Goal: Task Accomplishment & Management: Use online tool/utility

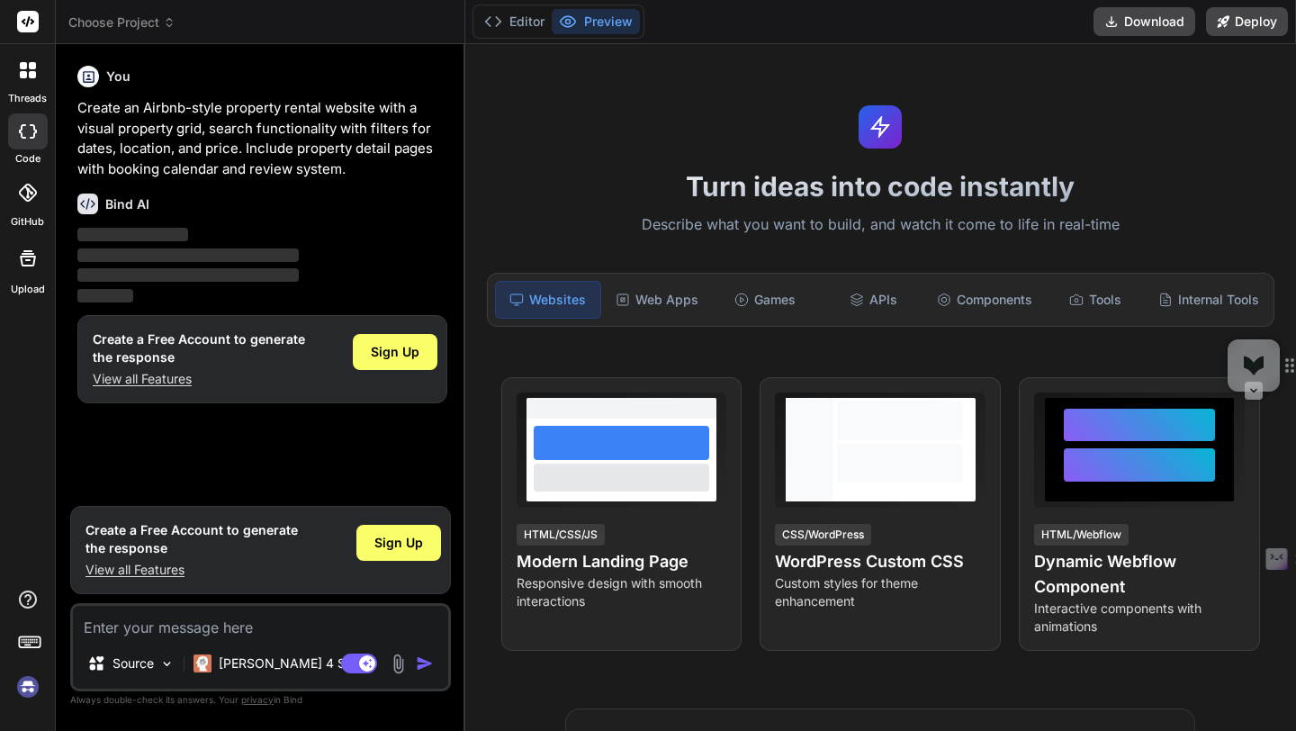
click at [170, 117] on p "Create an Airbnb-style property rental website with a visual property grid, sea…" at bounding box center [262, 138] width 370 height 81
click at [390, 357] on span "Sign Up" at bounding box center [395, 352] width 49 height 18
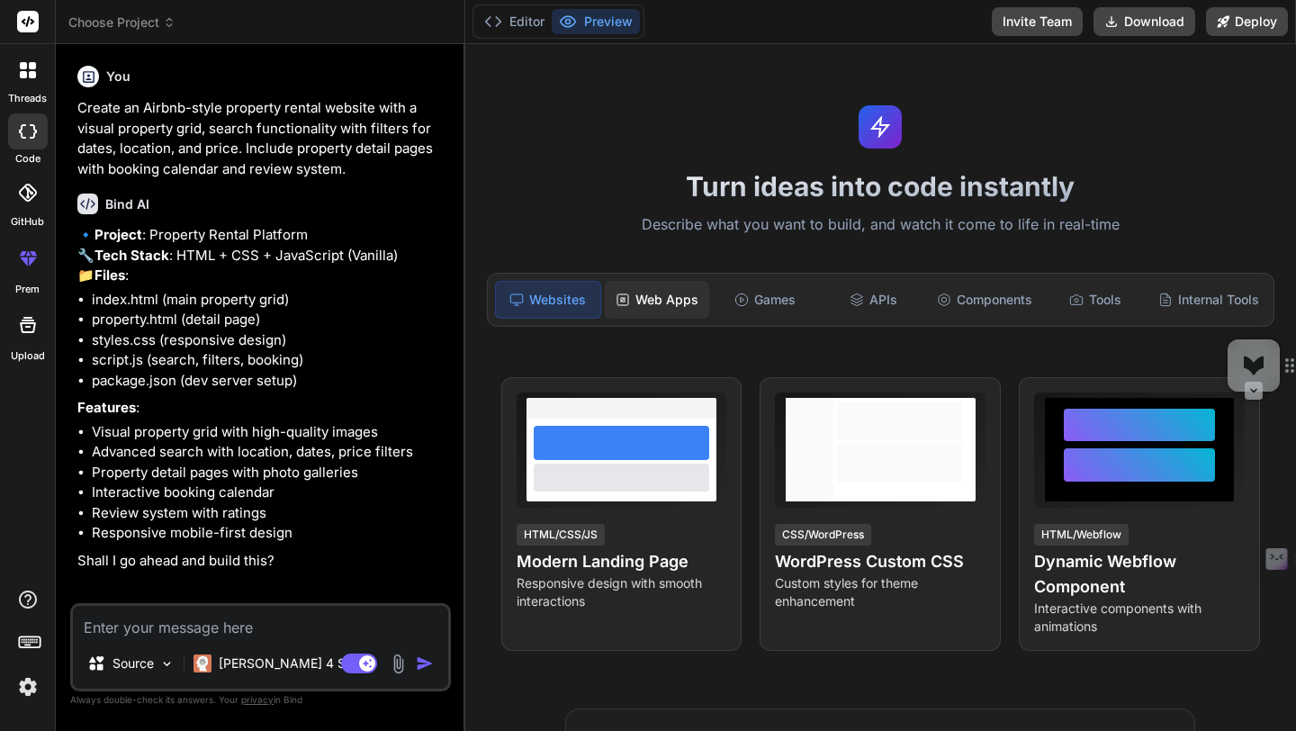
click at [669, 294] on div "Web Apps" at bounding box center [657, 300] width 104 height 38
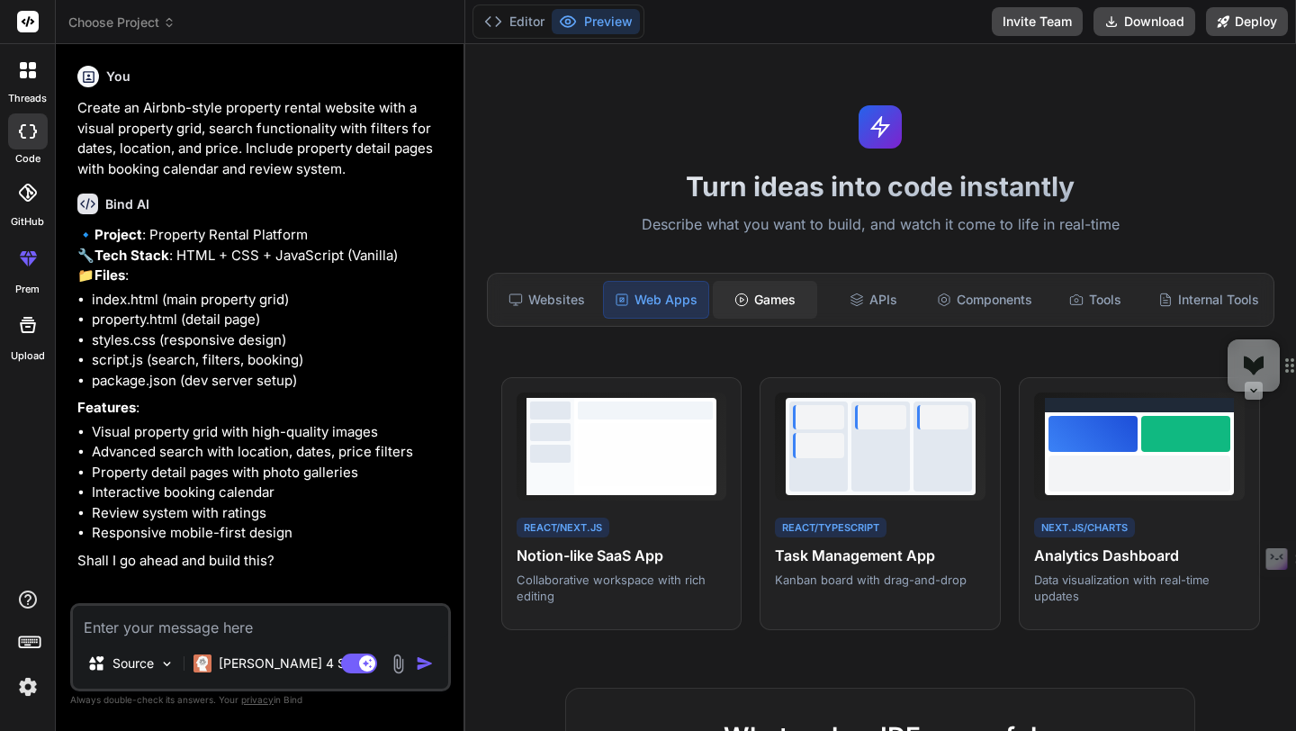
click at [773, 297] on div "Games" at bounding box center [765, 300] width 104 height 38
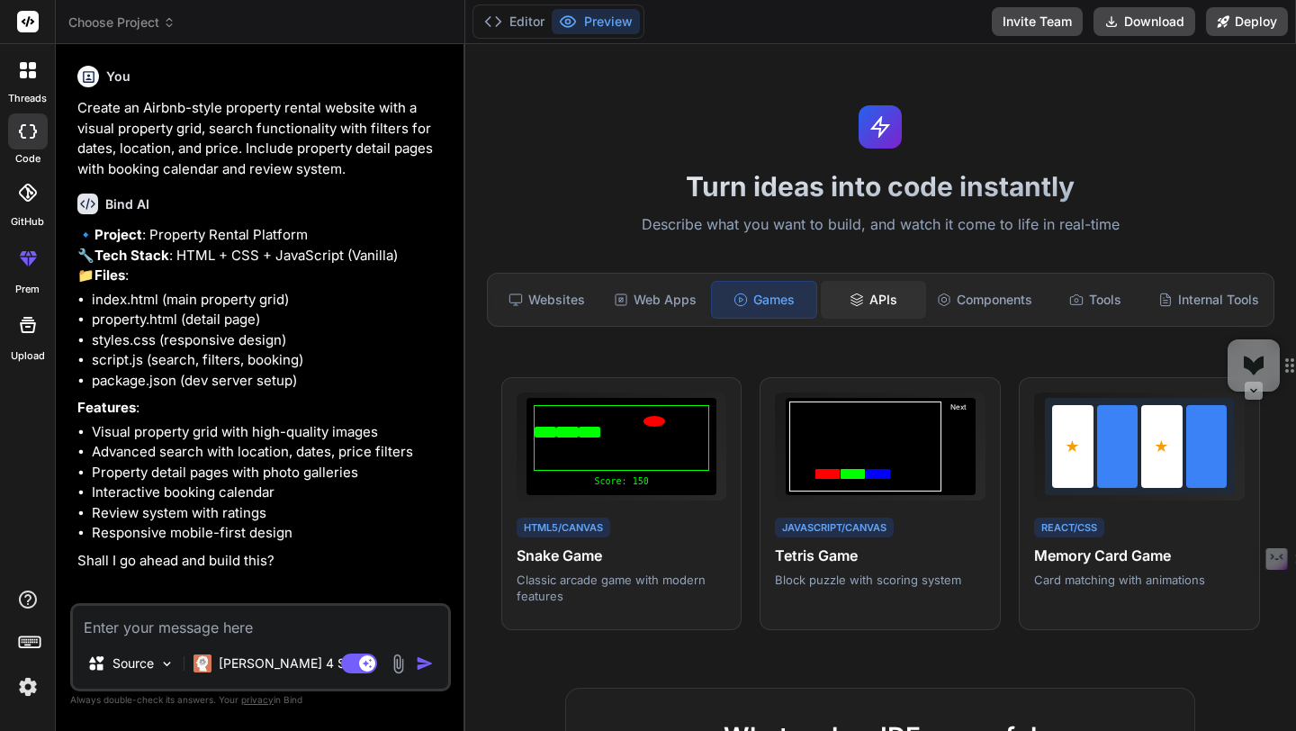
click at [873, 307] on div "APIs" at bounding box center [873, 300] width 104 height 38
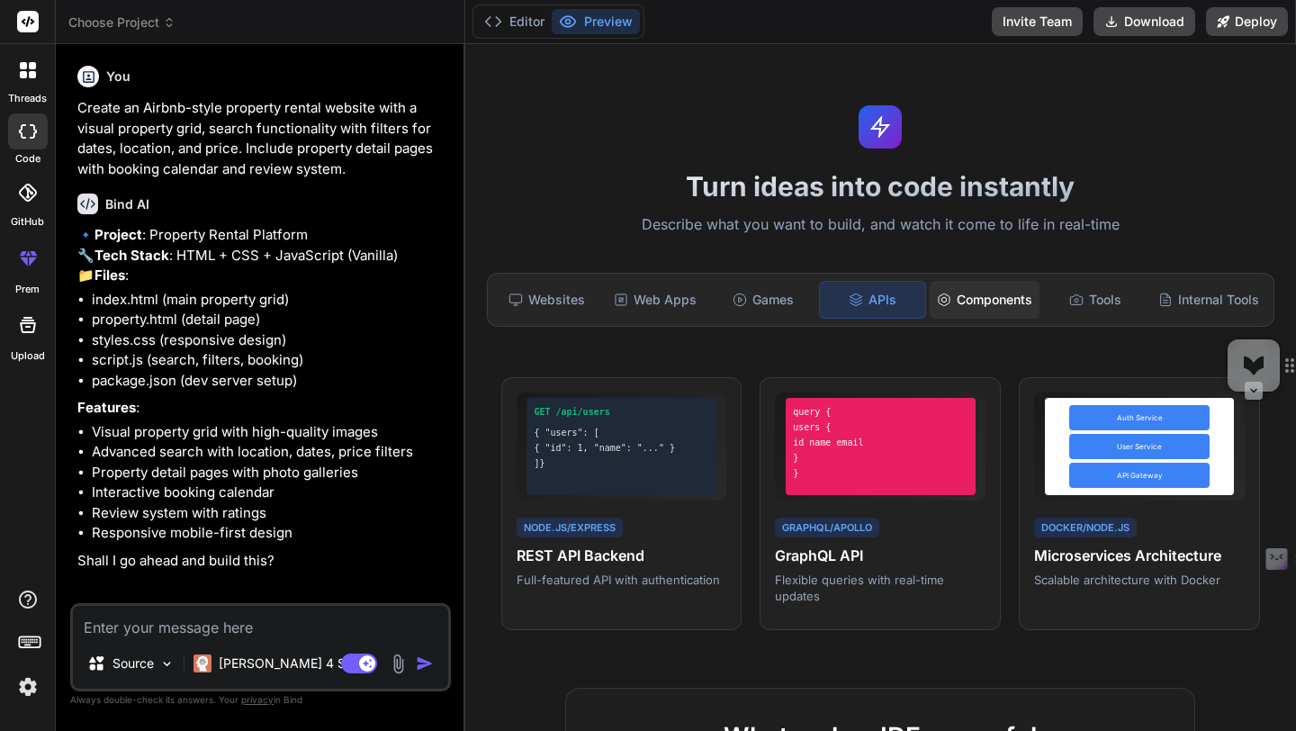
click at [992, 296] on div "Components" at bounding box center [984, 300] width 110 height 38
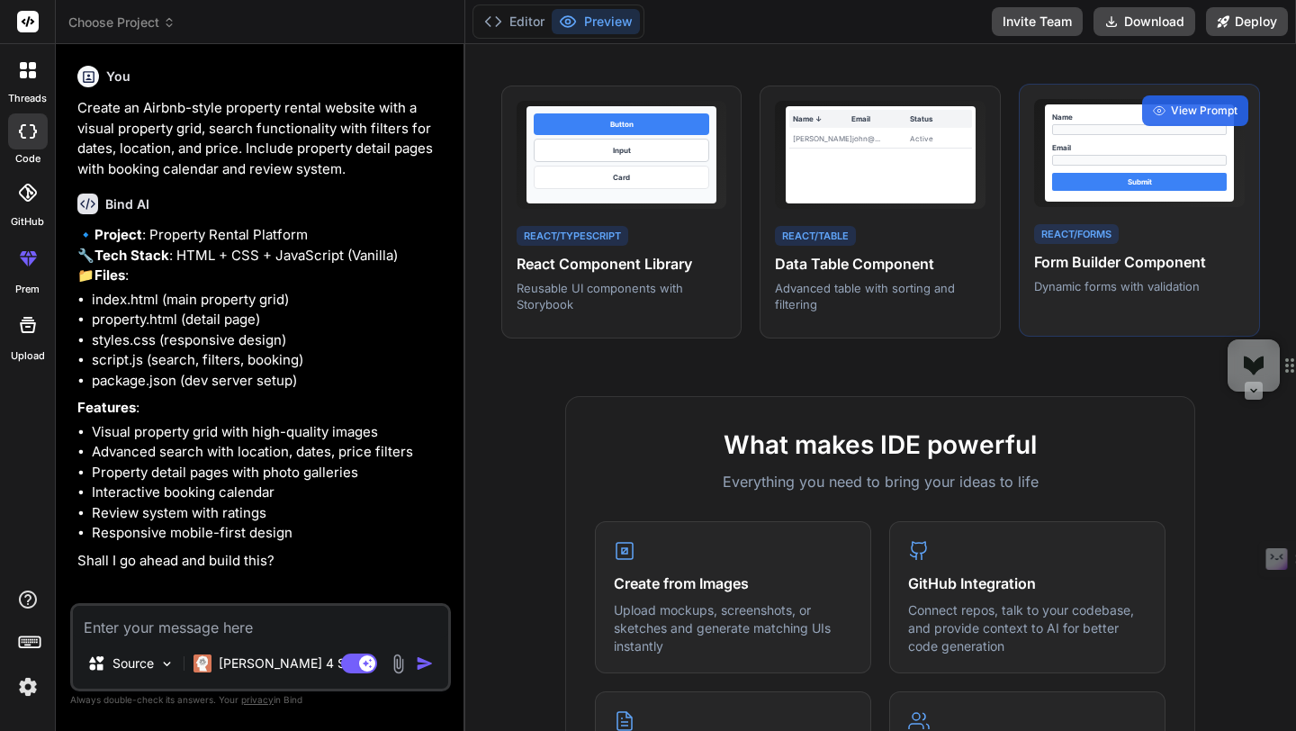
scroll to position [280, 0]
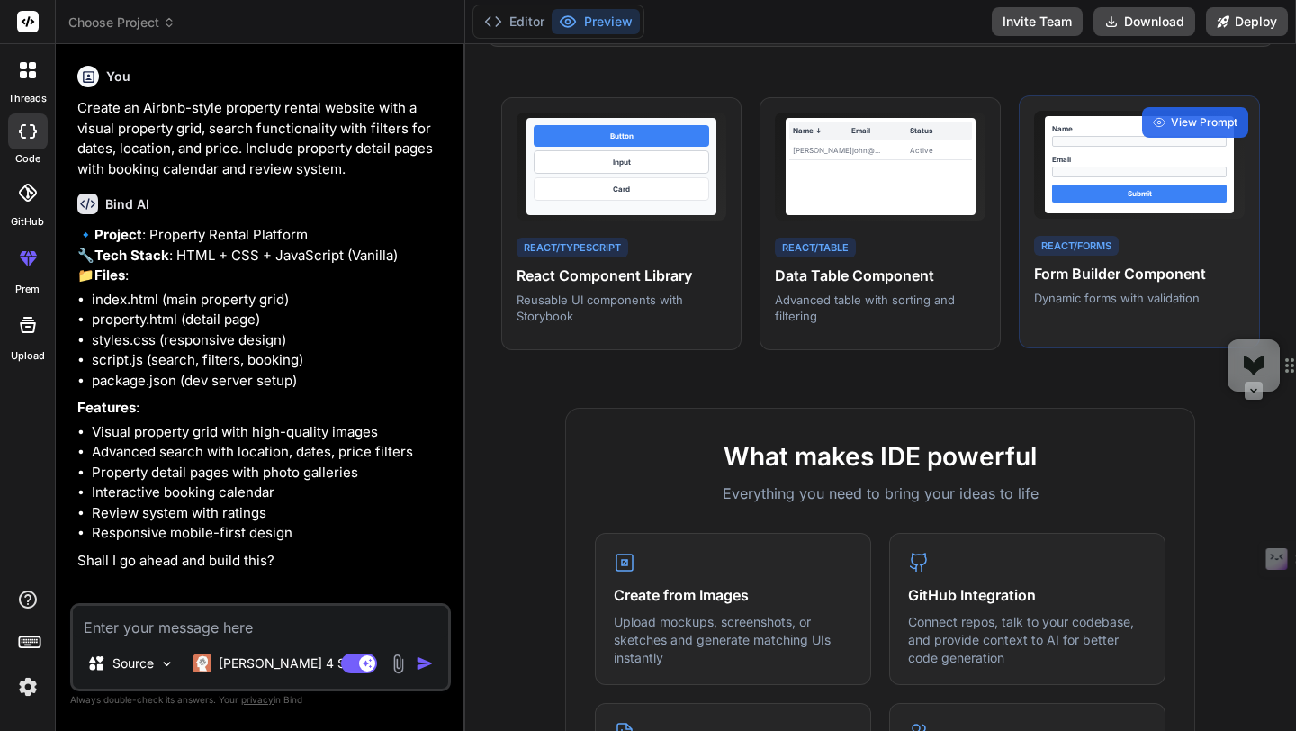
click at [1155, 259] on div "React/Forms Form Builder Component Dynamic forms with validation" at bounding box center [1139, 270] width 211 height 74
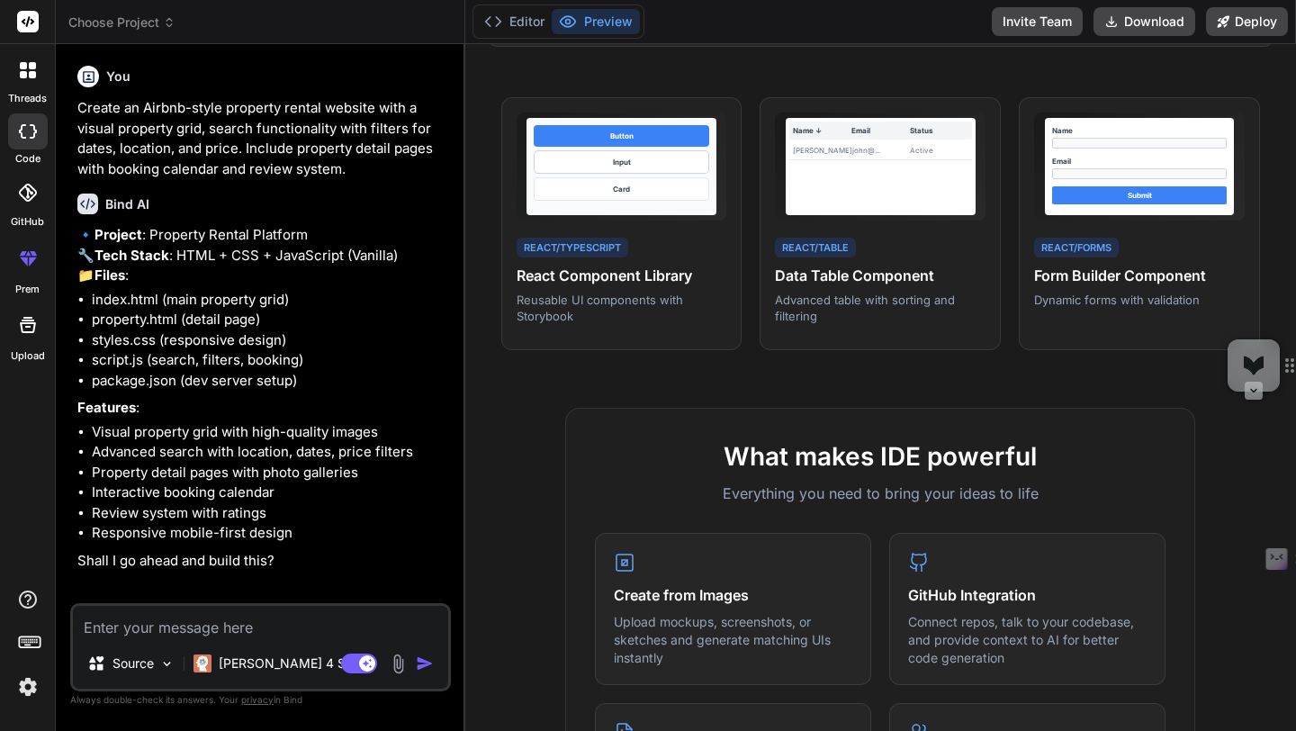
click at [283, 391] on li "package.json (dev server setup)" at bounding box center [269, 381] width 355 height 21
click at [422, 665] on img "button" at bounding box center [425, 663] width 18 height 18
click at [202, 619] on textarea at bounding box center [260, 622] width 375 height 32
click at [32, 74] on icon at bounding box center [32, 74] width 7 height 7
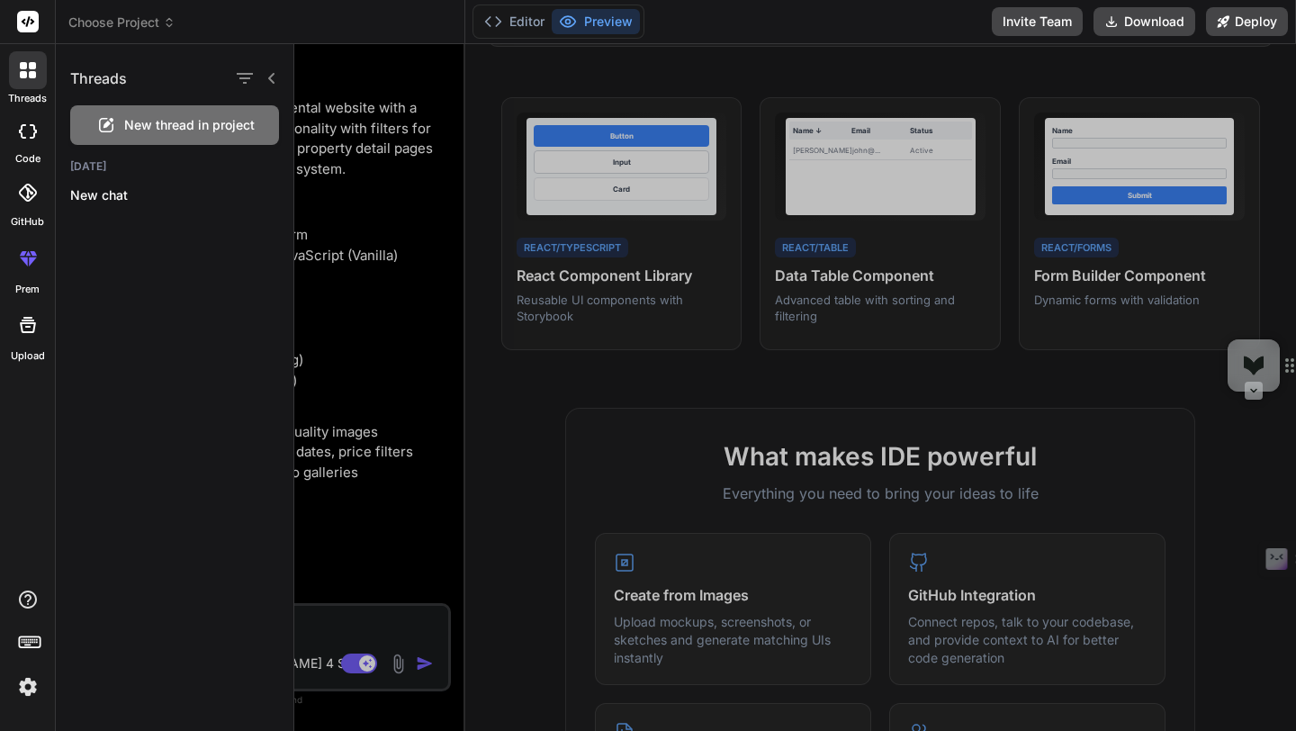
click at [140, 124] on span "New thread in project" at bounding box center [189, 125] width 130 height 18
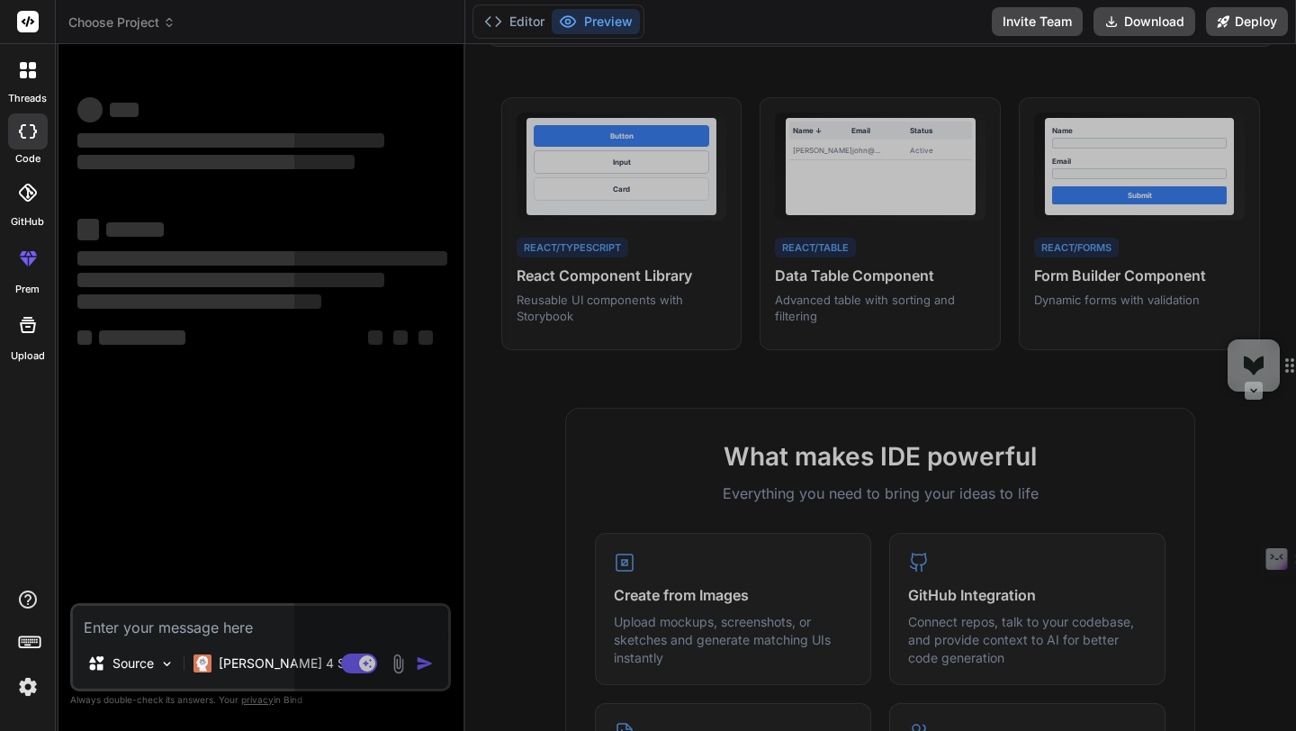
scroll to position [0, 0]
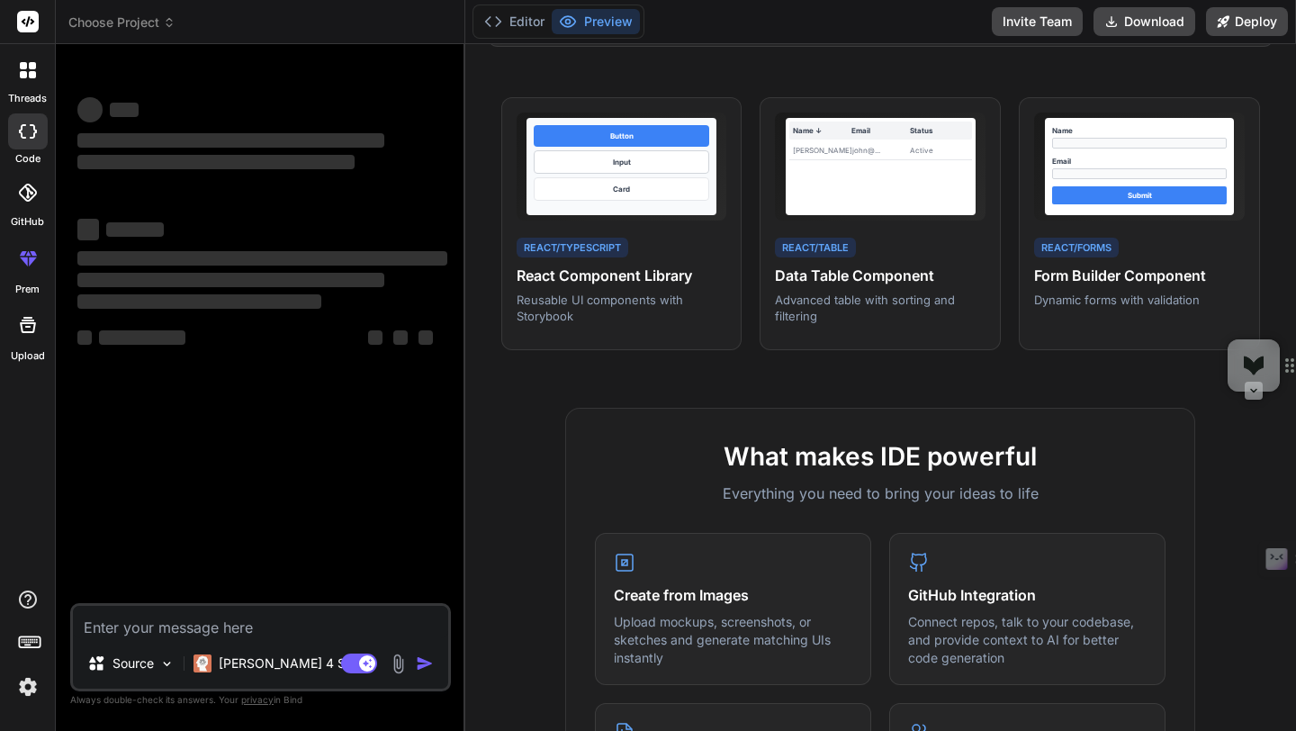
type textarea "x"
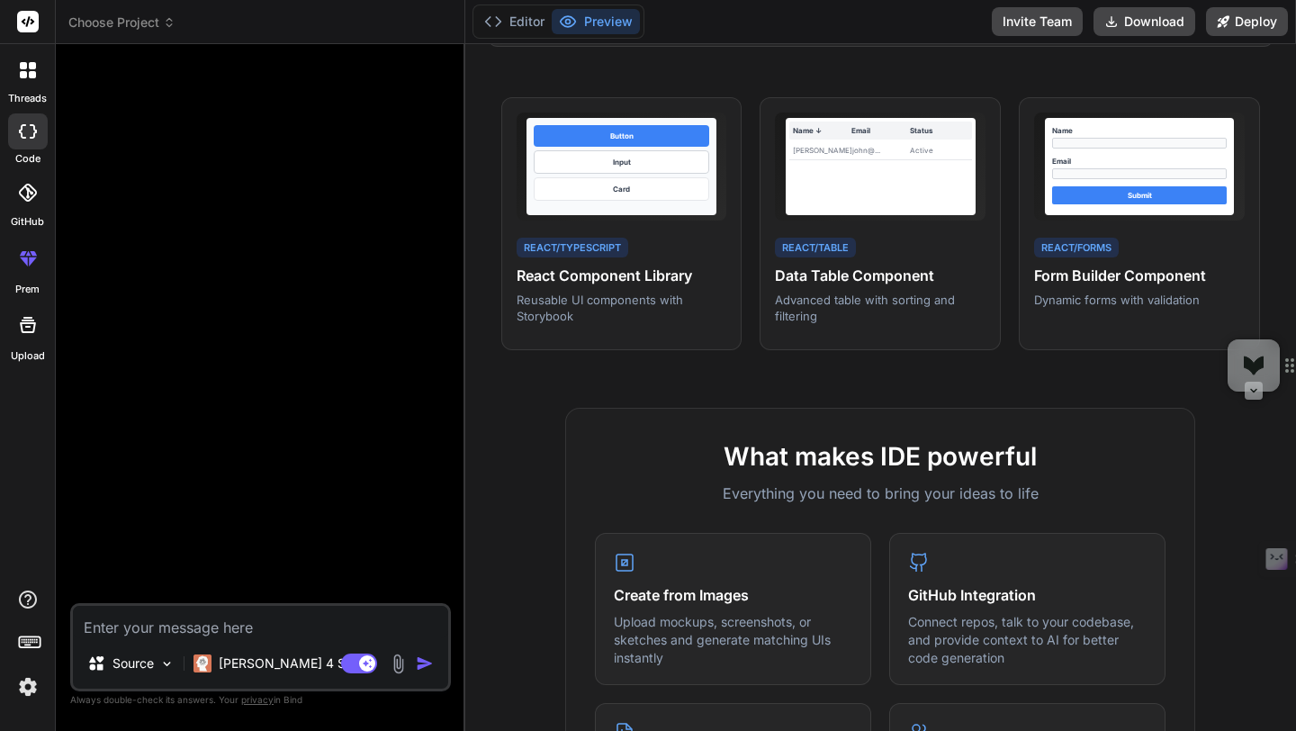
click at [31, 19] on icon at bounding box center [28, 21] width 13 height 11
click at [157, 28] on span "Choose Project" at bounding box center [121, 22] width 107 height 18
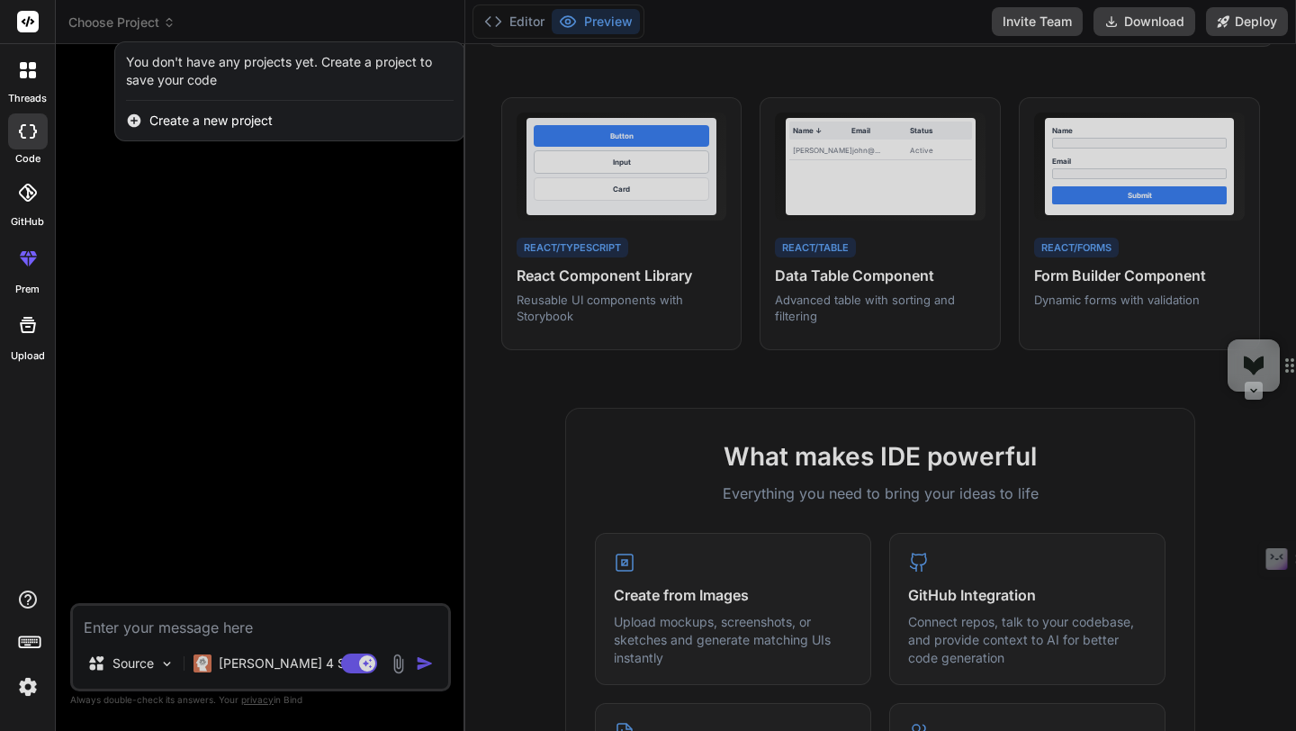
click at [203, 121] on span "Create a new project" at bounding box center [210, 121] width 123 height 18
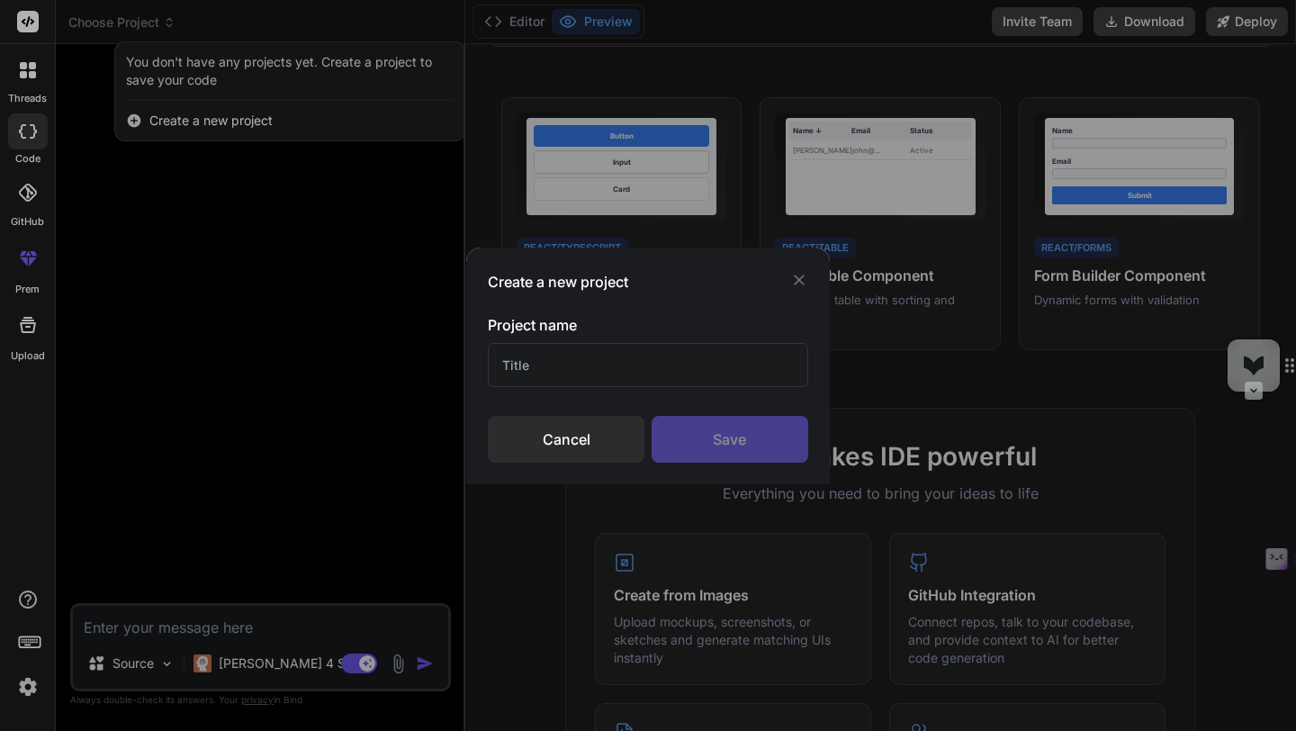
click at [136, 118] on div "Create a new project Project name Cancel Save" at bounding box center [648, 365] width 1296 height 731
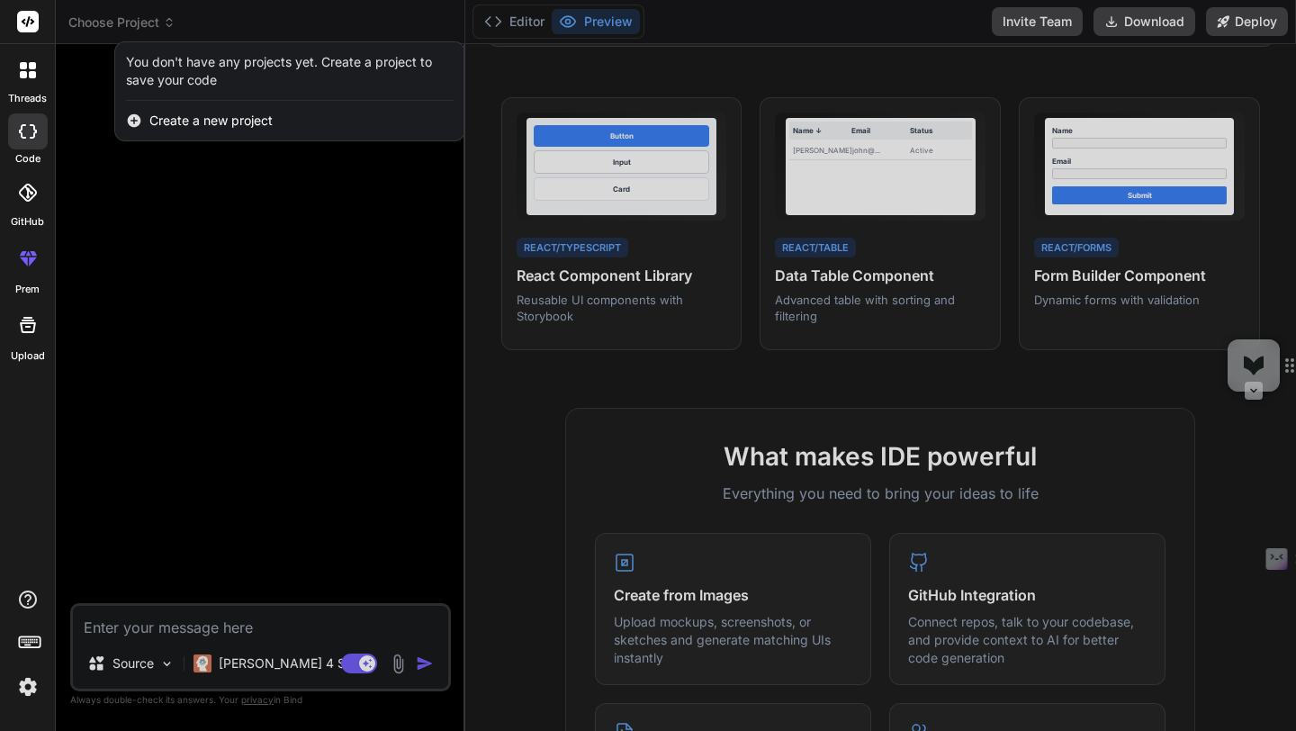
click at [150, 663] on div at bounding box center [648, 365] width 1296 height 731
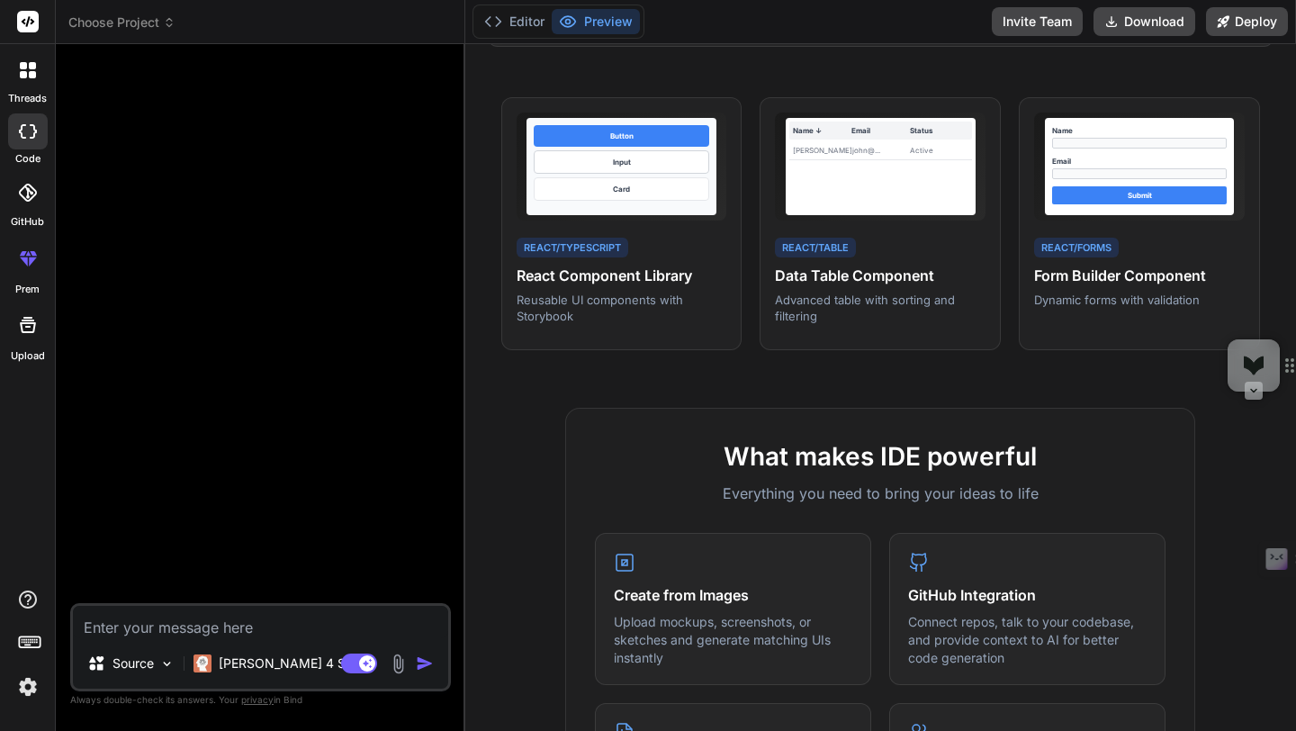
click at [151, 29] on span "Choose Project" at bounding box center [121, 22] width 107 height 18
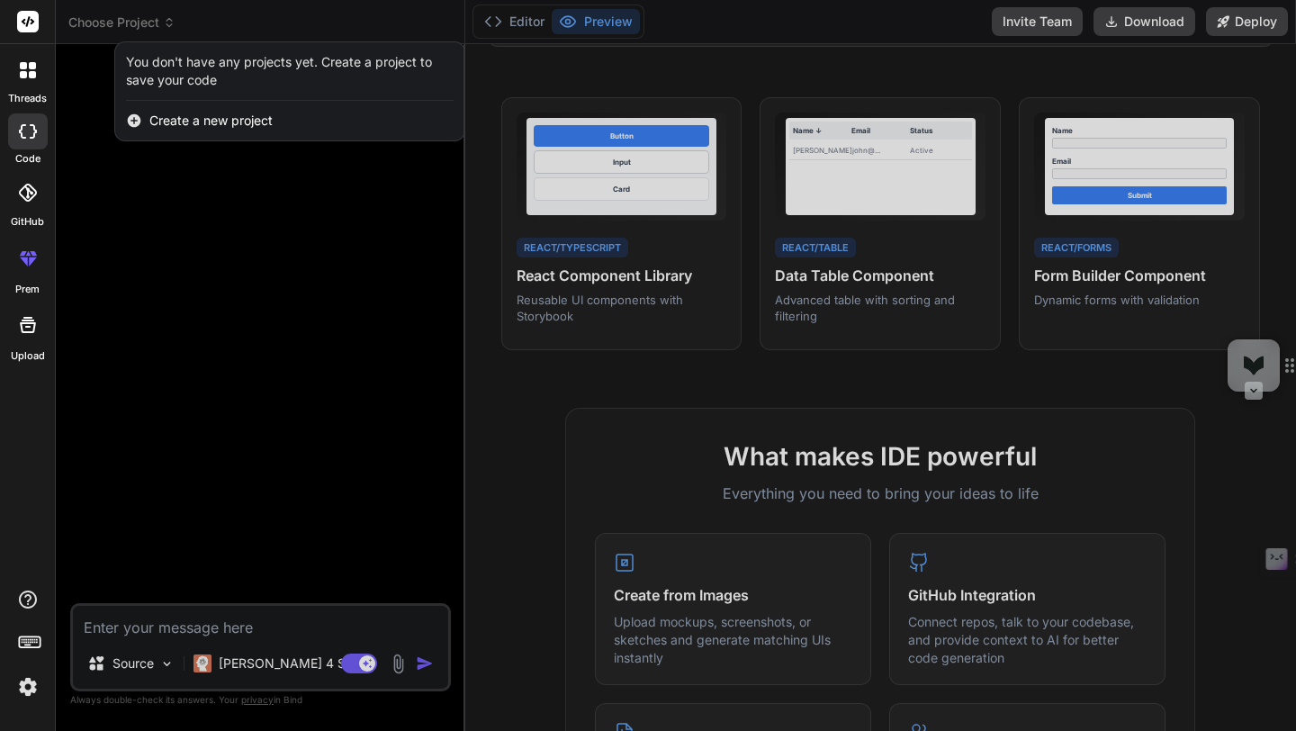
click at [168, 119] on span "Create a new project" at bounding box center [210, 121] width 123 height 18
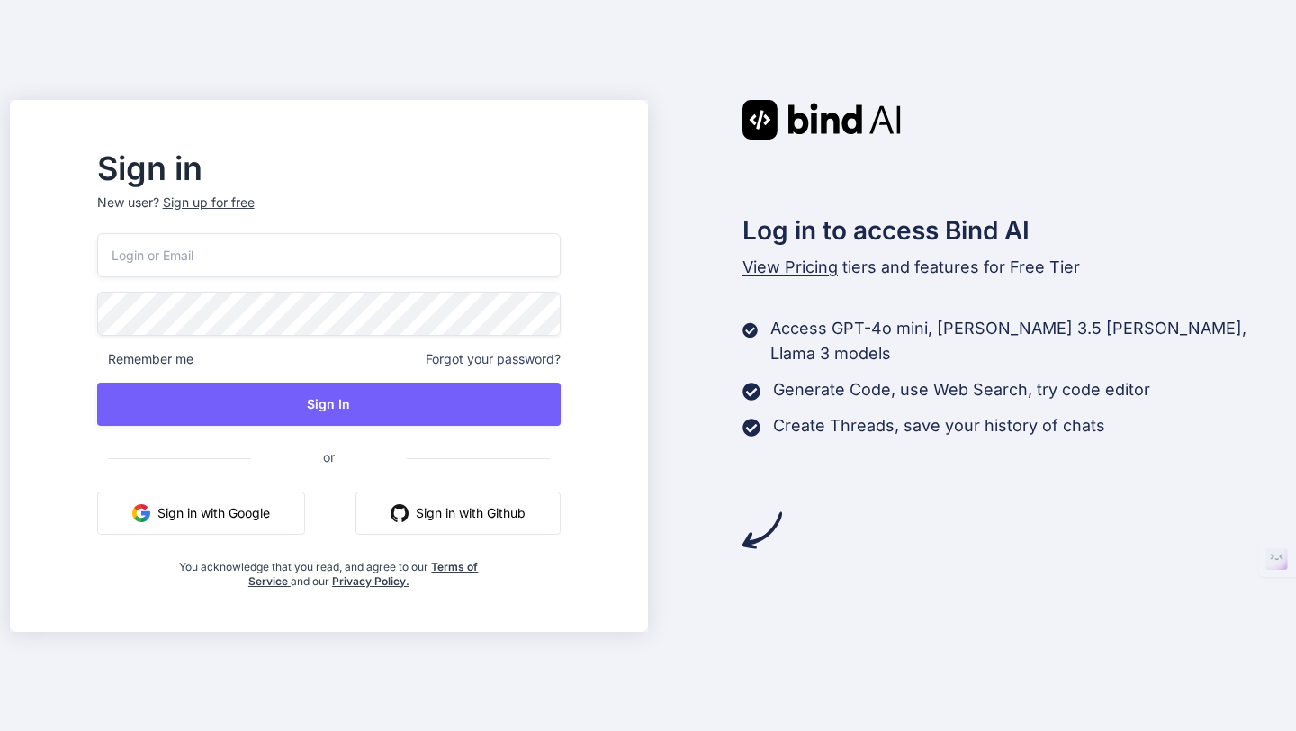
click at [290, 516] on button "Sign in with Google" at bounding box center [201, 512] width 208 height 43
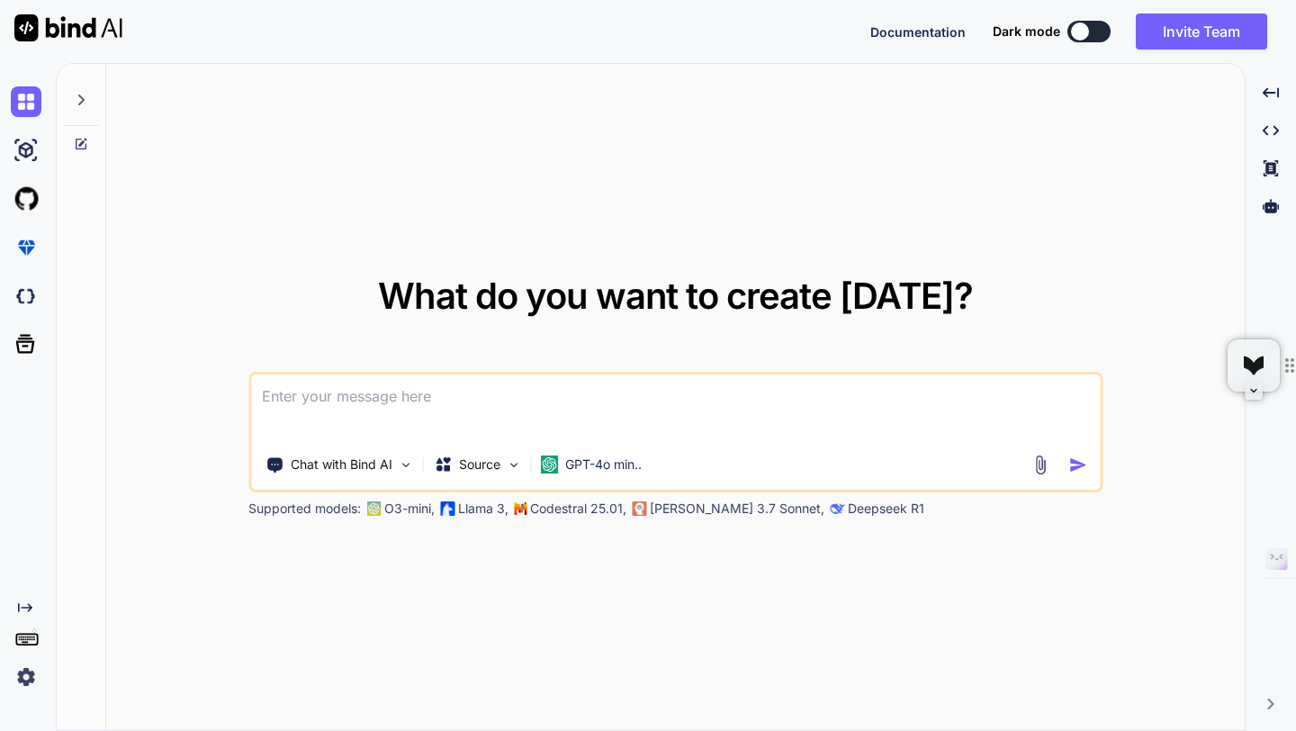
type textarea "x"
type textarea "Build Brief: “PocketLandlord” — Rental Management SaaS (1–20 units) Goal Create…"
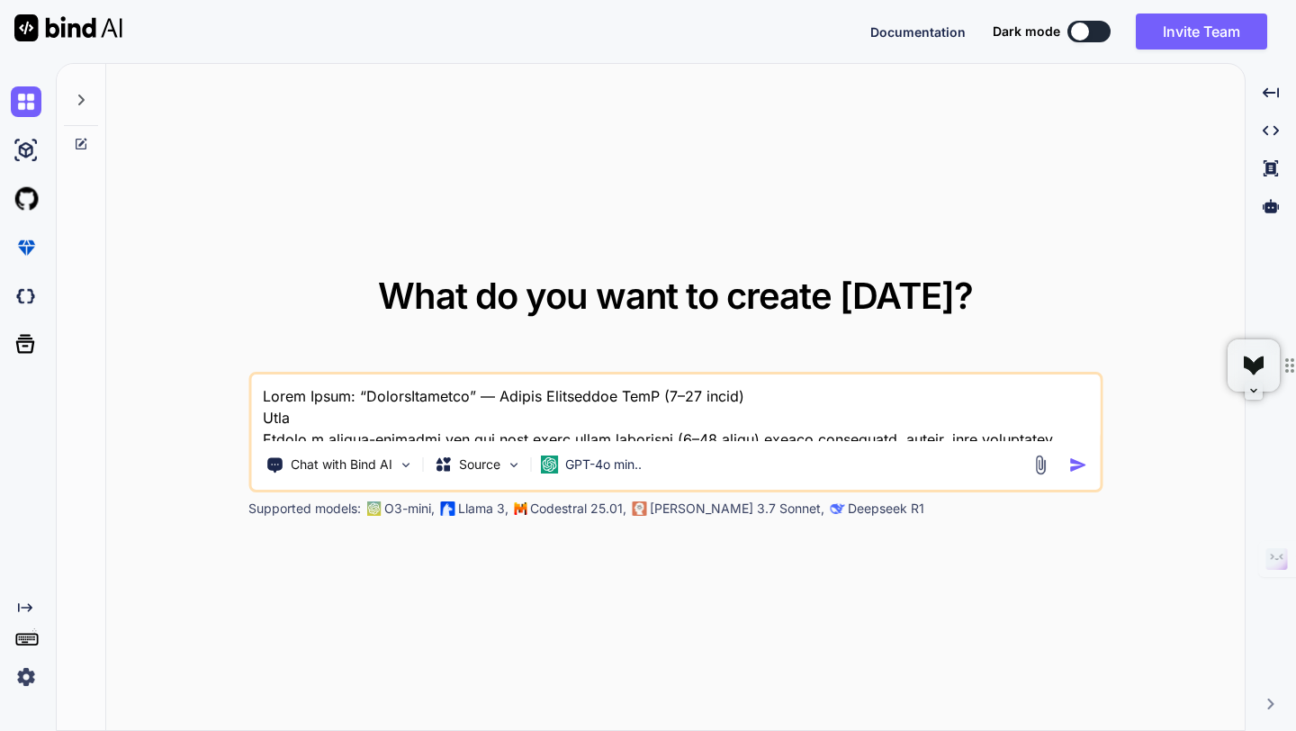
type textarea "x"
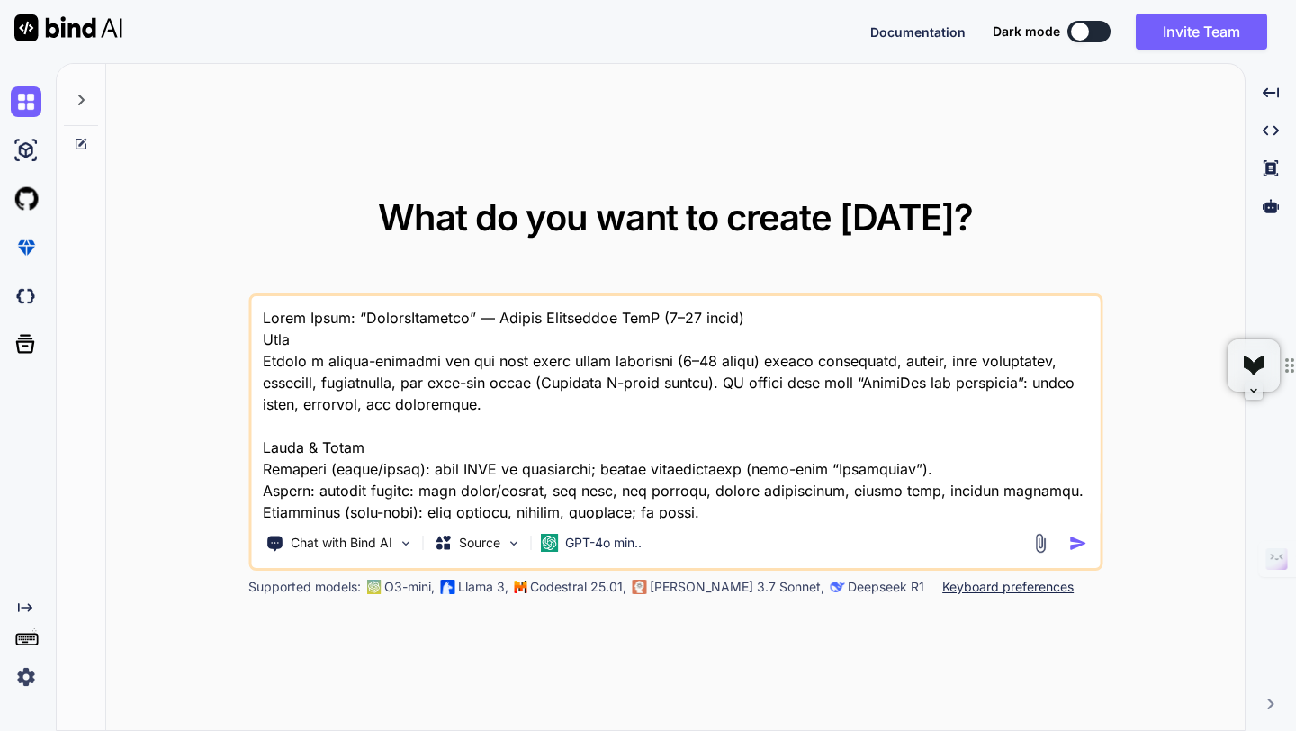
scroll to position [5055, 0]
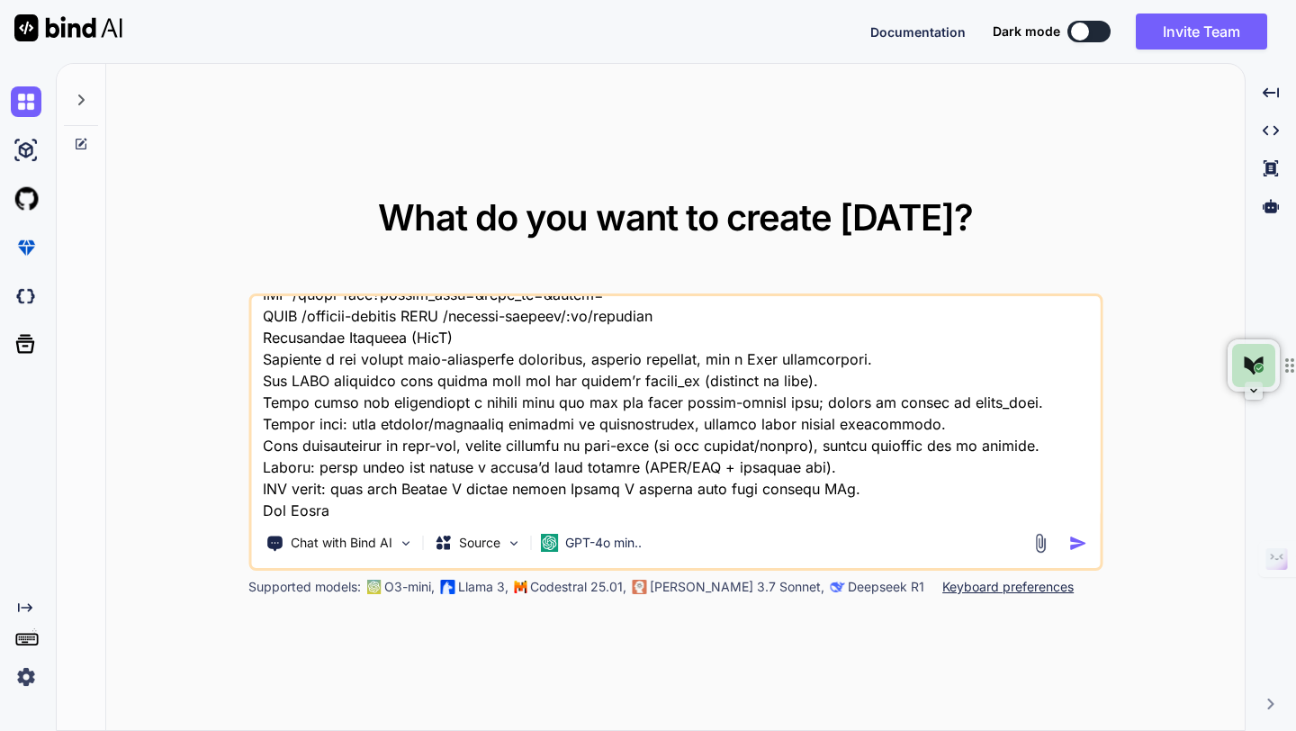
type textarea "Build Brief: “PocketLandlord” — Rental Management SaaS (1–20 units) Goal Create…"
click at [1080, 542] on img "button" at bounding box center [1077, 543] width 19 height 19
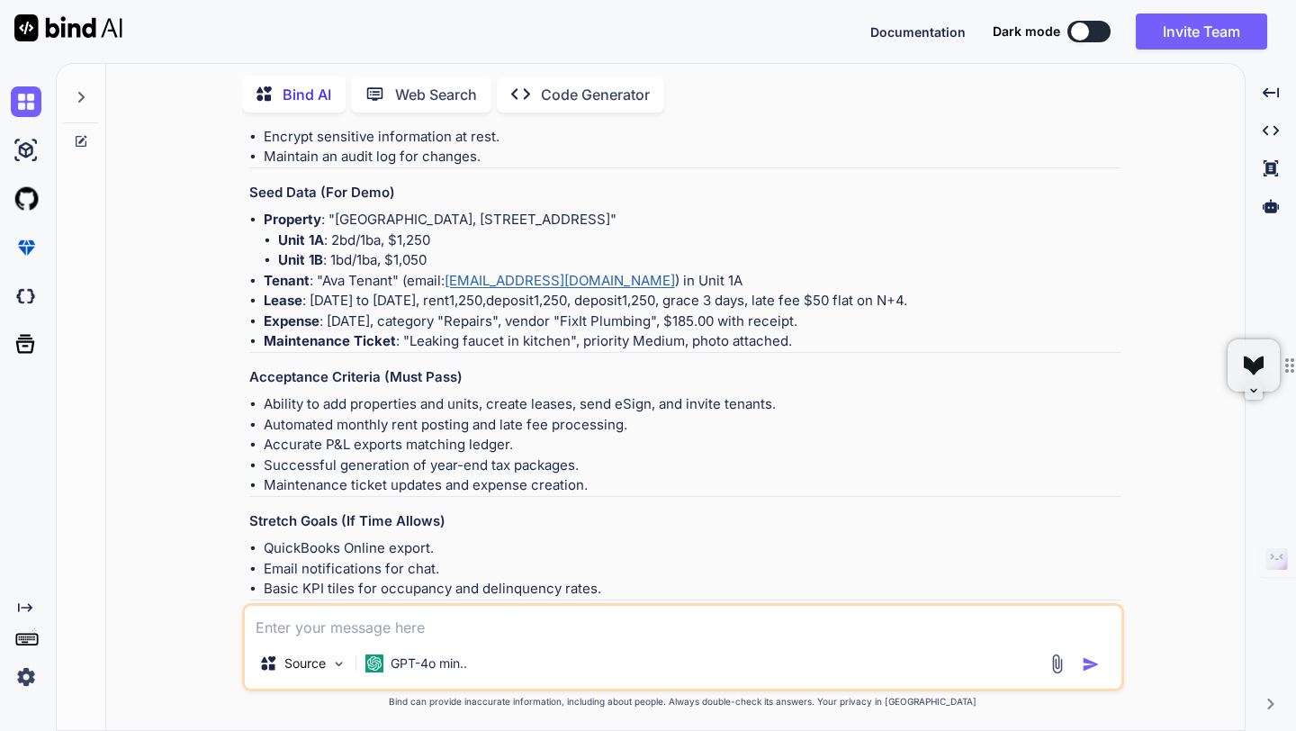
scroll to position [5029, 0]
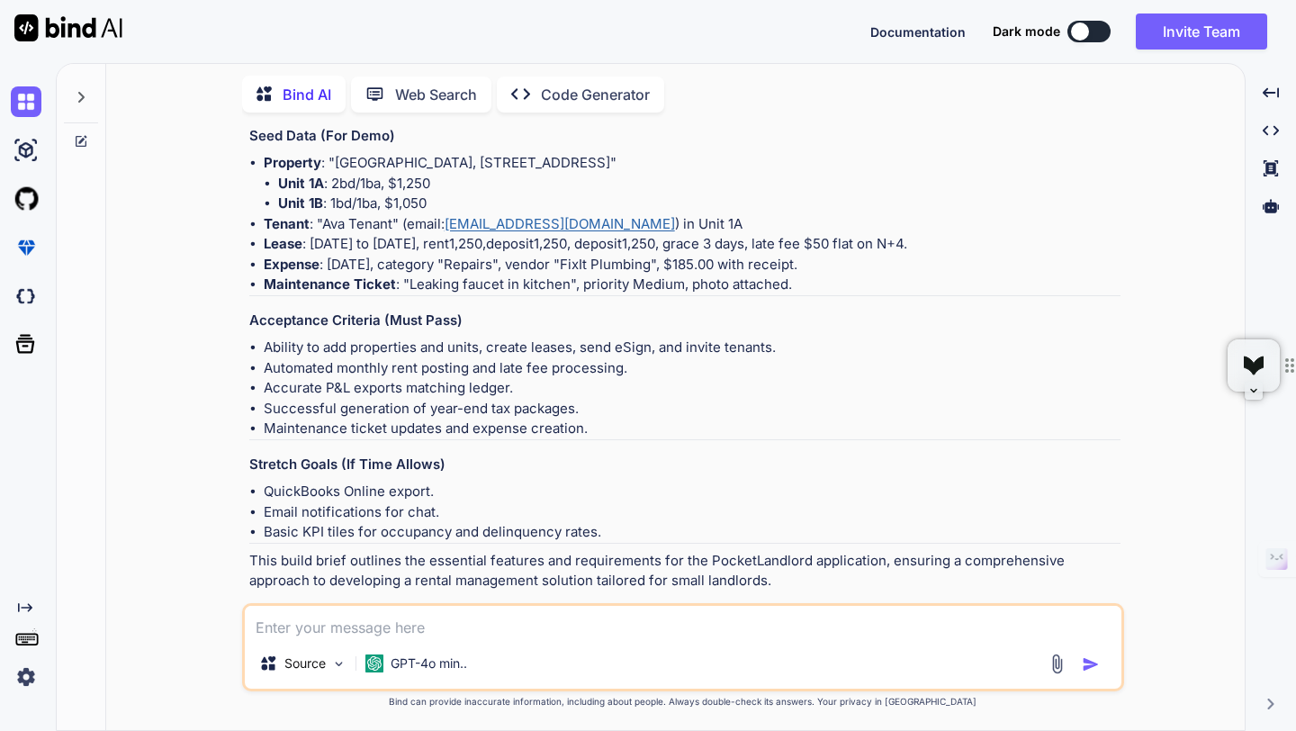
click at [327, 606] on p "Open in Editor" at bounding box center [307, 615] width 85 height 18
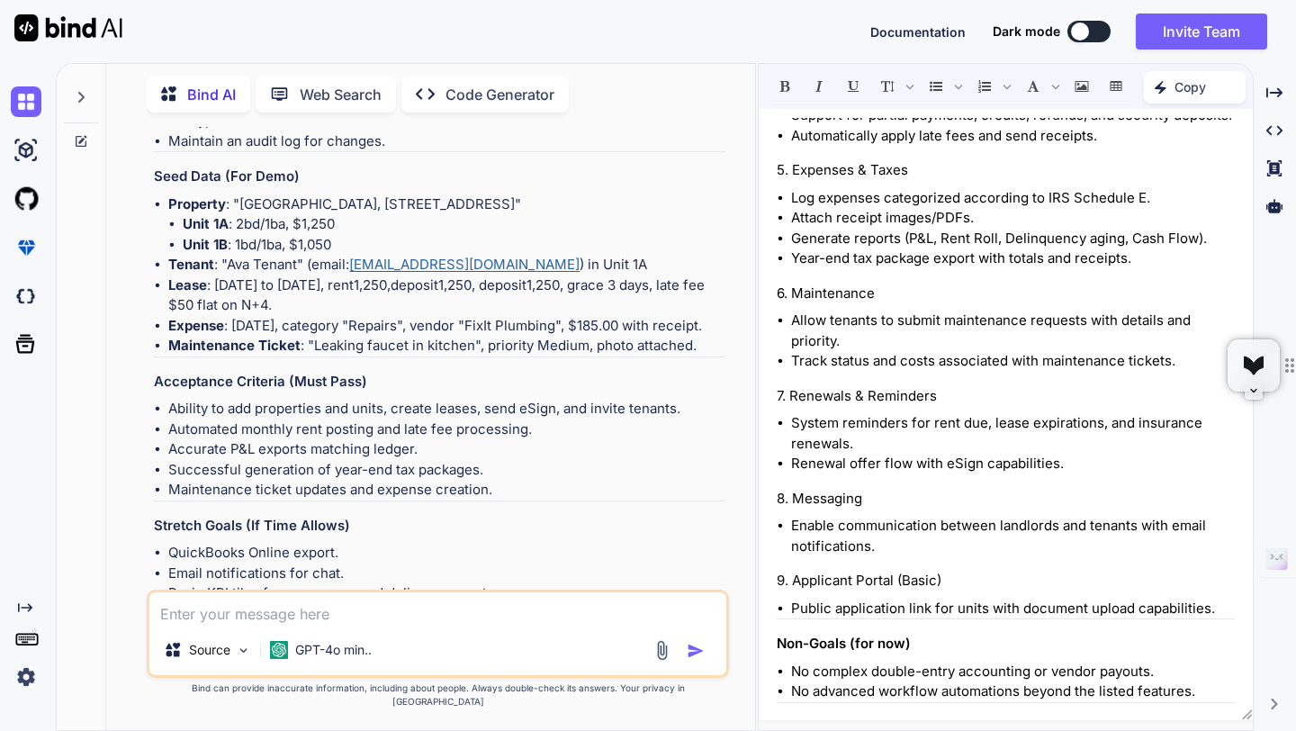
scroll to position [0, 0]
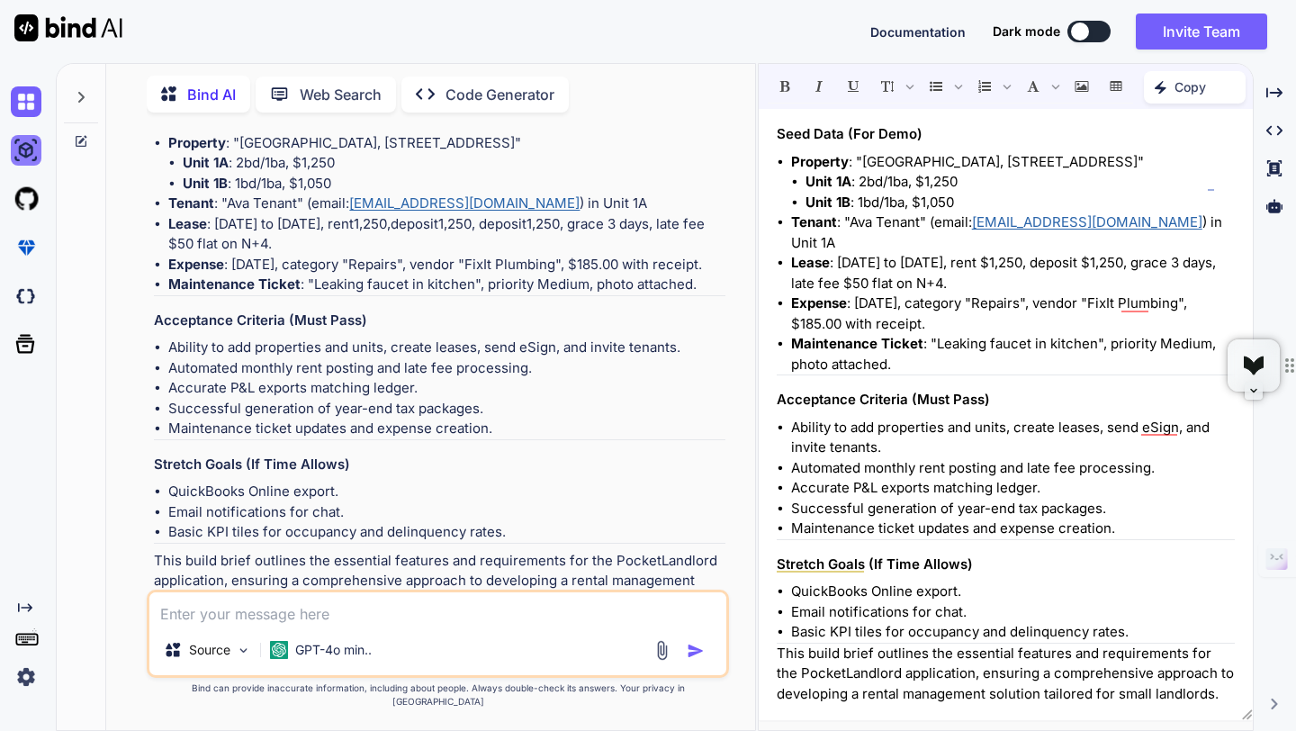
click at [26, 150] on img at bounding box center [26, 150] width 31 height 31
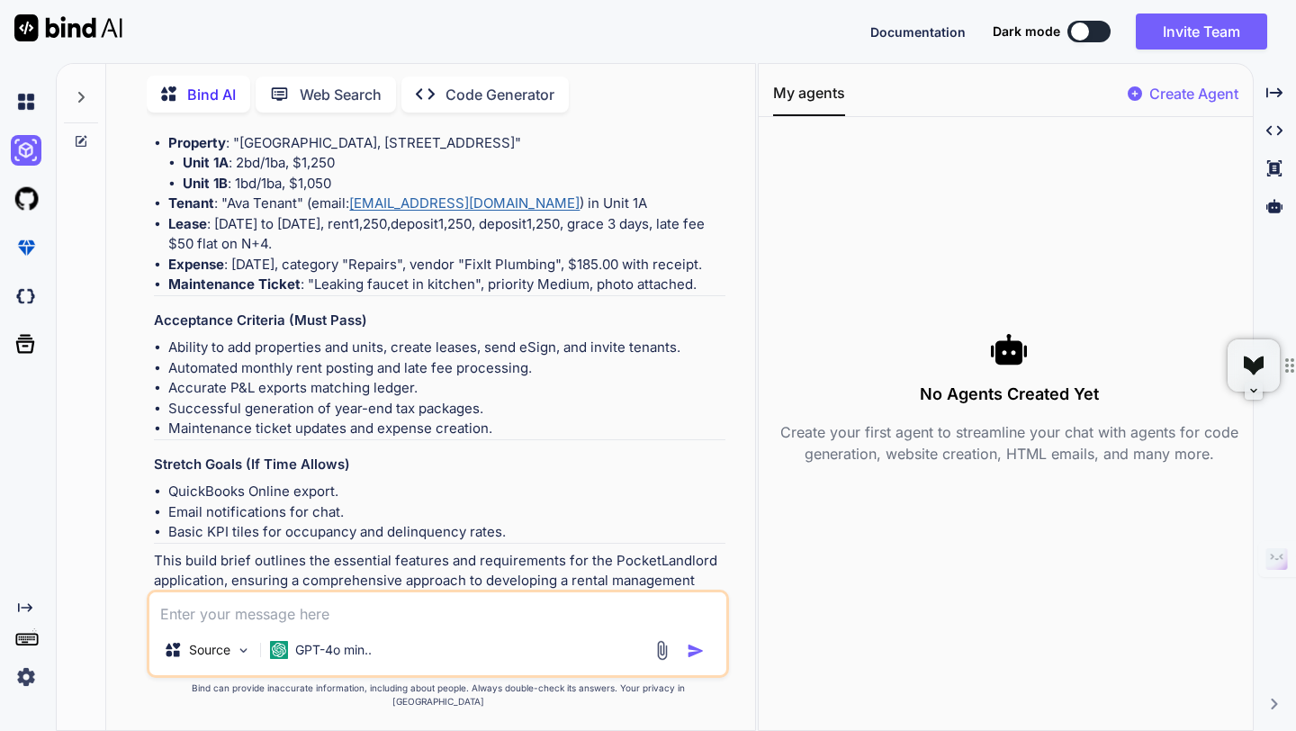
click at [177, 86] on icon at bounding box center [170, 95] width 19 height 19
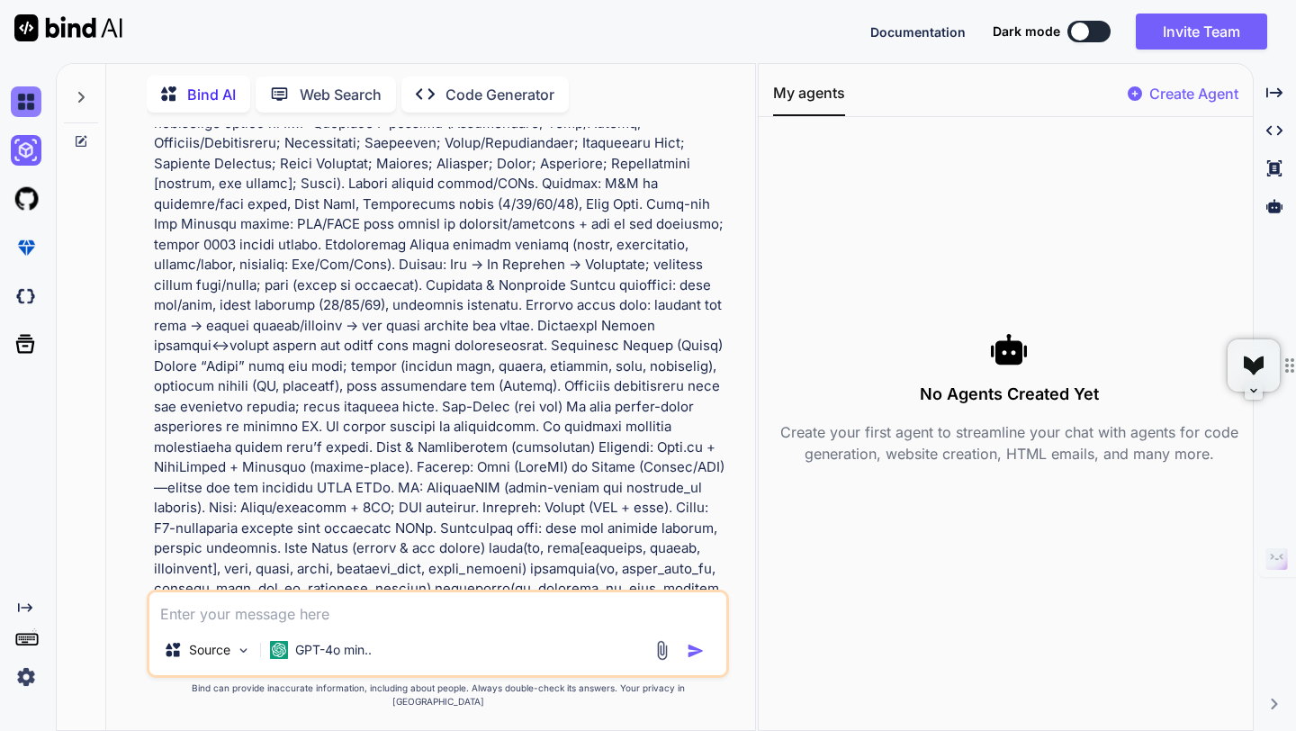
click at [32, 87] on img at bounding box center [26, 101] width 31 height 31
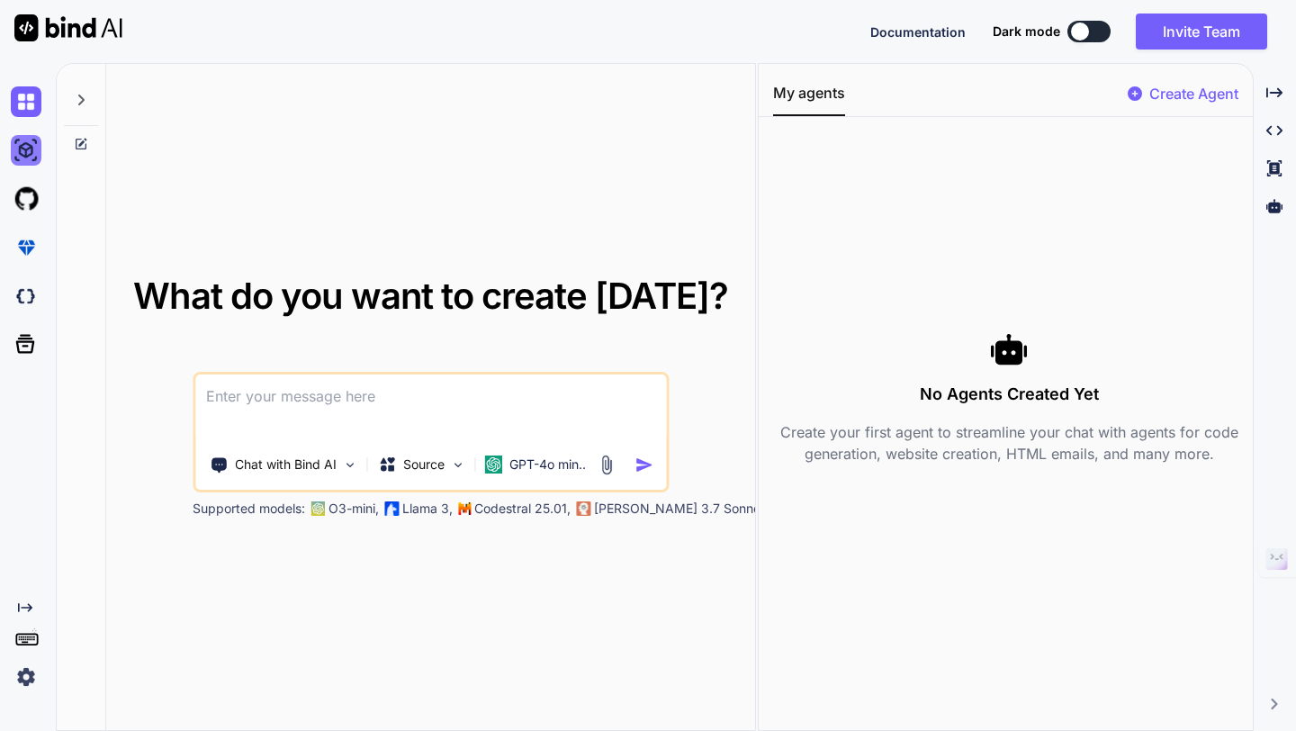
type textarea "x"
click at [27, 154] on img at bounding box center [26, 150] width 31 height 31
click at [25, 602] on icon "Created with Pixso." at bounding box center [25, 607] width 14 height 14
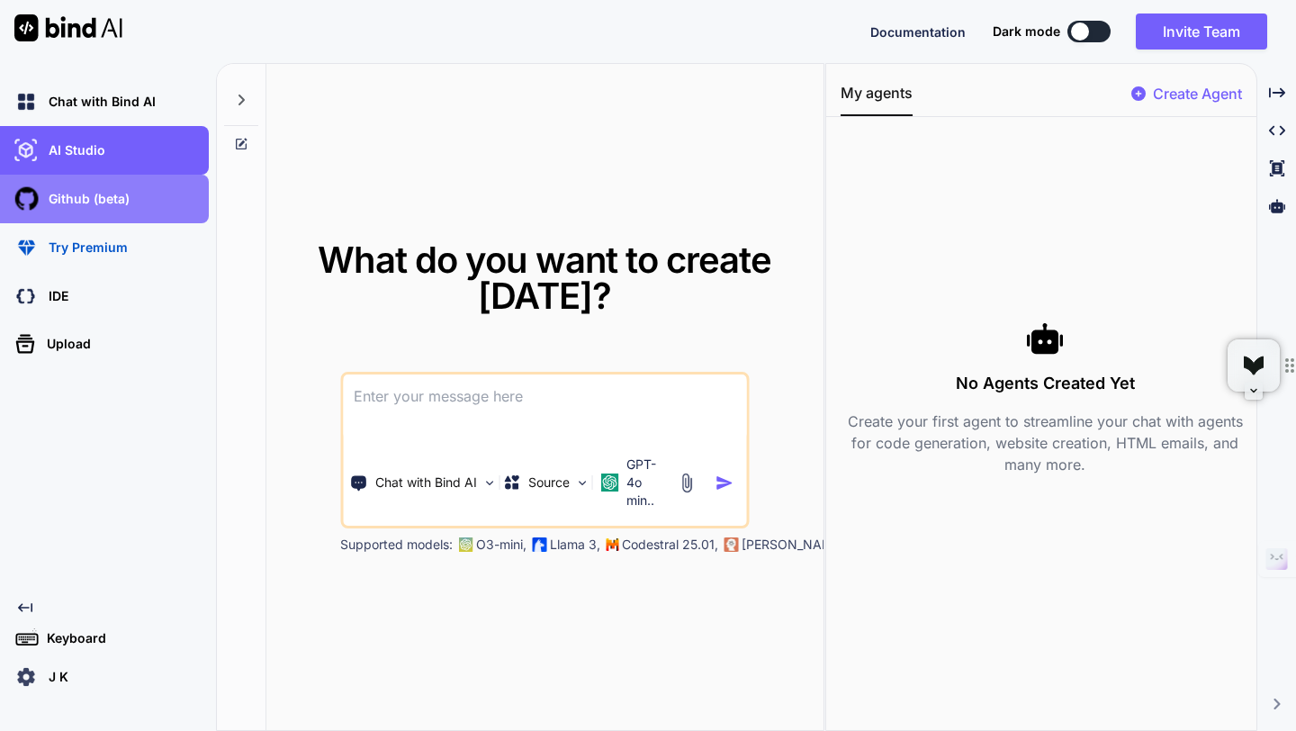
click at [58, 212] on div "Github (beta)" at bounding box center [110, 199] width 198 height 31
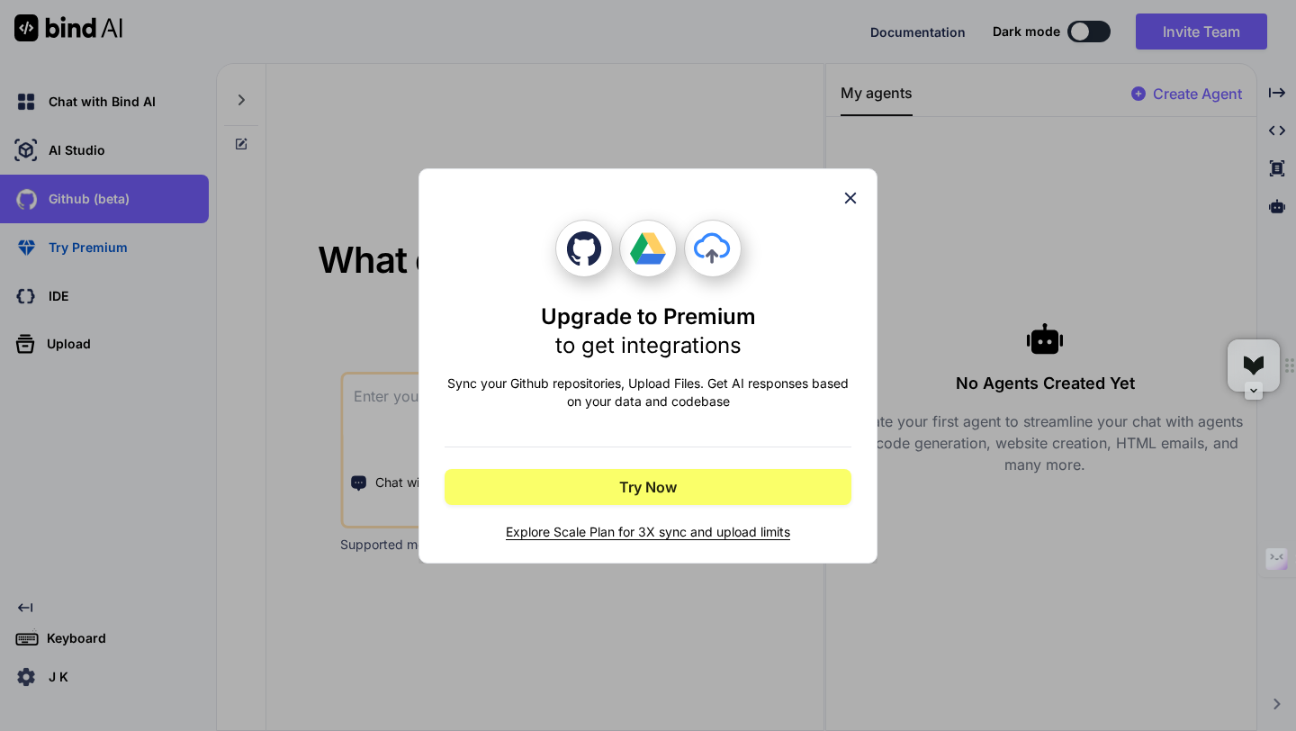
click at [851, 201] on icon at bounding box center [850, 198] width 20 height 20
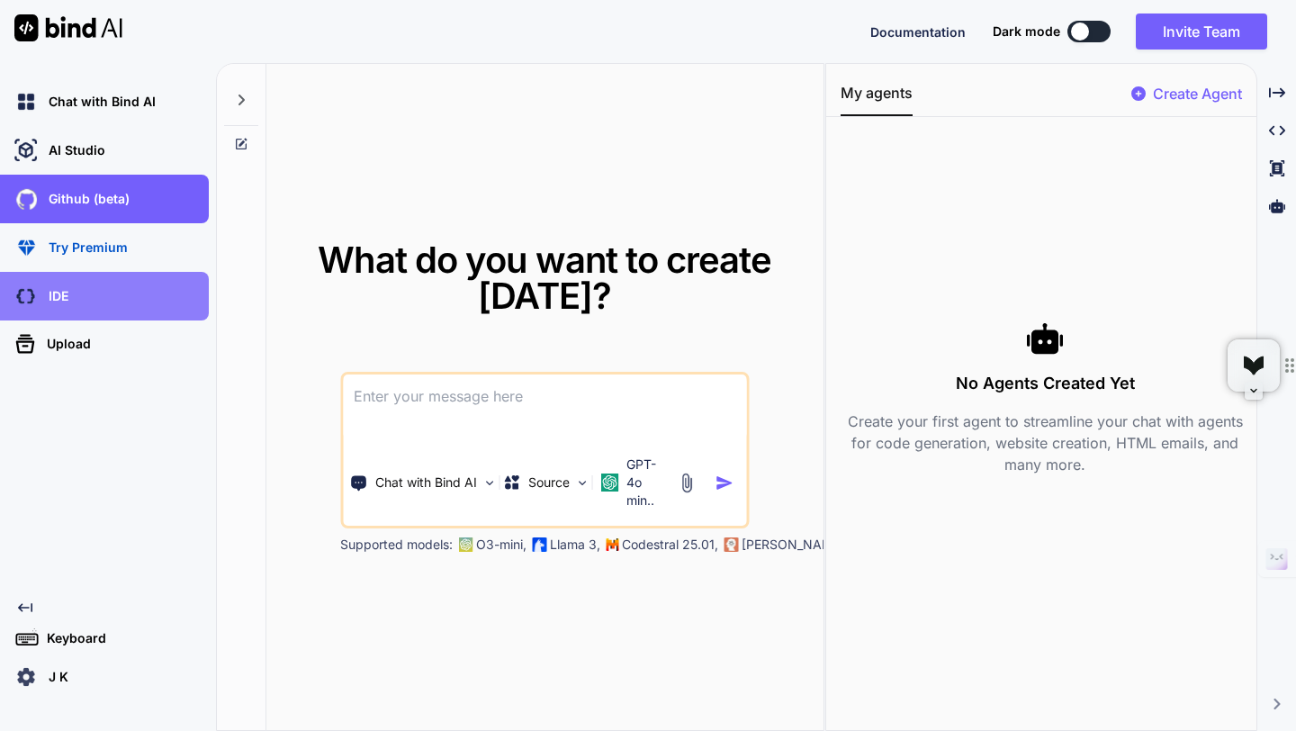
click at [60, 313] on div "IDE" at bounding box center [104, 296] width 209 height 49
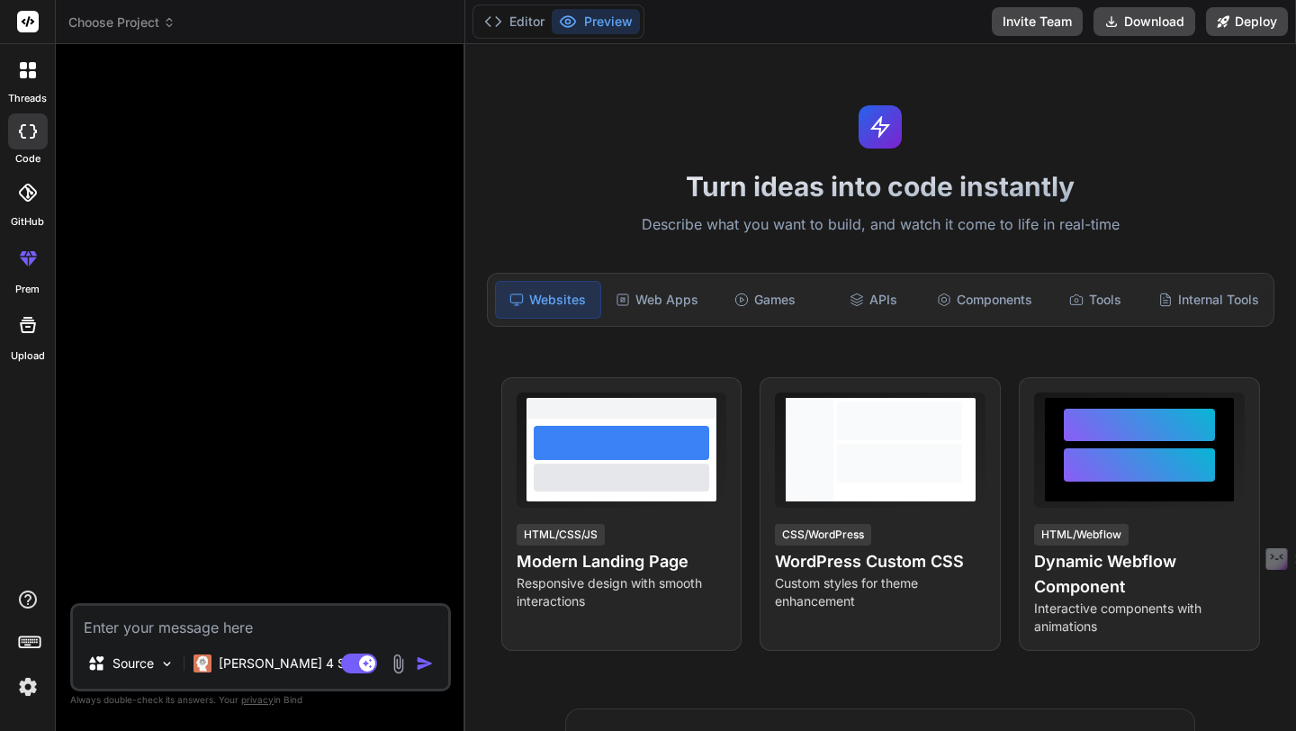
type textarea "x"
click at [134, 616] on textarea at bounding box center [260, 622] width 375 height 32
paste textarea "Build Brief: “PocketLandlord” — Rental Management SaaS (1–20 units) Goal Create…"
type textarea "Build Brief: “PocketLandlord” — Rental Management SaaS (1–20 units) Goal Create…"
type textarea "x"
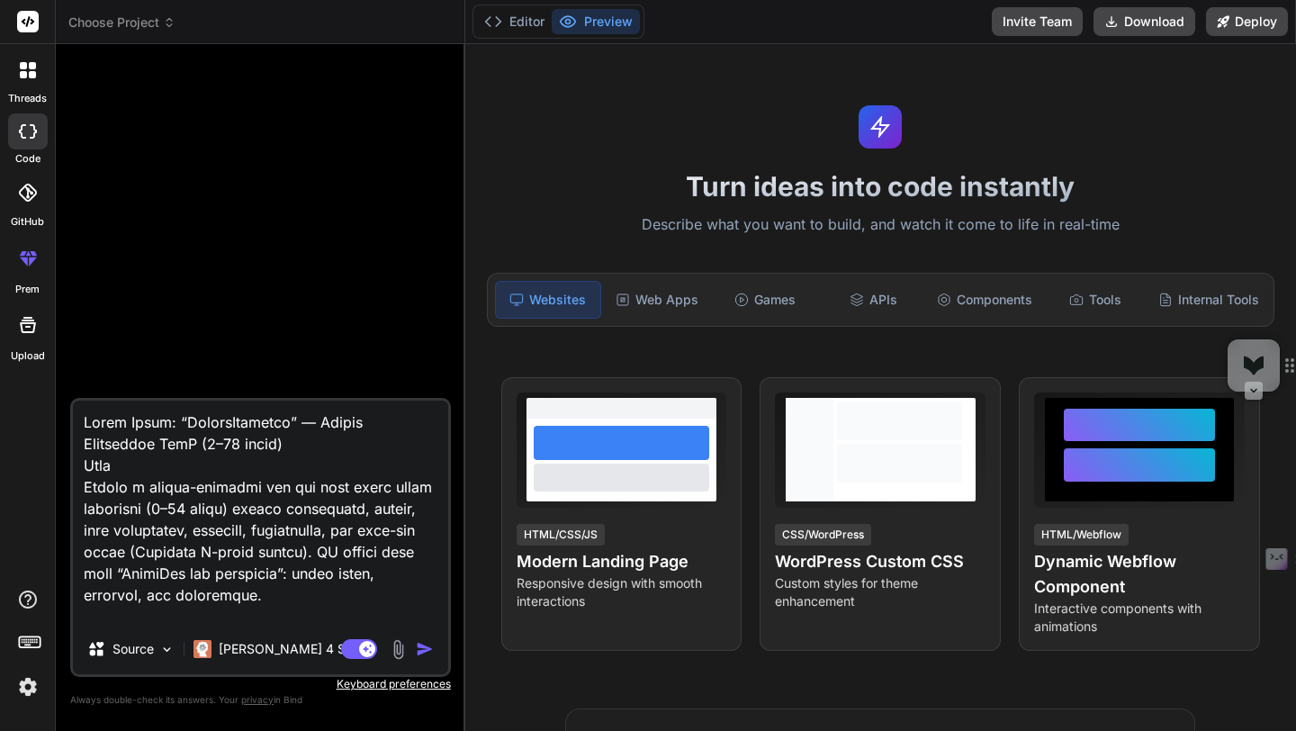
scroll to position [8617, 0]
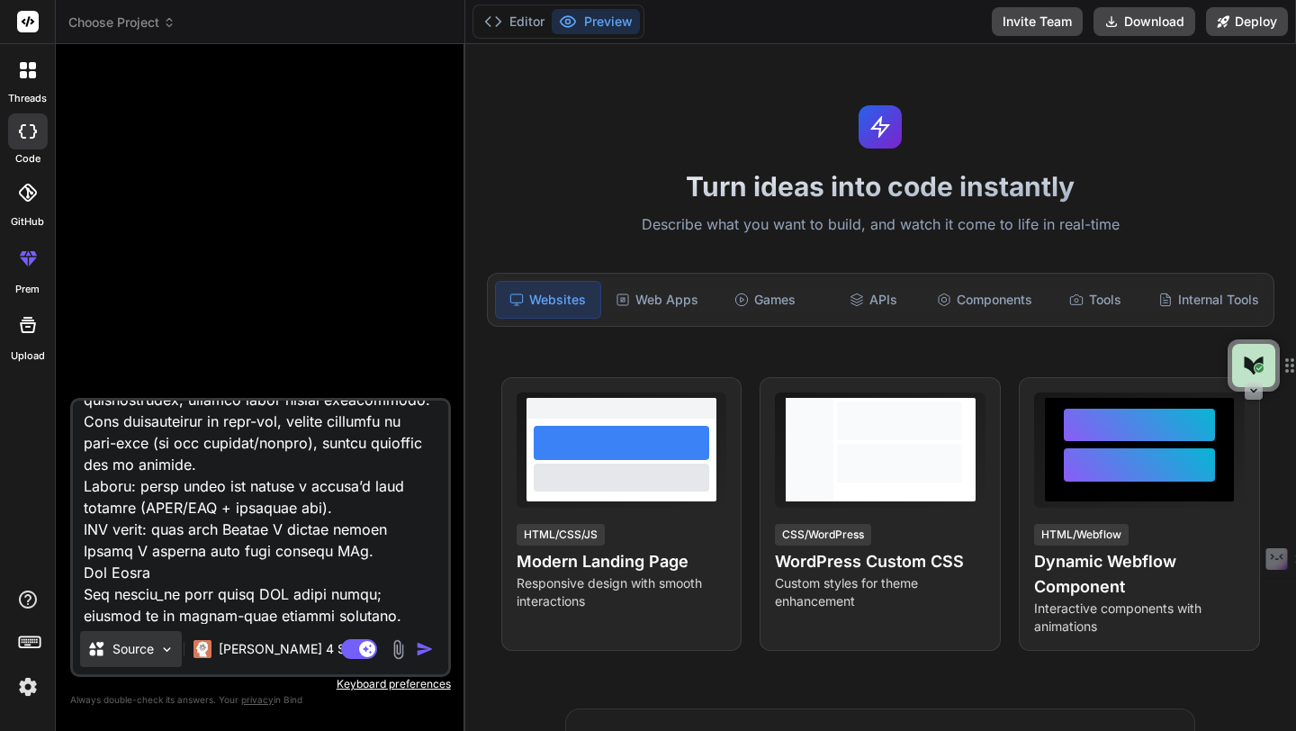
type textarea "Build Brief: “PocketLandlord” — Rental Management SaaS (1–20 units) Goal Create…"
click at [169, 649] on img at bounding box center [166, 648] width 15 height 15
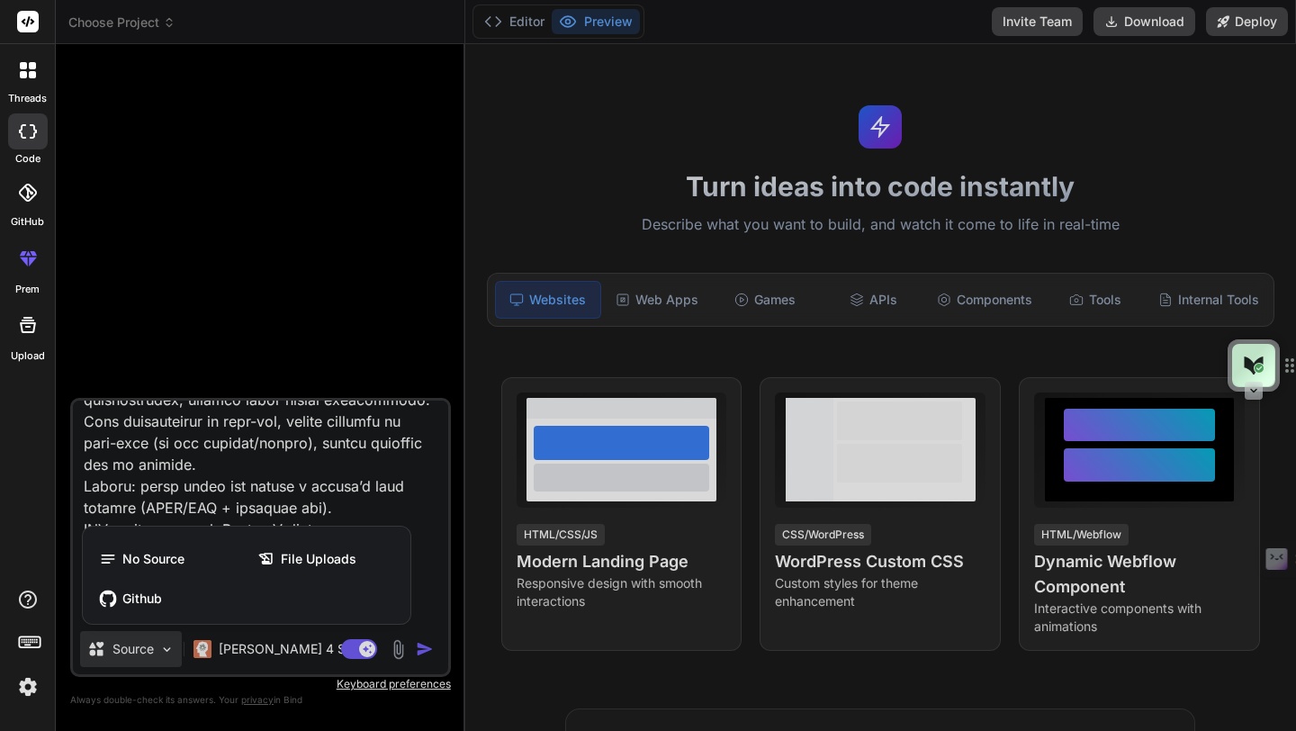
click at [421, 648] on div at bounding box center [648, 365] width 1296 height 731
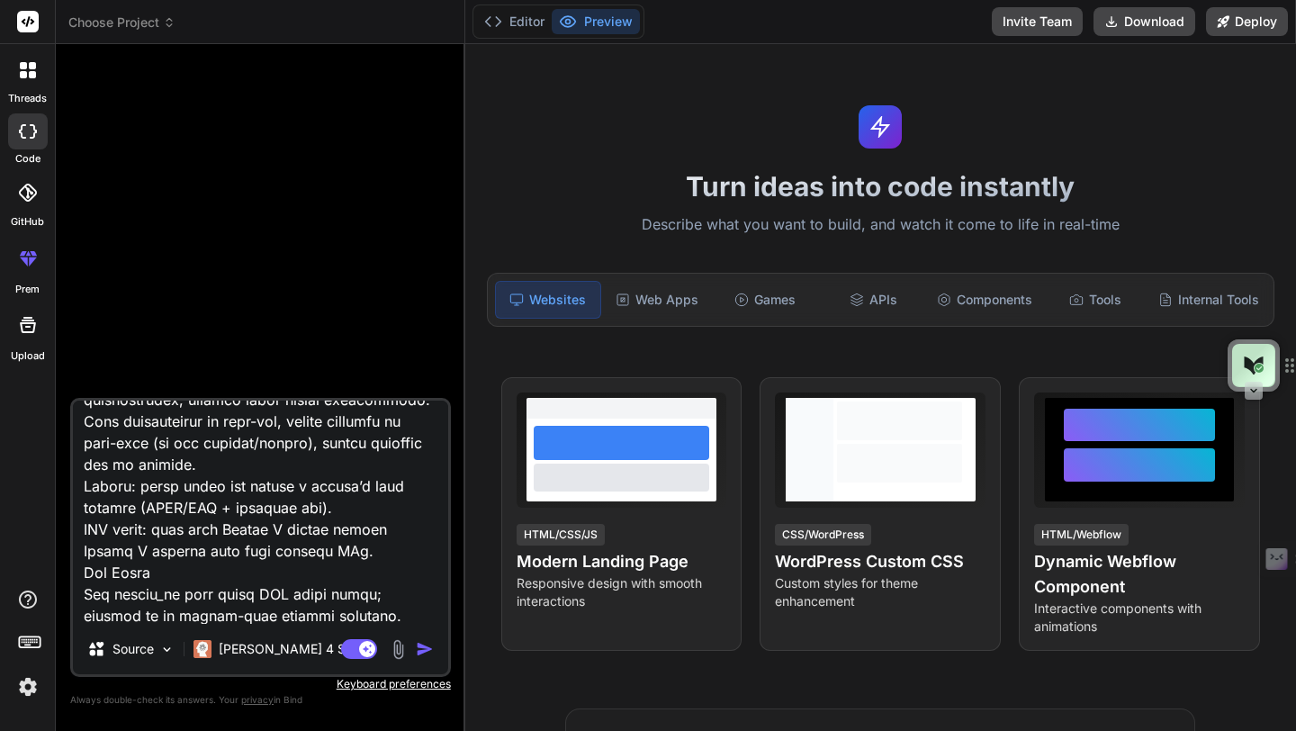
click at [421, 648] on img "button" at bounding box center [425, 649] width 18 height 18
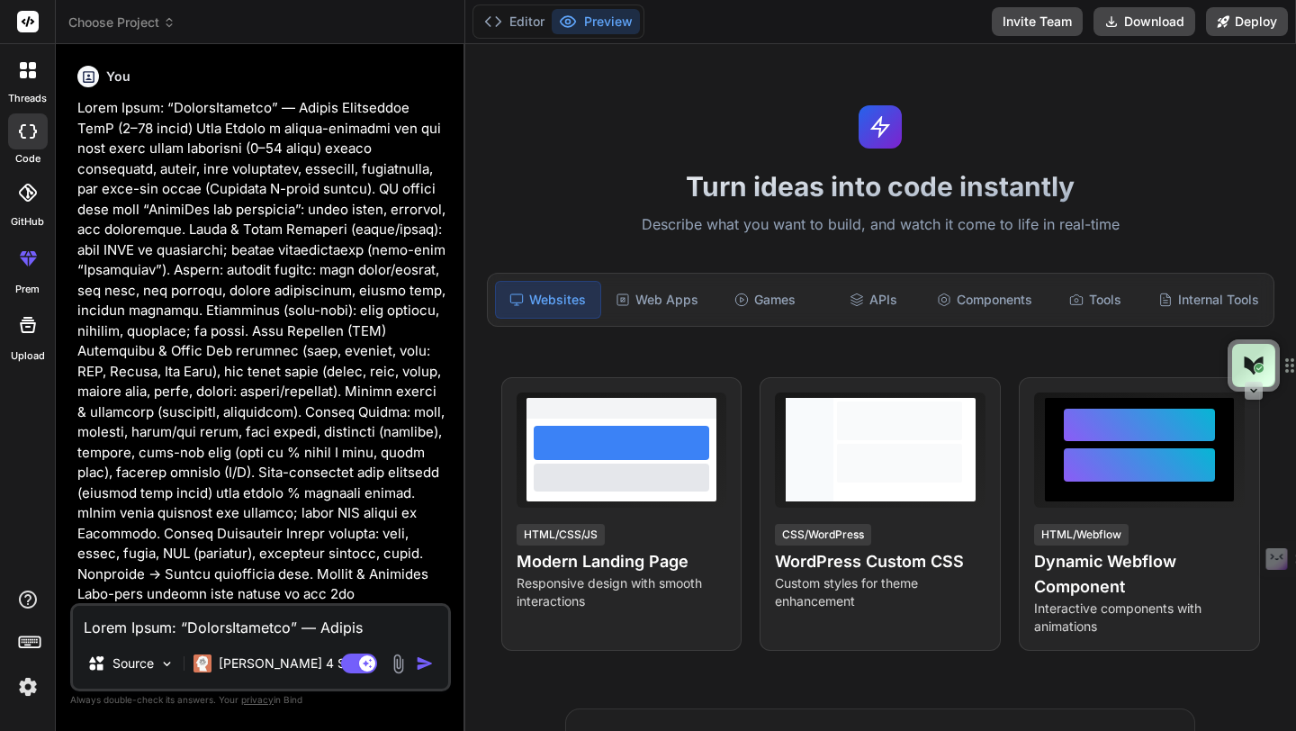
click at [419, 667] on img "button" at bounding box center [425, 663] width 18 height 18
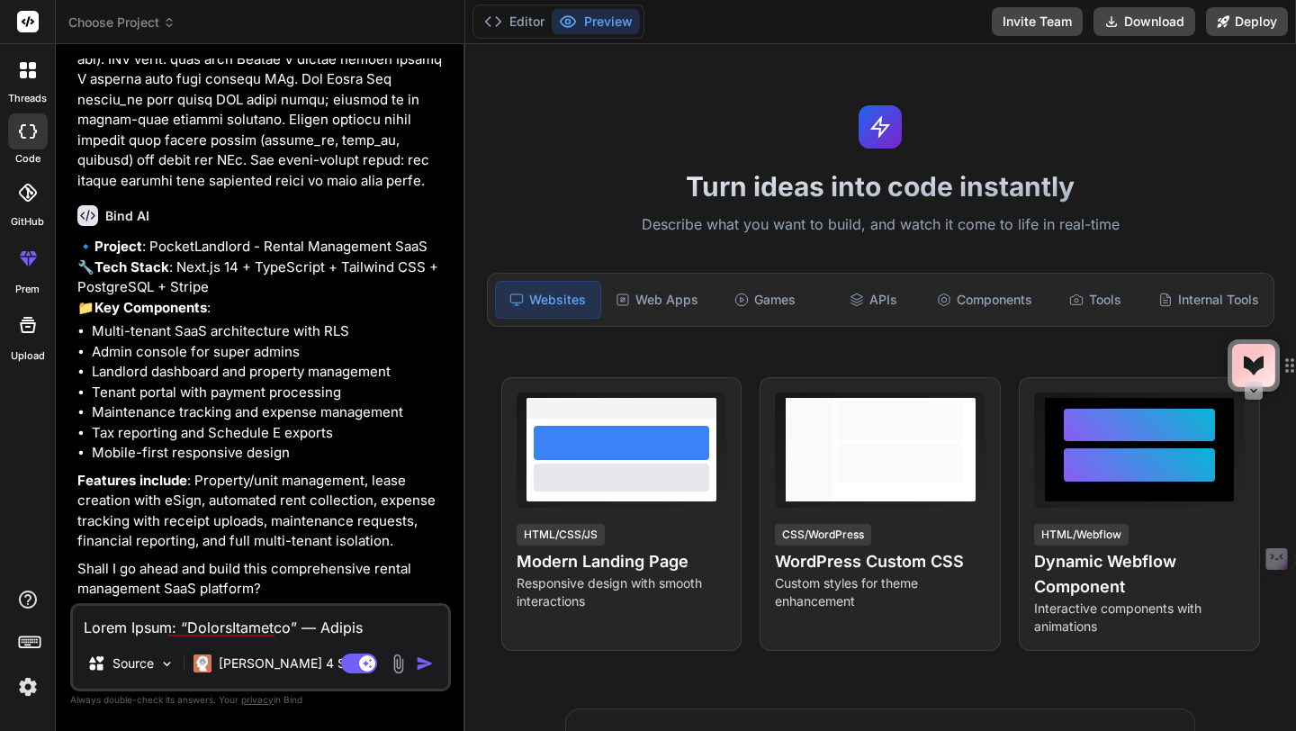
scroll to position [5555, 0]
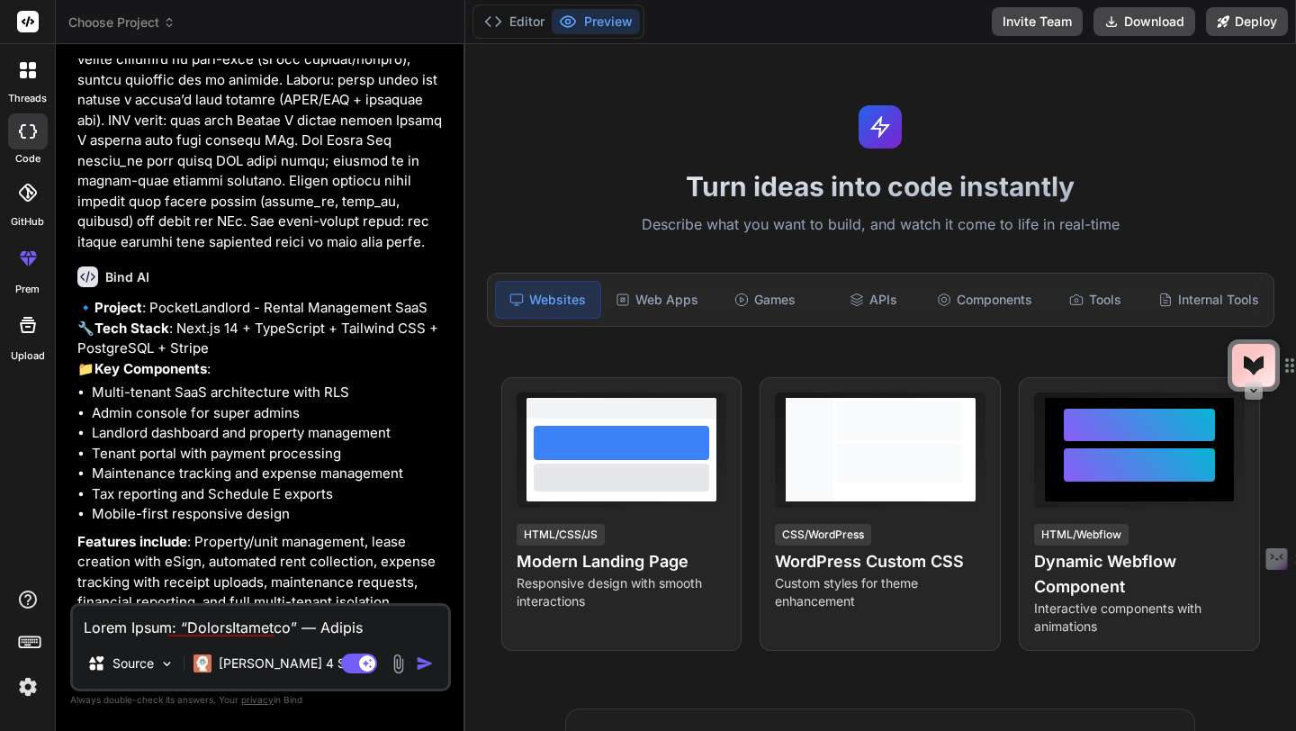
type textarea "x"
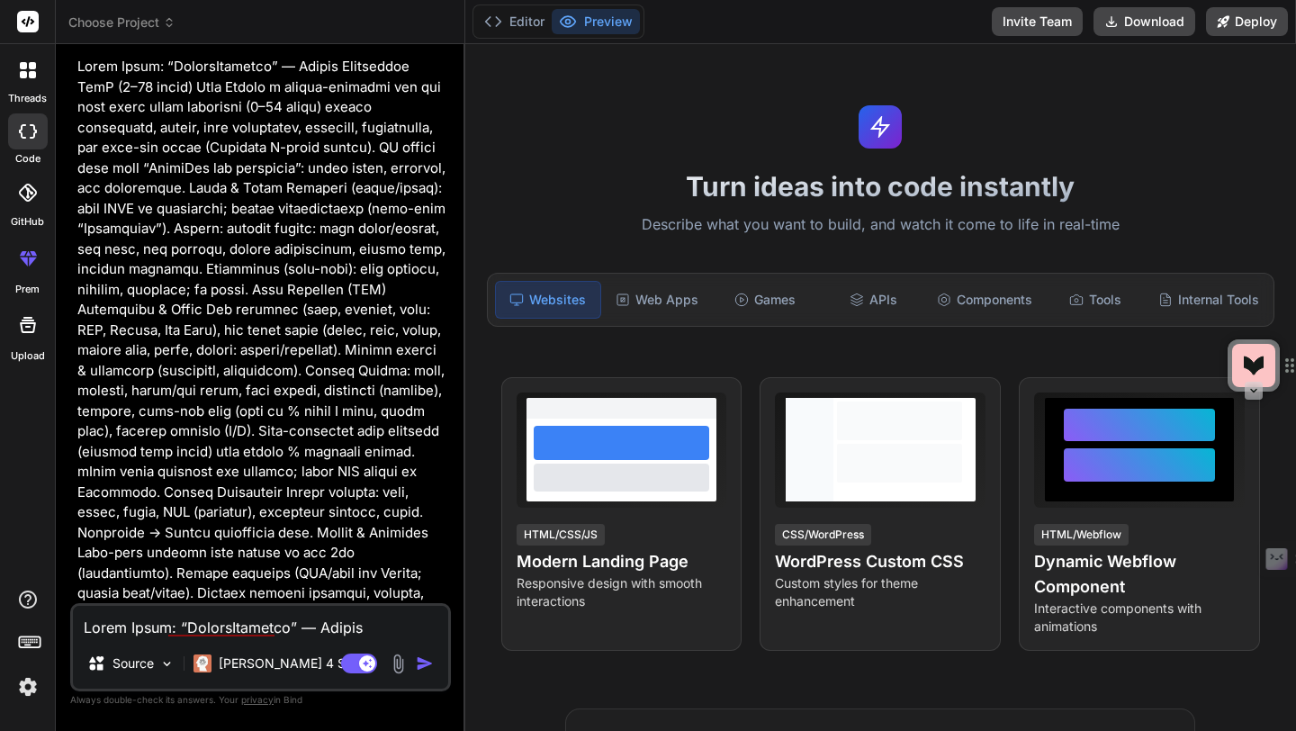
scroll to position [0, 0]
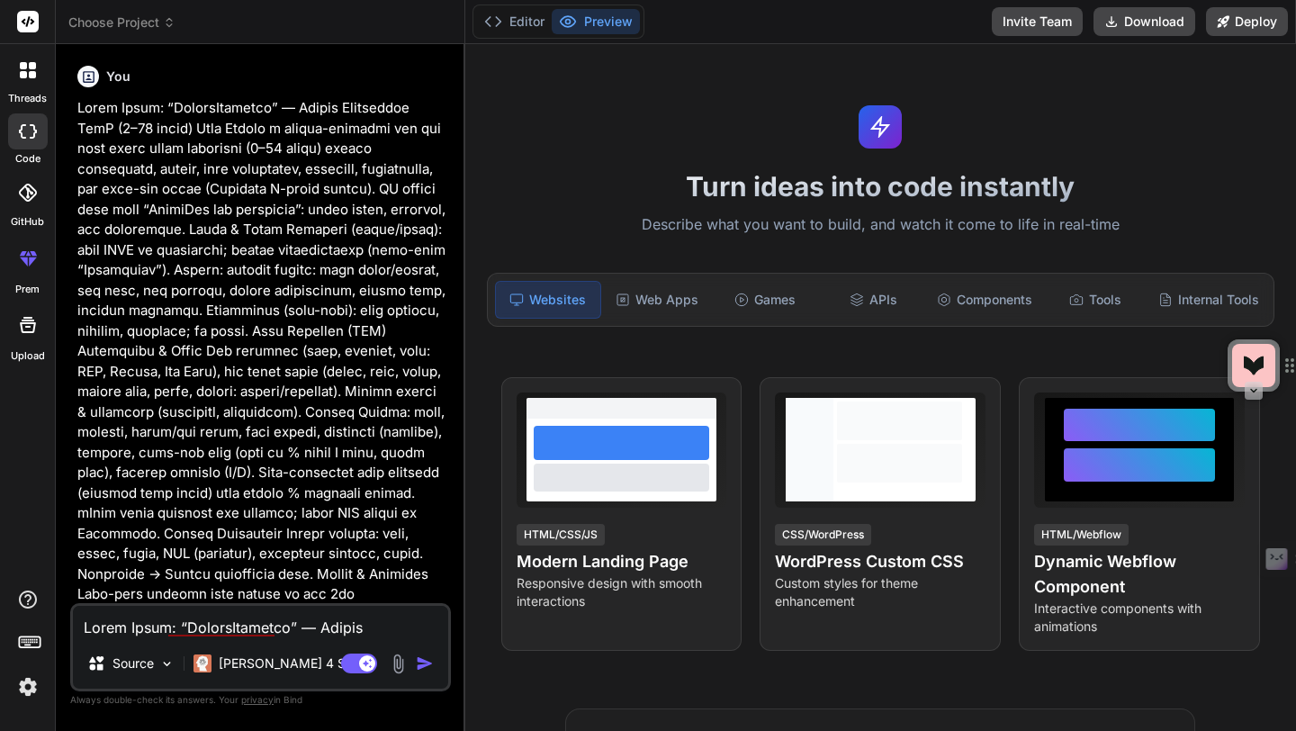
click at [168, 19] on icon at bounding box center [168, 19] width 5 height 3
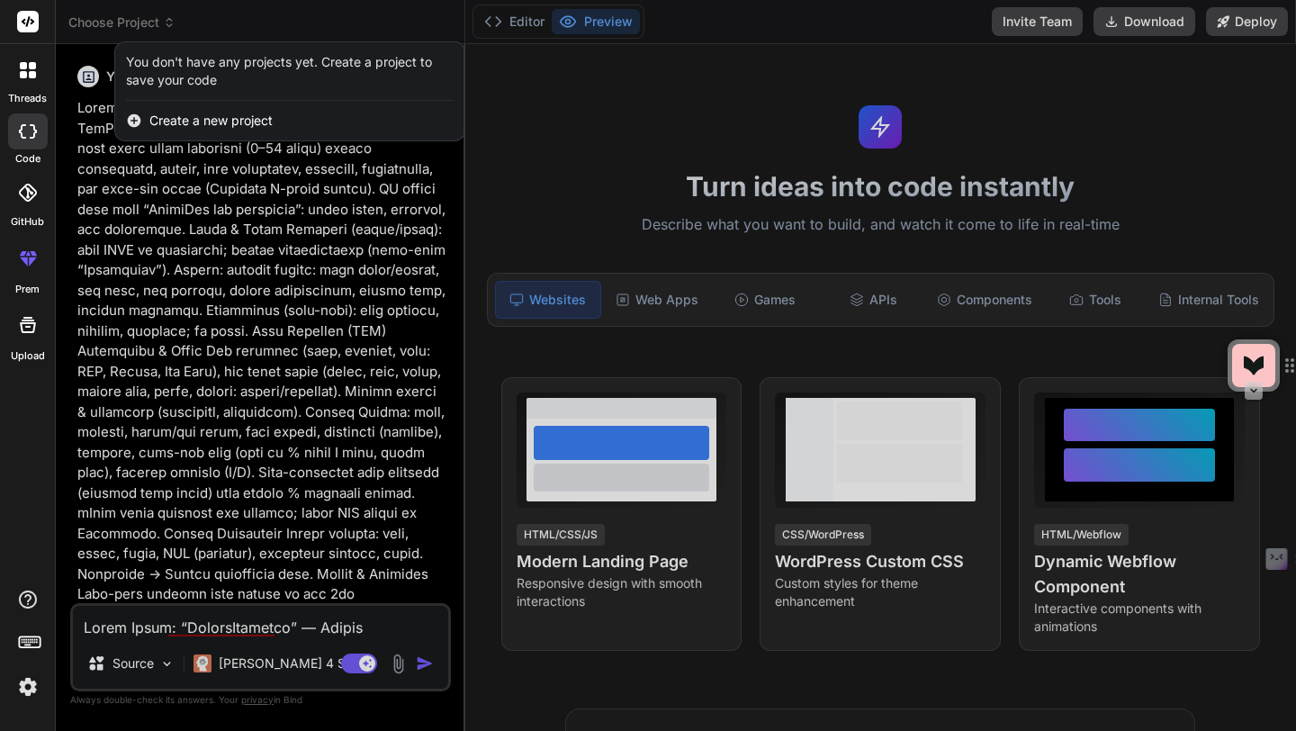
click at [157, 119] on span "Create a new project" at bounding box center [210, 121] width 123 height 18
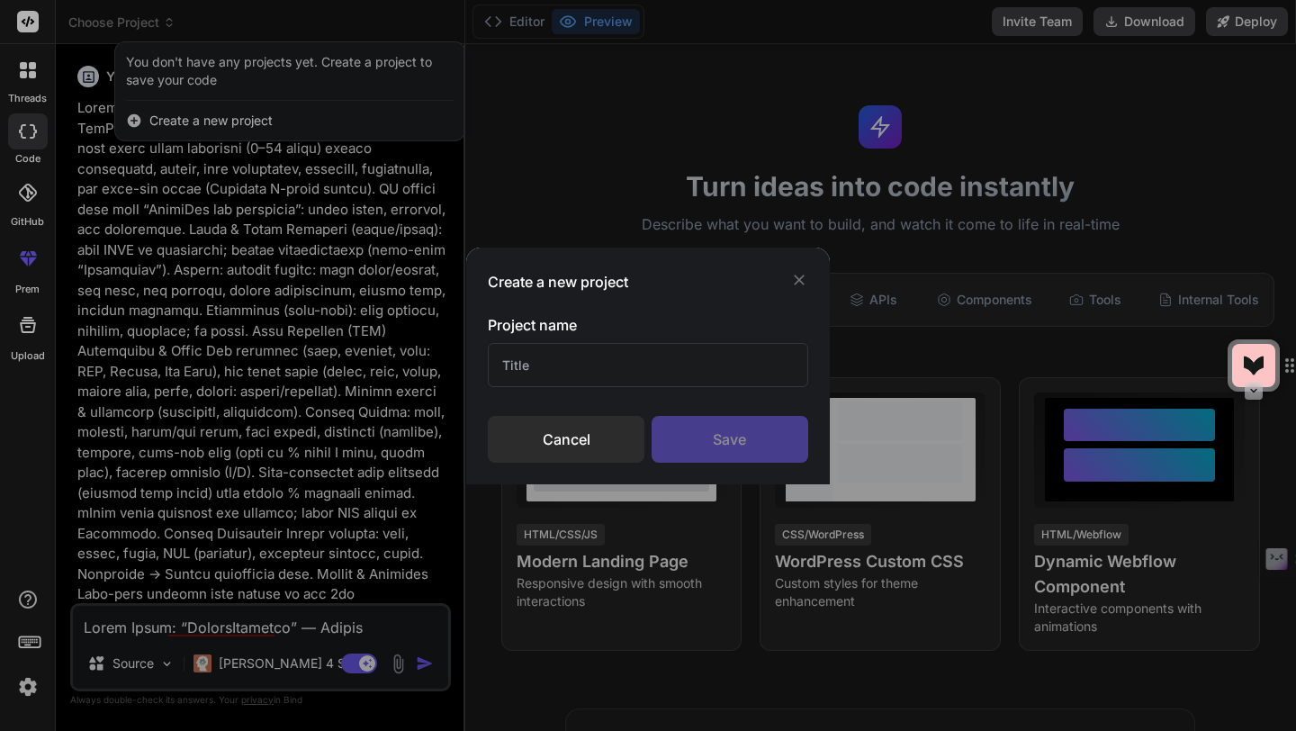
click at [549, 372] on input "text" at bounding box center [647, 365] width 319 height 44
type input "rental"
click at [710, 431] on div "Save" at bounding box center [729, 439] width 157 height 47
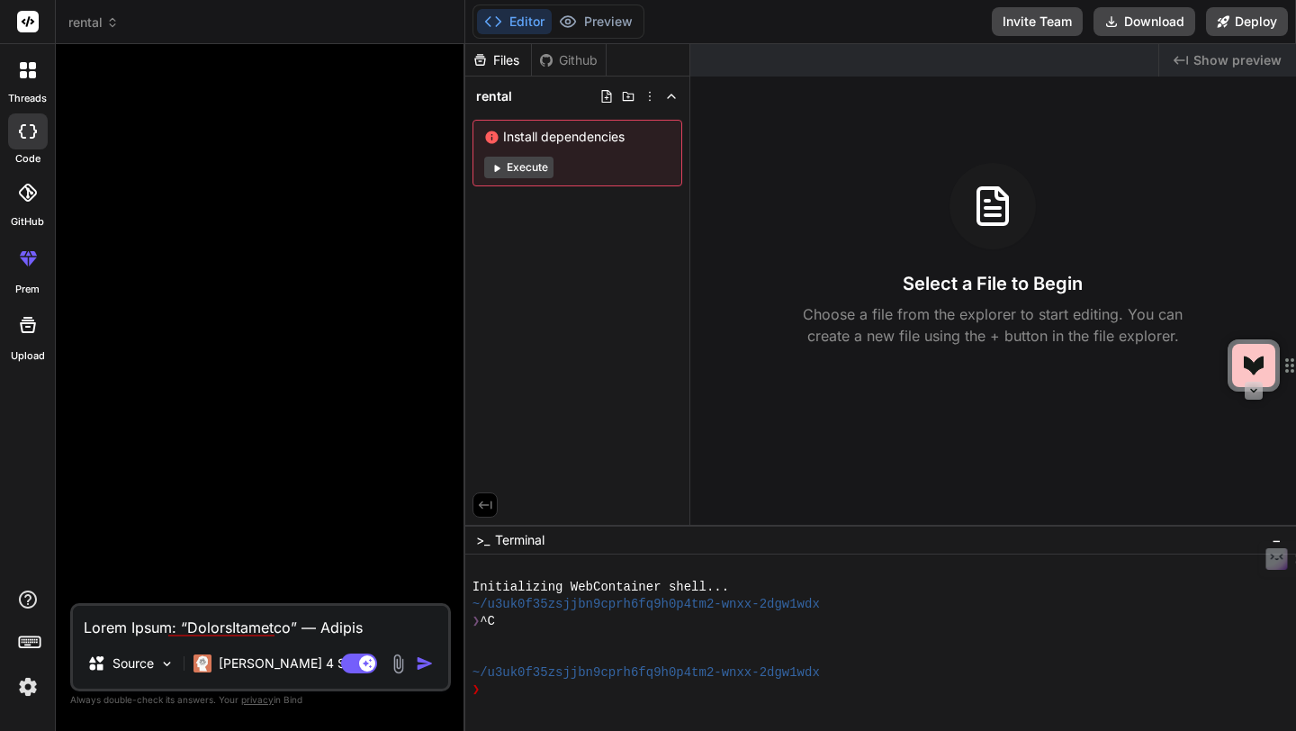
click at [498, 166] on icon at bounding box center [495, 167] width 13 height 13
type textarea "x"
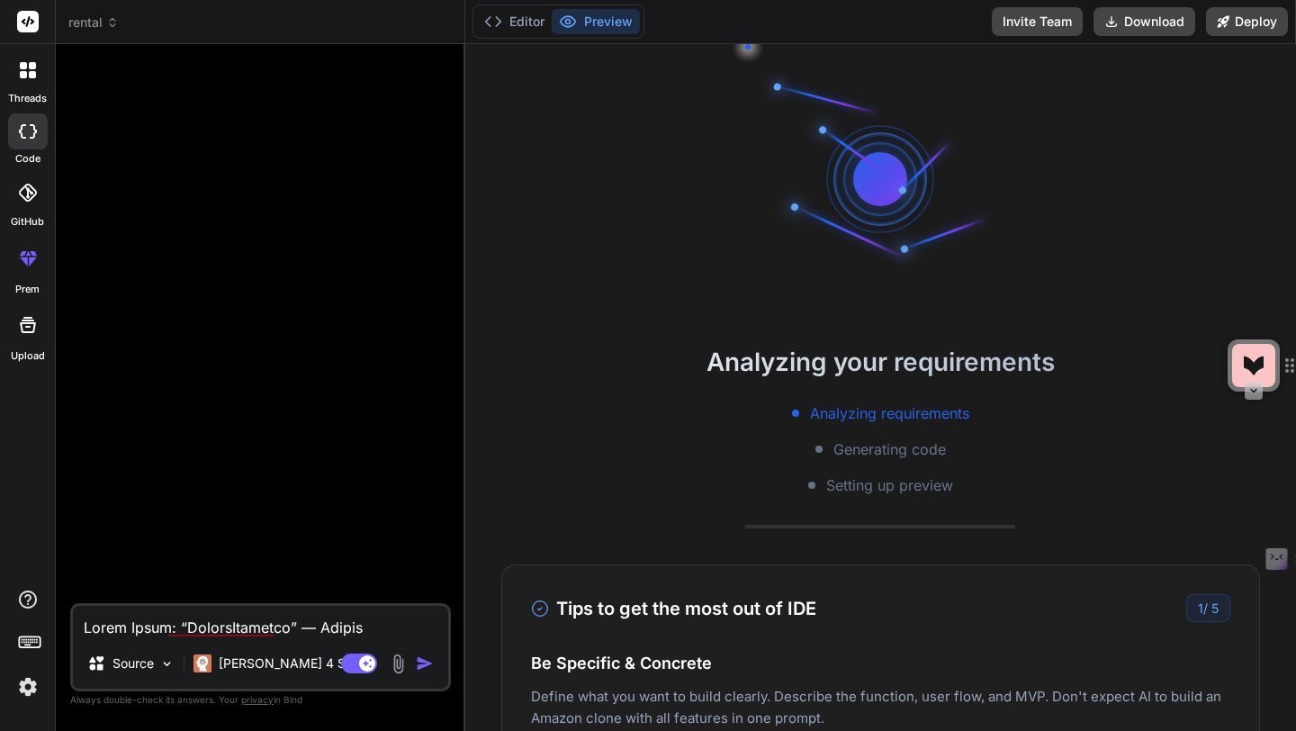
scroll to position [68, 0]
click at [141, 624] on textarea at bounding box center [260, 622] width 375 height 32
paste textarea "Build Brief: “PocketLandlord” — Rental Management SaaS (1–20 units) Goal Create…"
type textarea "Build Brief: “PocketLandlord” — Rental Management SaaS (1–20 units) Goal Create…"
type textarea "x"
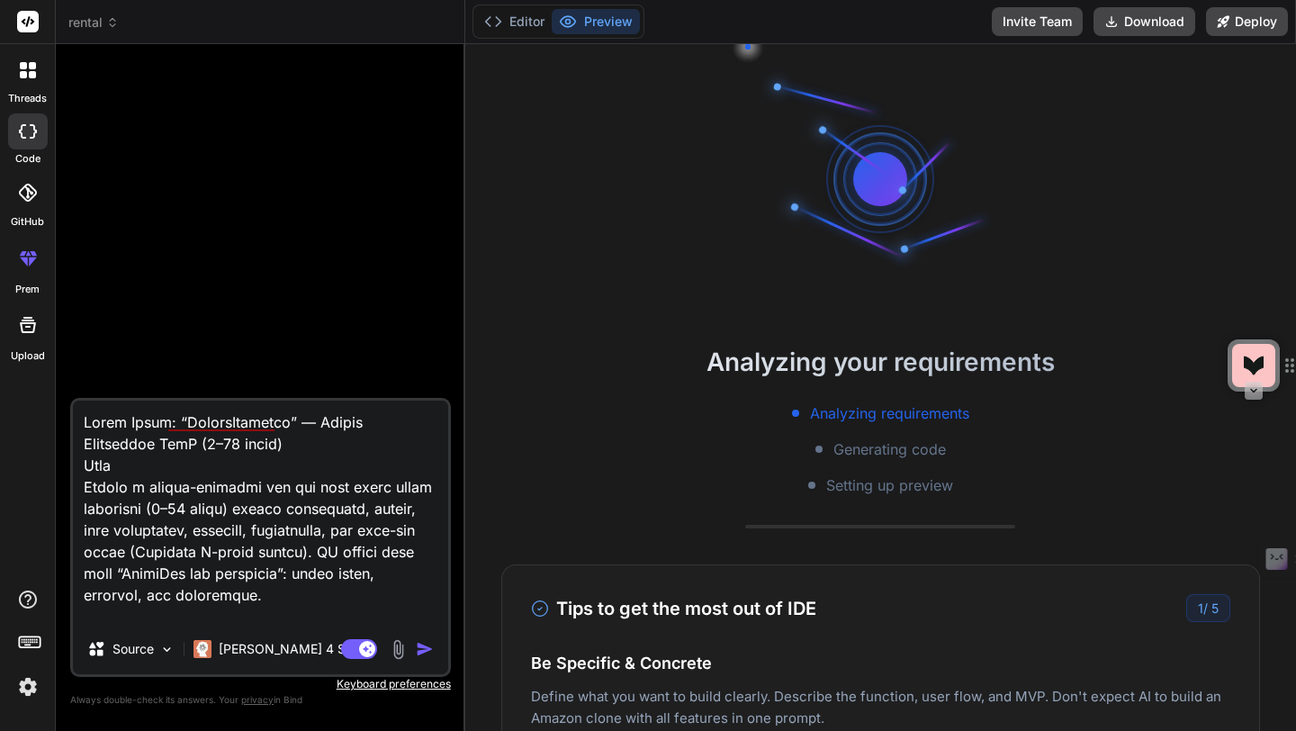
scroll to position [8617, 0]
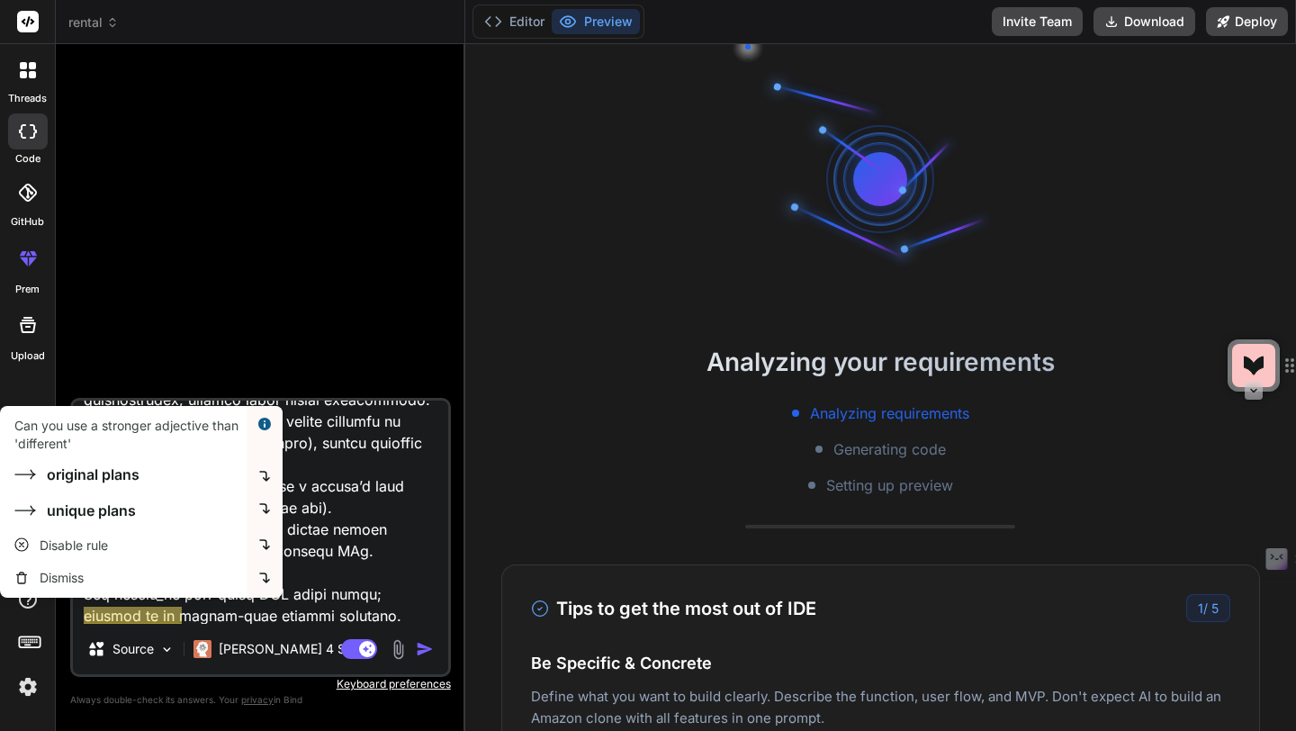
type textarea "Build Brief: “PocketLandlord” — Rental Management SaaS (1–20 units) Goal Create…"
click at [422, 651] on img "button" at bounding box center [425, 649] width 18 height 18
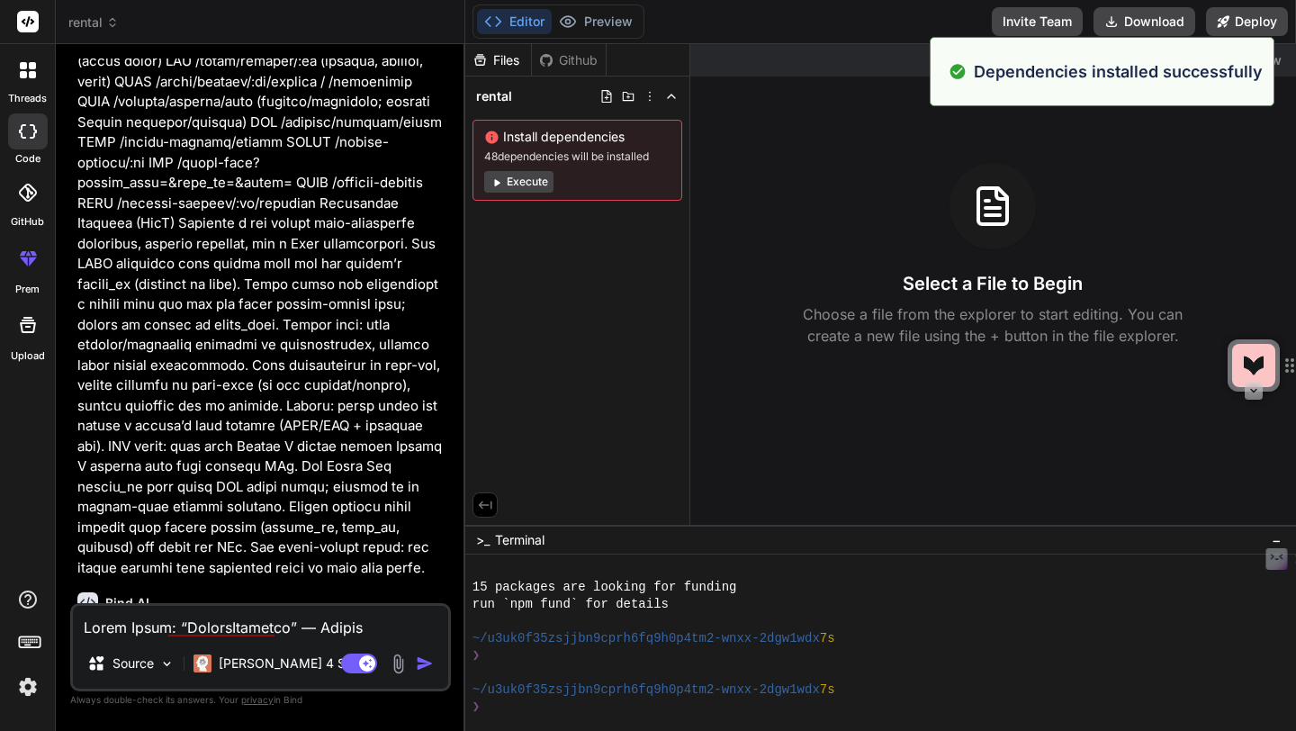
scroll to position [239, 0]
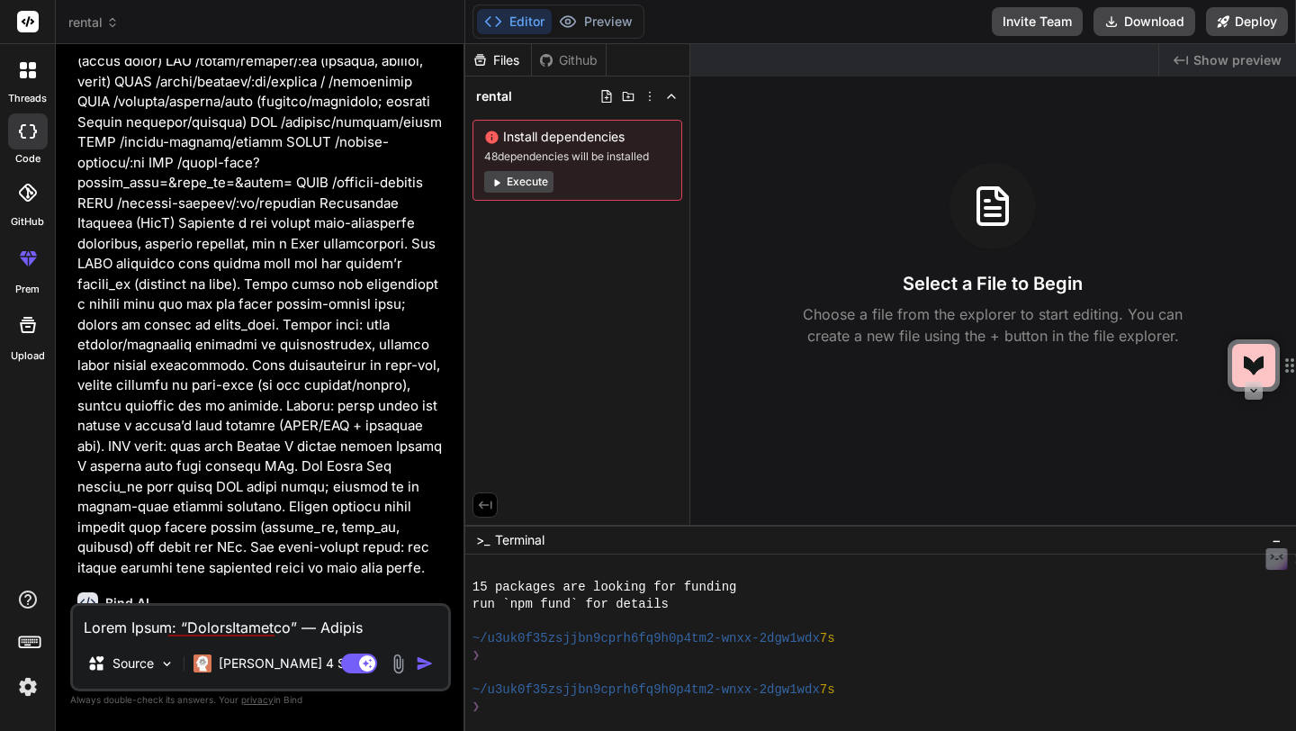
click at [507, 184] on button "Execute" at bounding box center [518, 182] width 69 height 22
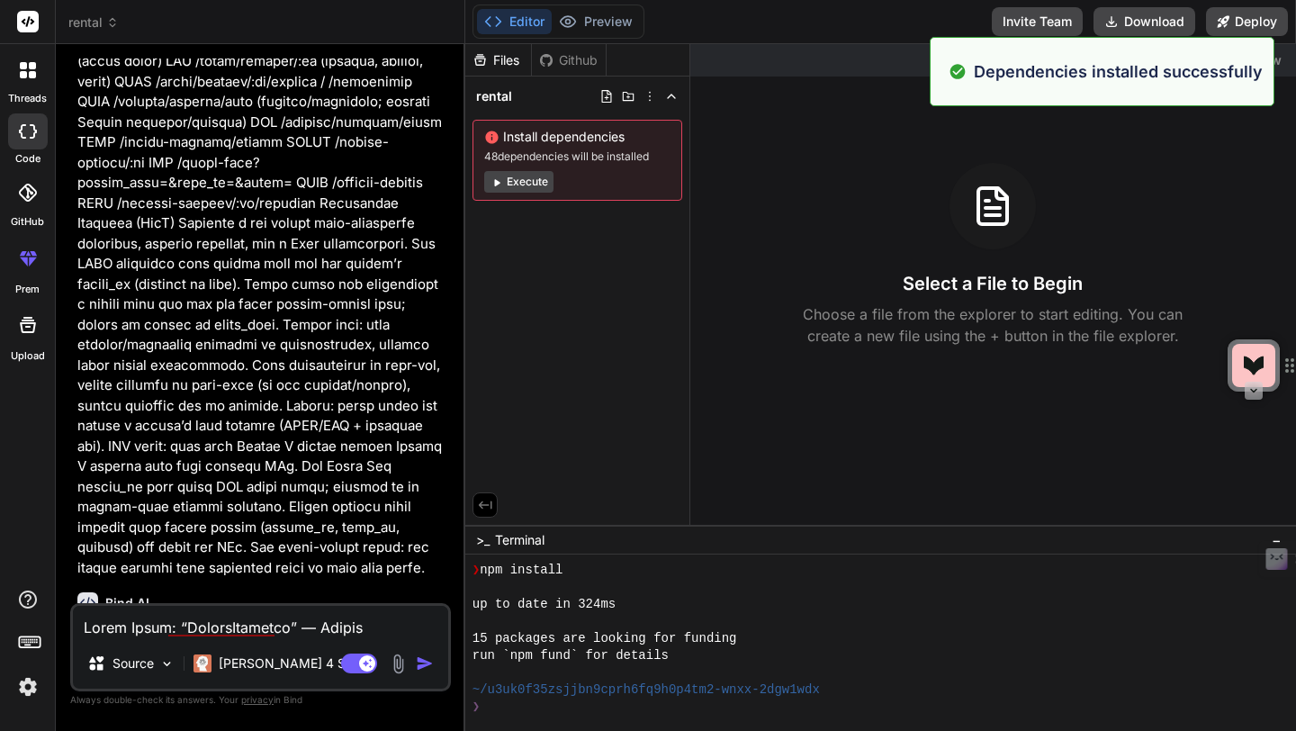
scroll to position [496, 0]
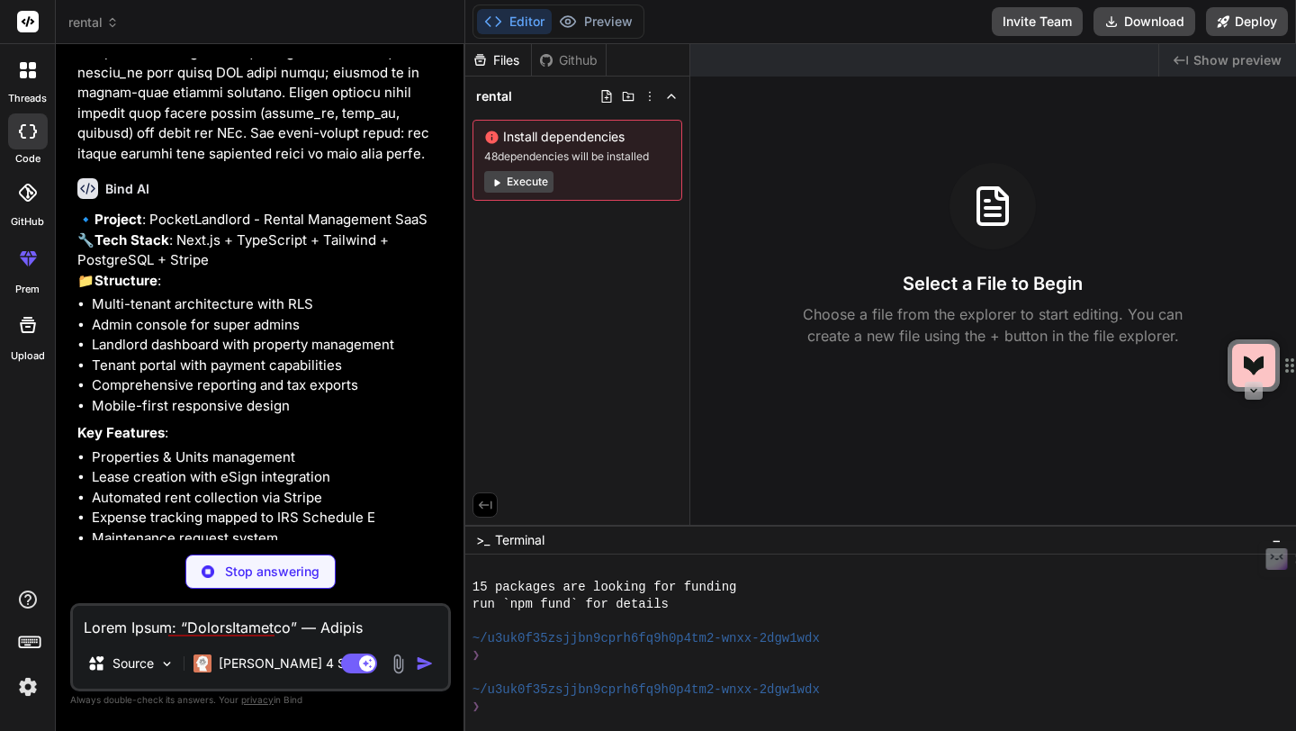
scroll to position [5619, 0]
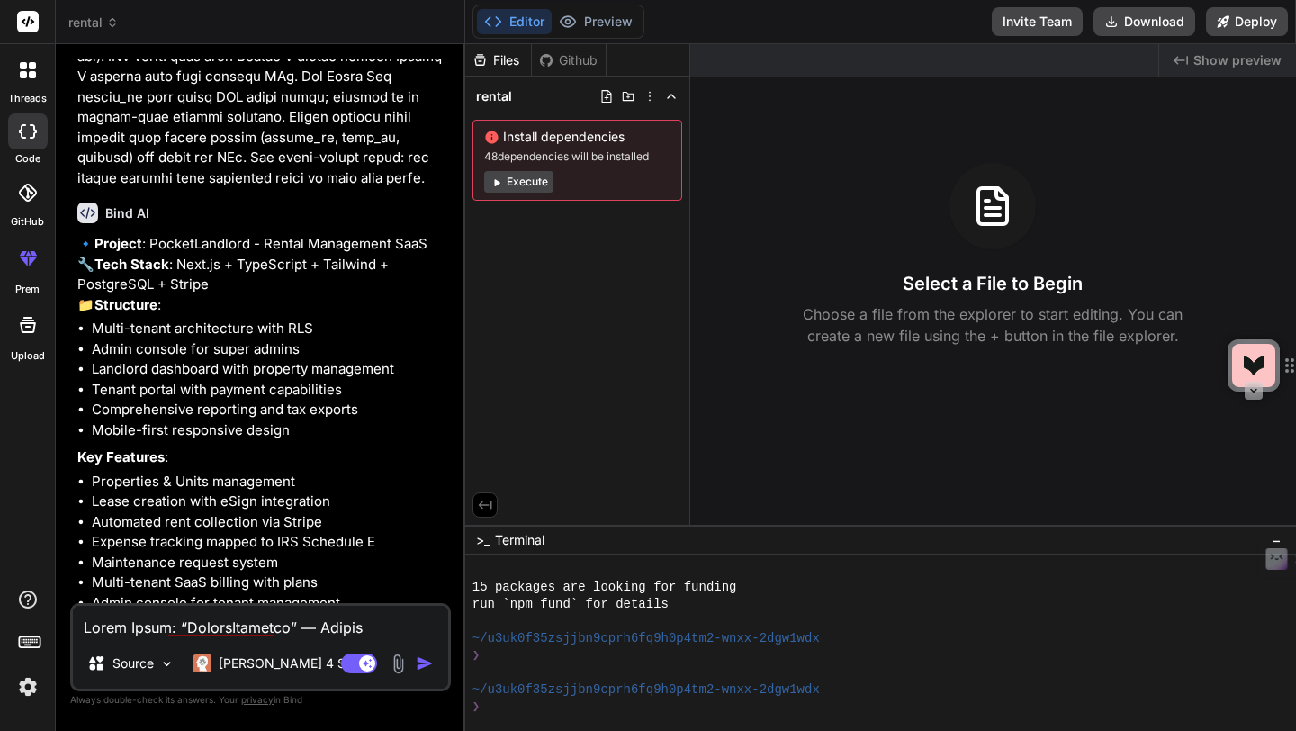
type textarea "x"
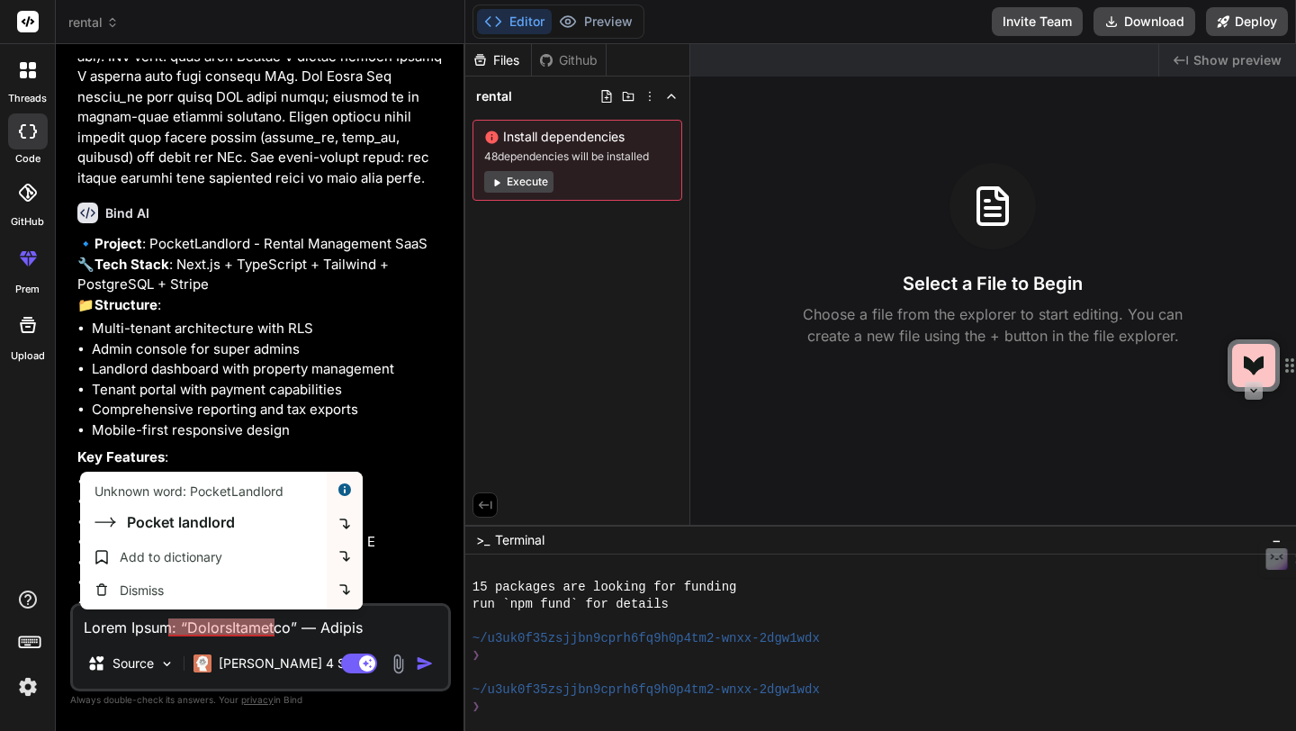
click at [187, 620] on textarea at bounding box center [260, 622] width 375 height 32
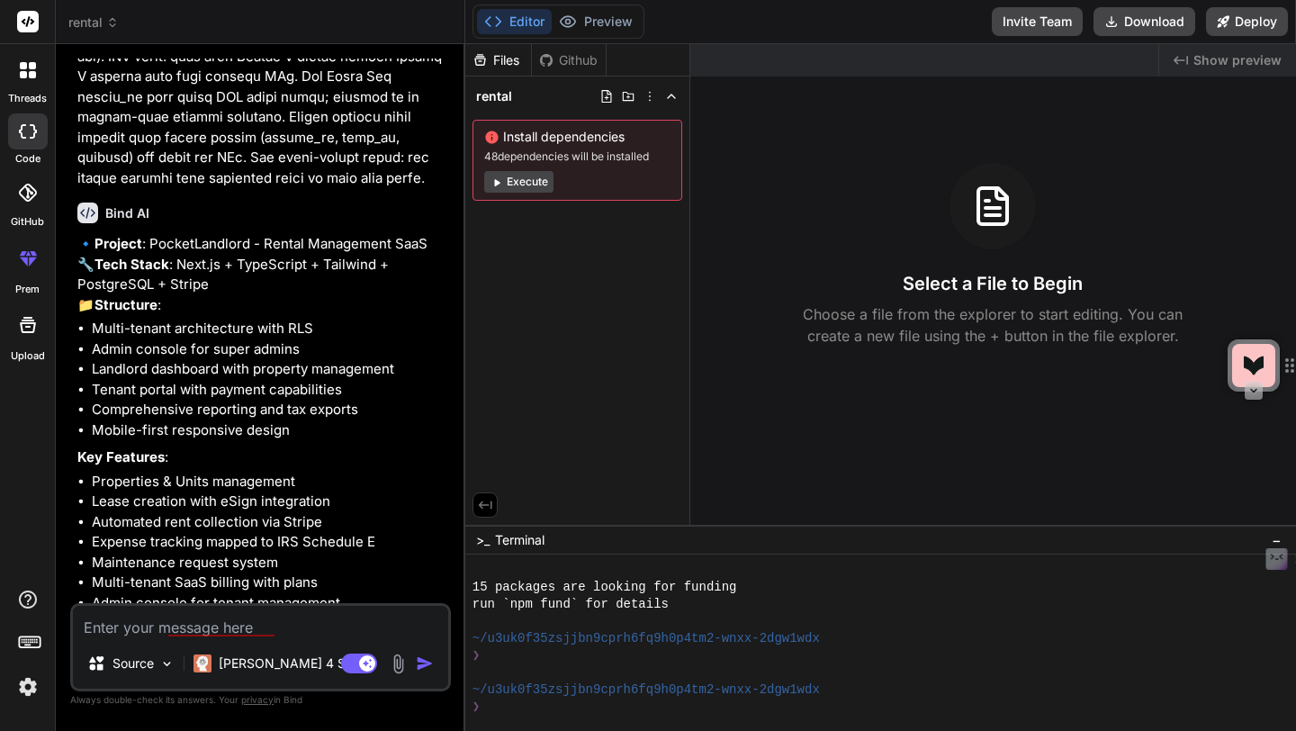
type textarea "y"
type textarea "x"
type textarea "ye"
type textarea "x"
type textarea "yes"
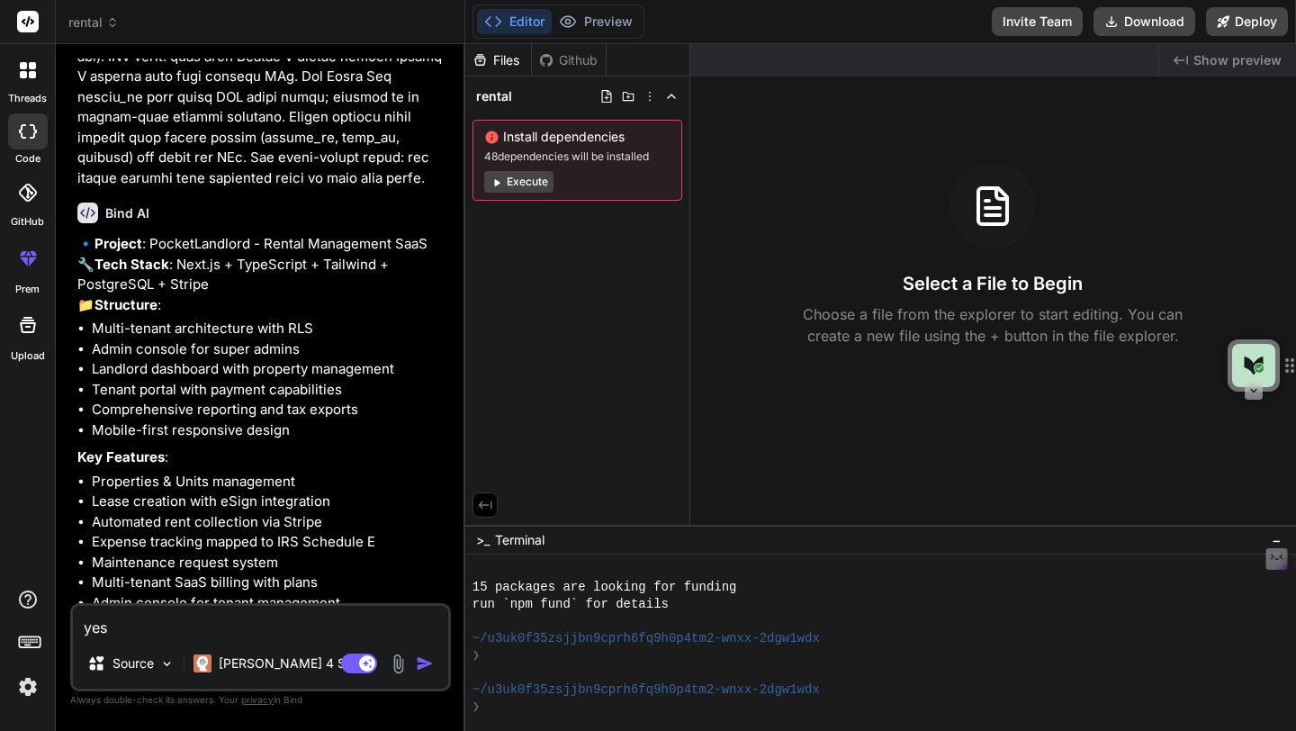
type textarea "x"
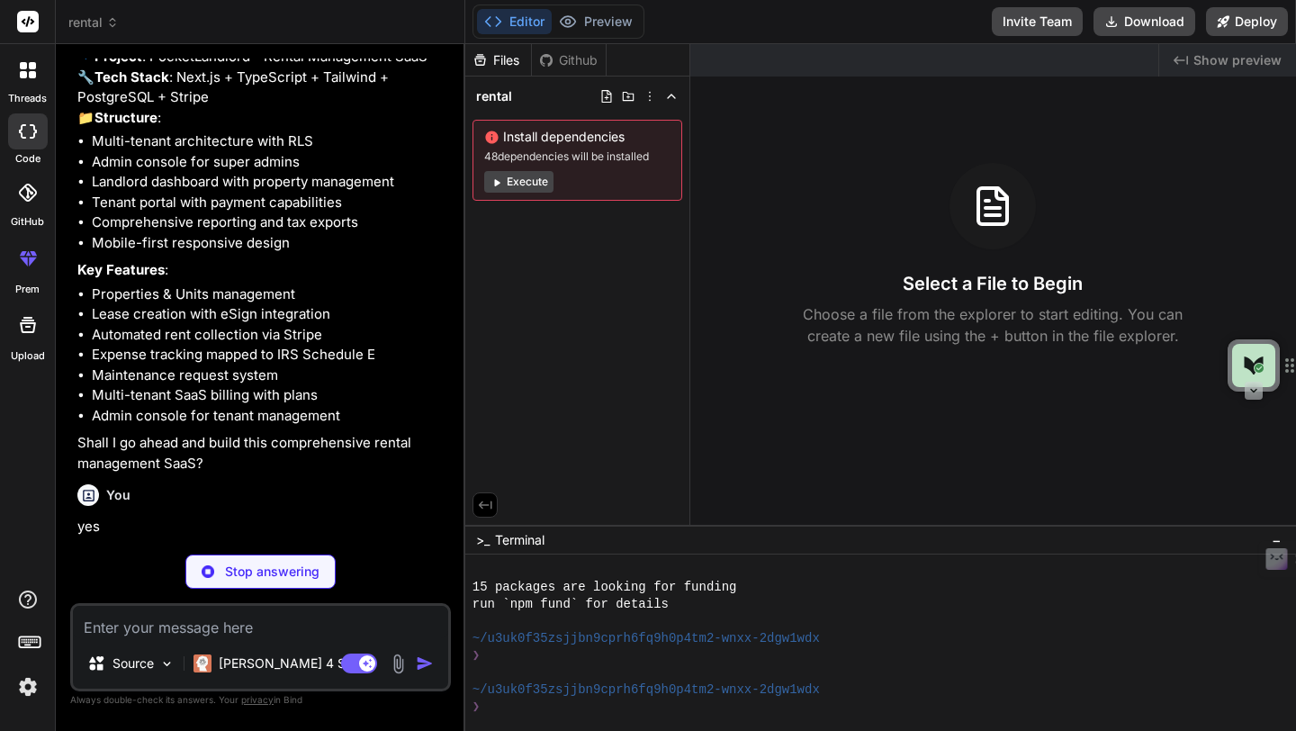
scroll to position [5904, 0]
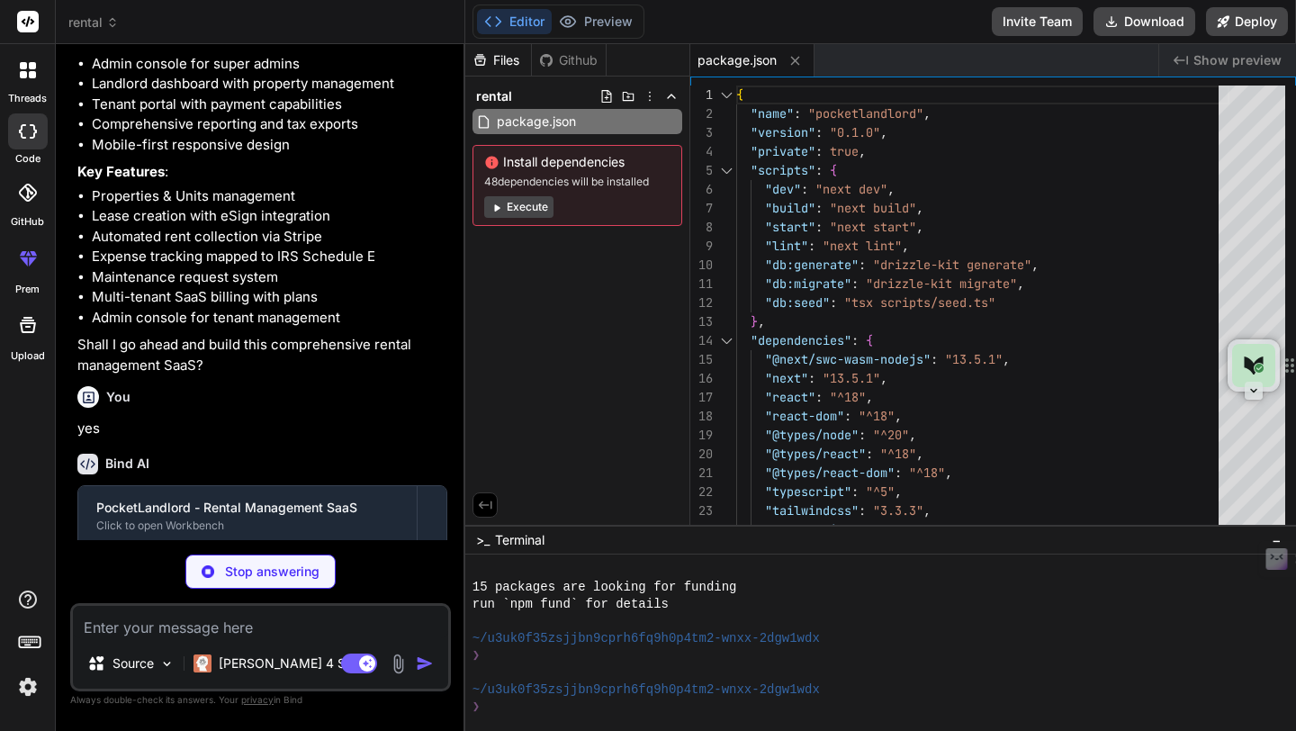
type textarea "x"
type textarea "module.exports = nextConfig"
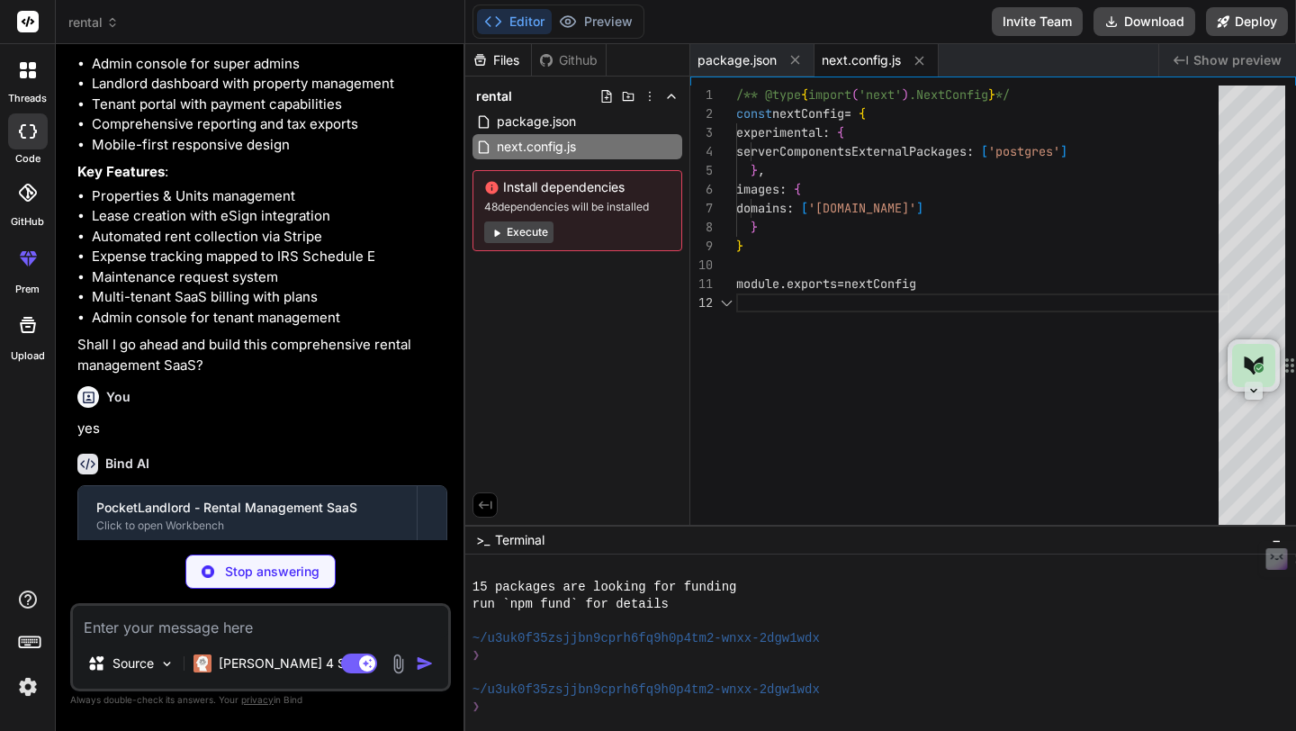
scroll to position [19, 0]
type textarea "x"
type textarea "plugins: [], }"
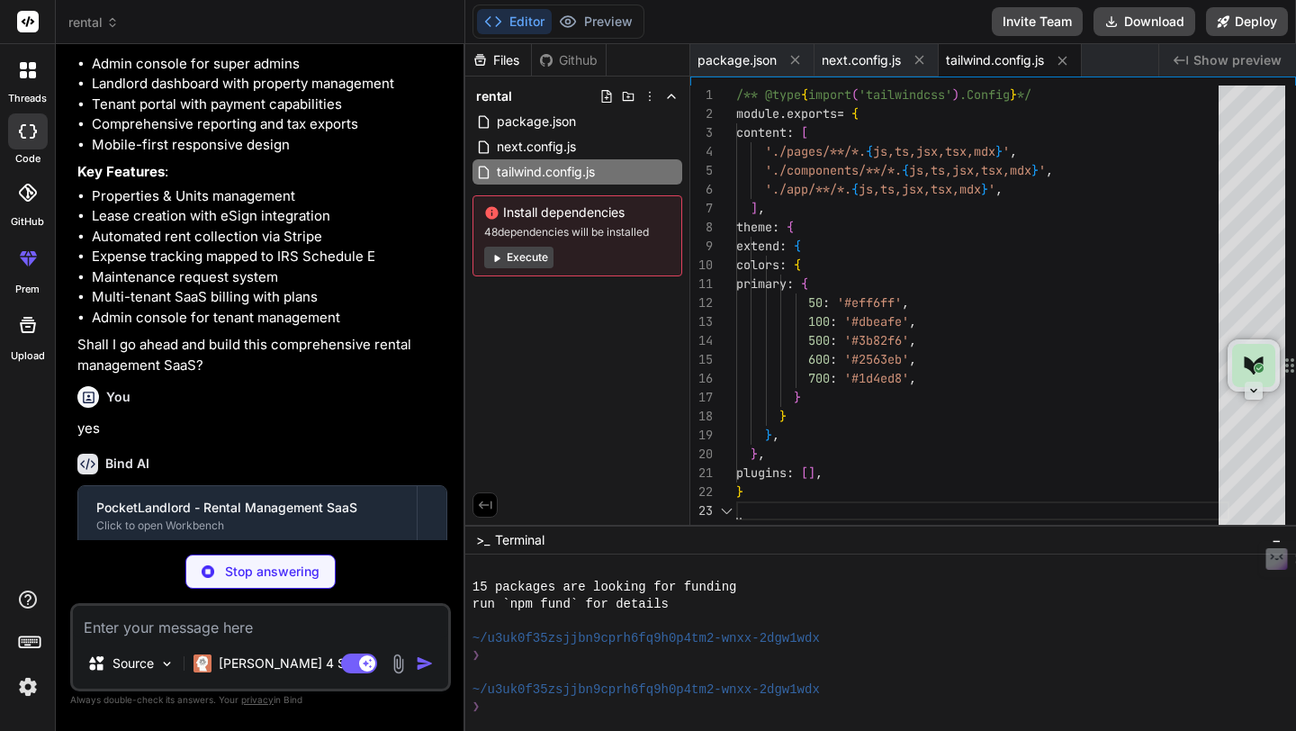
scroll to position [38, 0]
type textarea "x"
type textarea ""baseUrl": ".", "paths": { "@/*": ["./*"] } }, "include": ["next-env.d.ts", "**…"
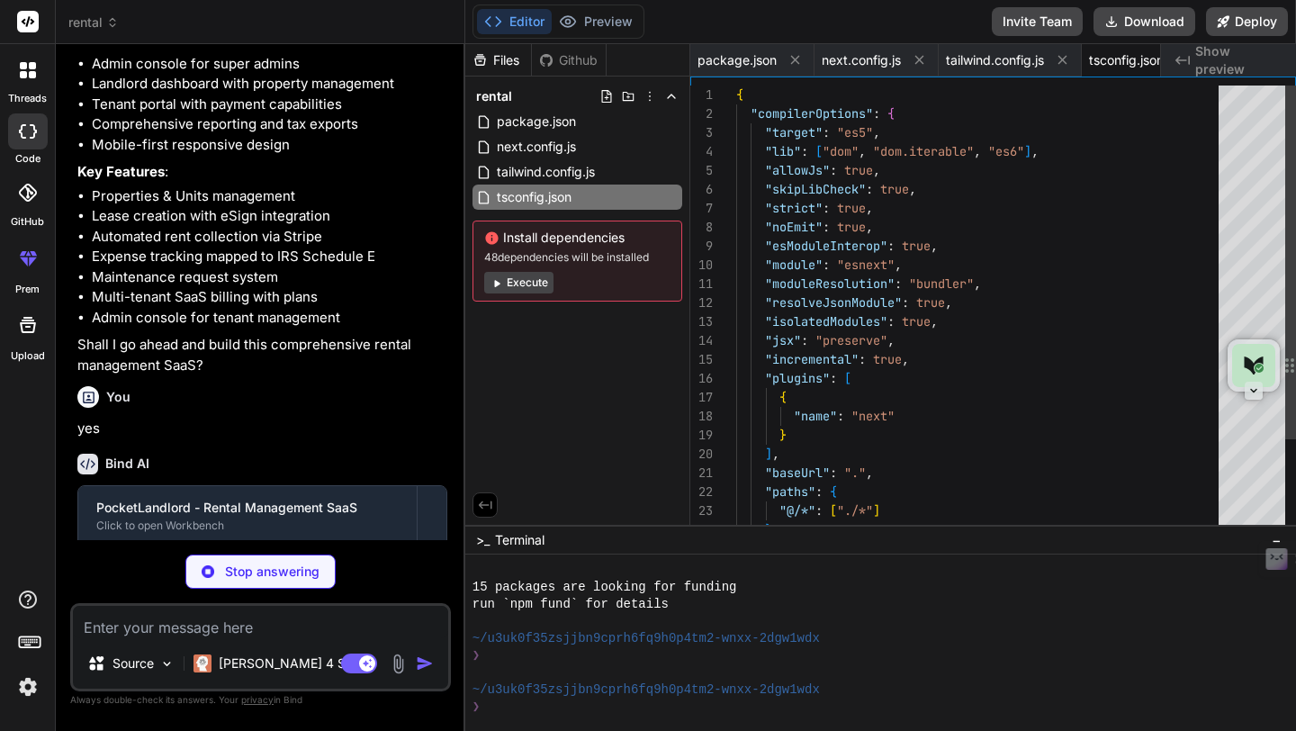
scroll to position [0, 47]
type textarea "x"
type textarea "} satisfies Config;"
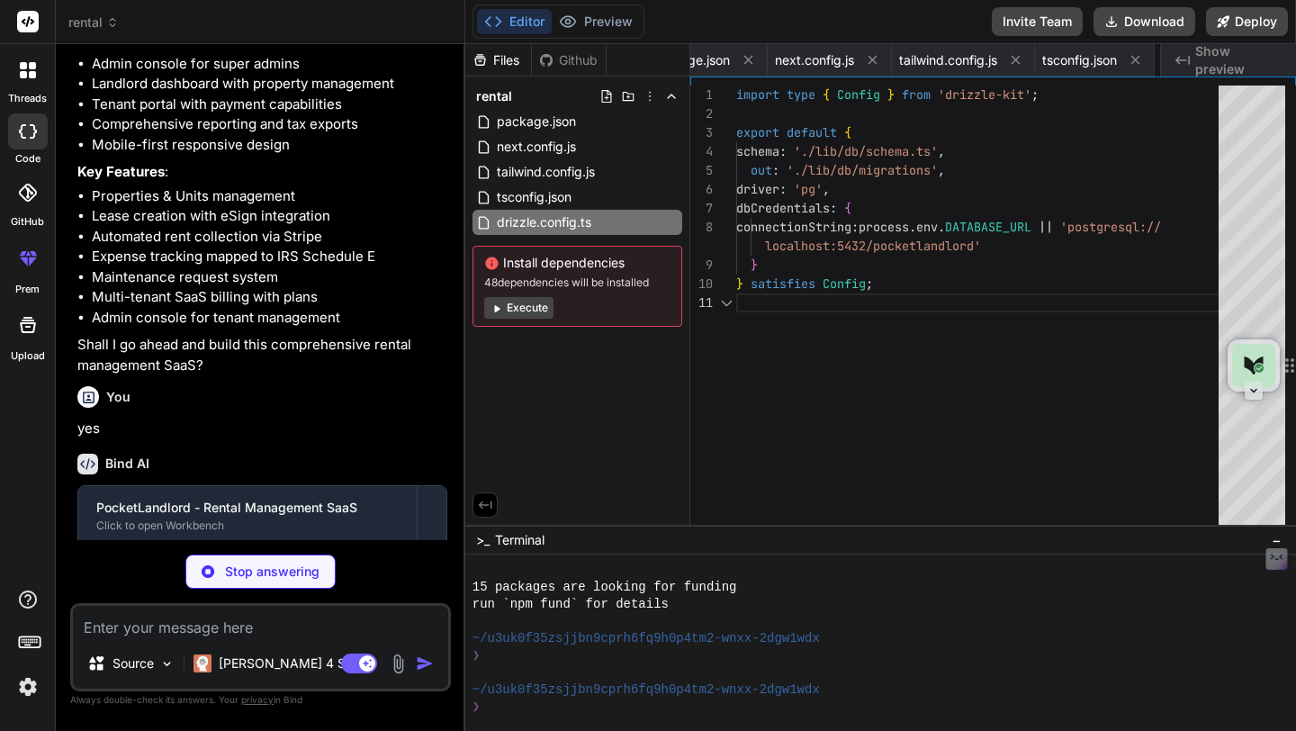
scroll to position [19, 0]
type textarea "x"
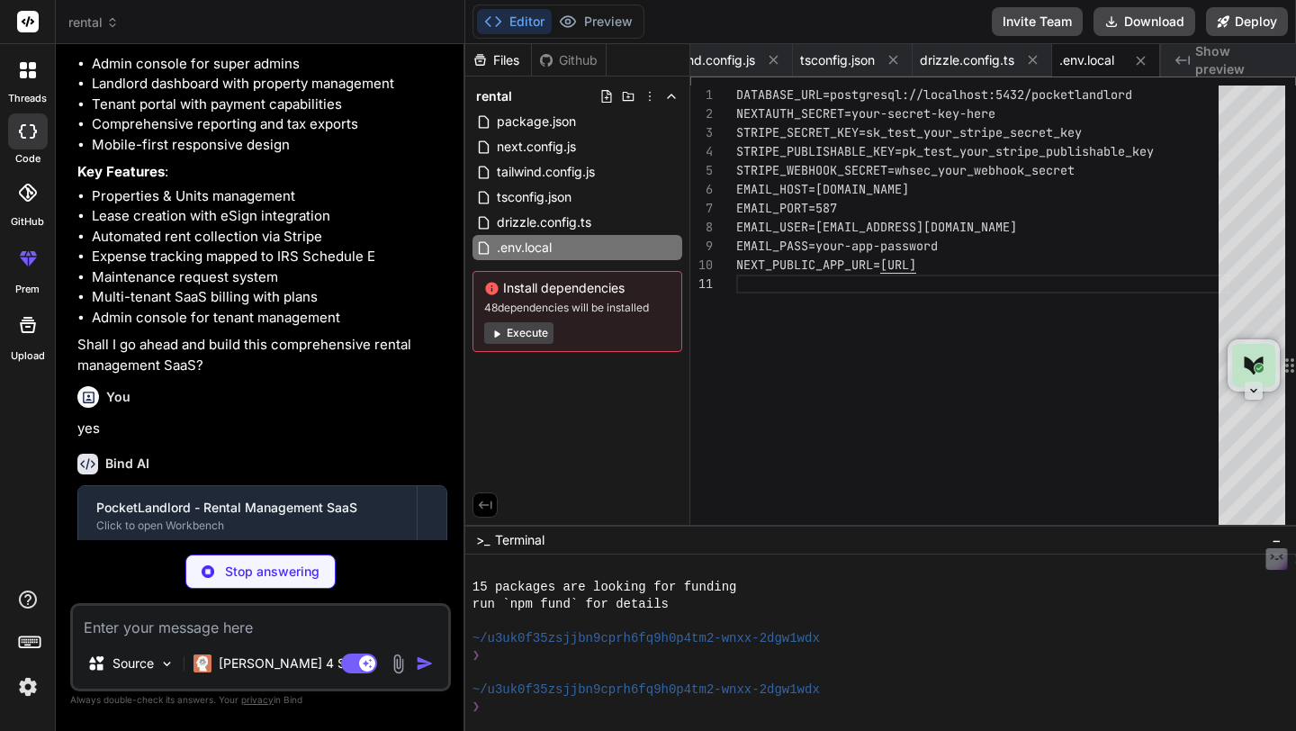
click at [519, 338] on button "Execute" at bounding box center [518, 333] width 69 height 22
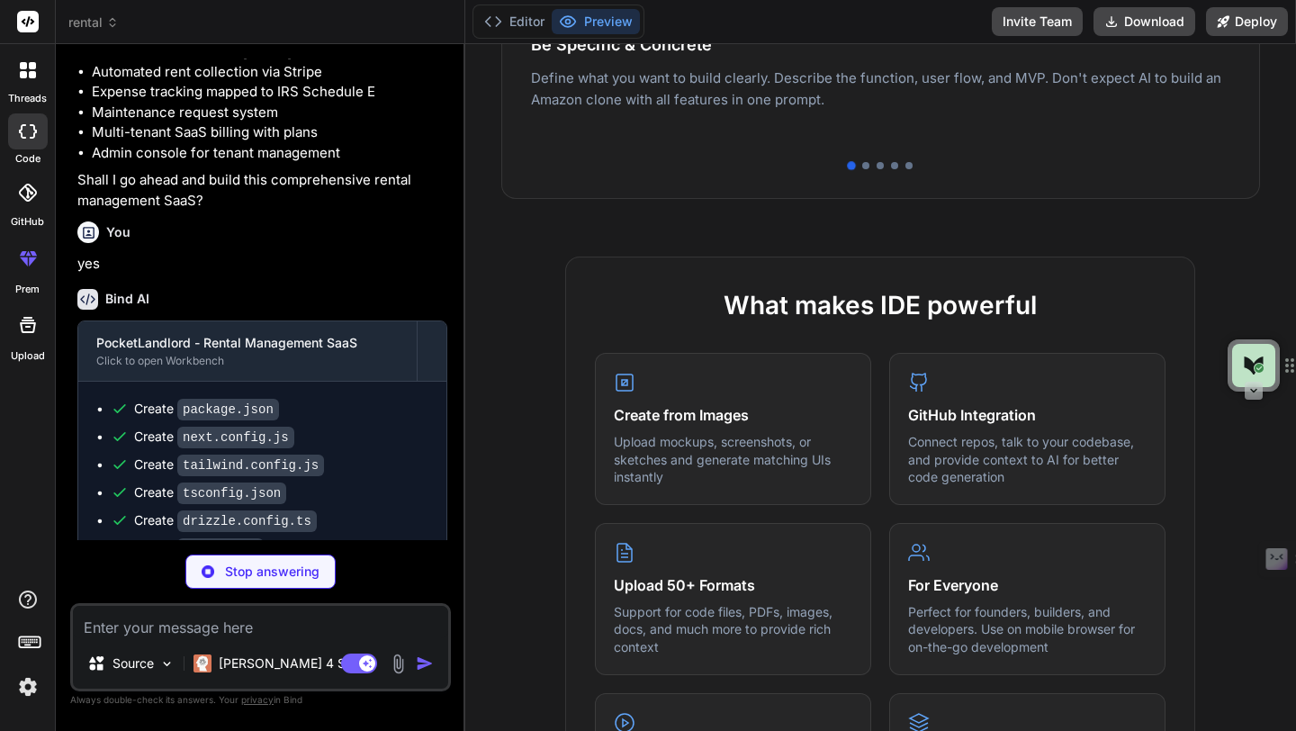
scroll to position [602, 0]
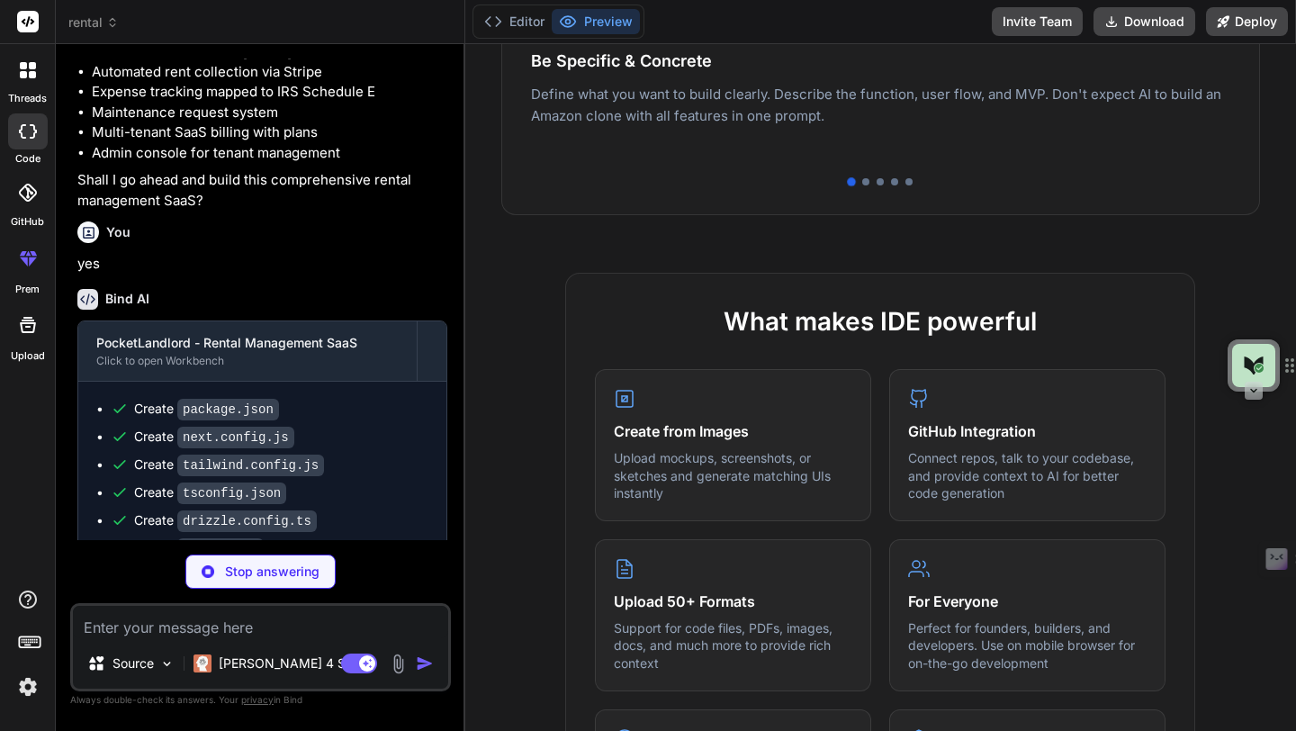
type textarea "x"
type textarea "references: [landlords.id] }), parties: many(leaseParties), rentSchedules: many…"
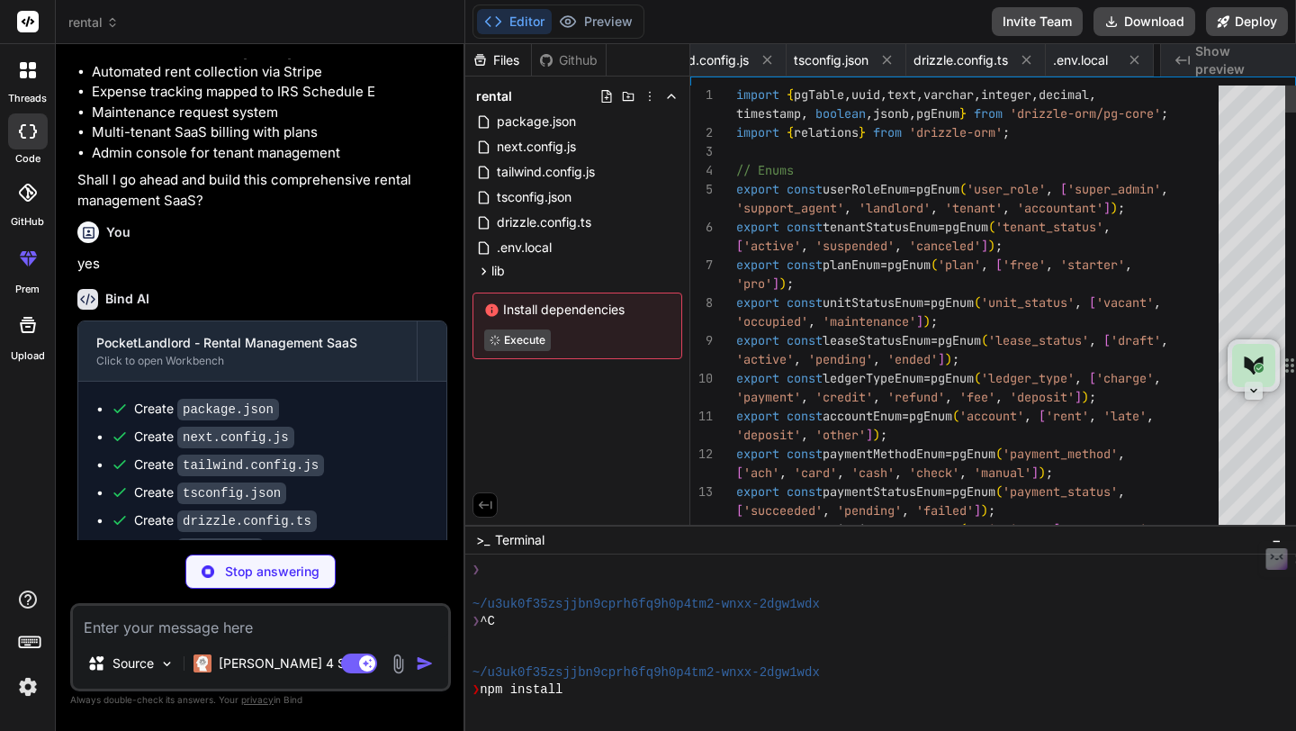
scroll to position [0, 403]
type textarea "x"
type textarea "max: 1 }); export const db = drizzle(client, { schema }); export type DB = type…"
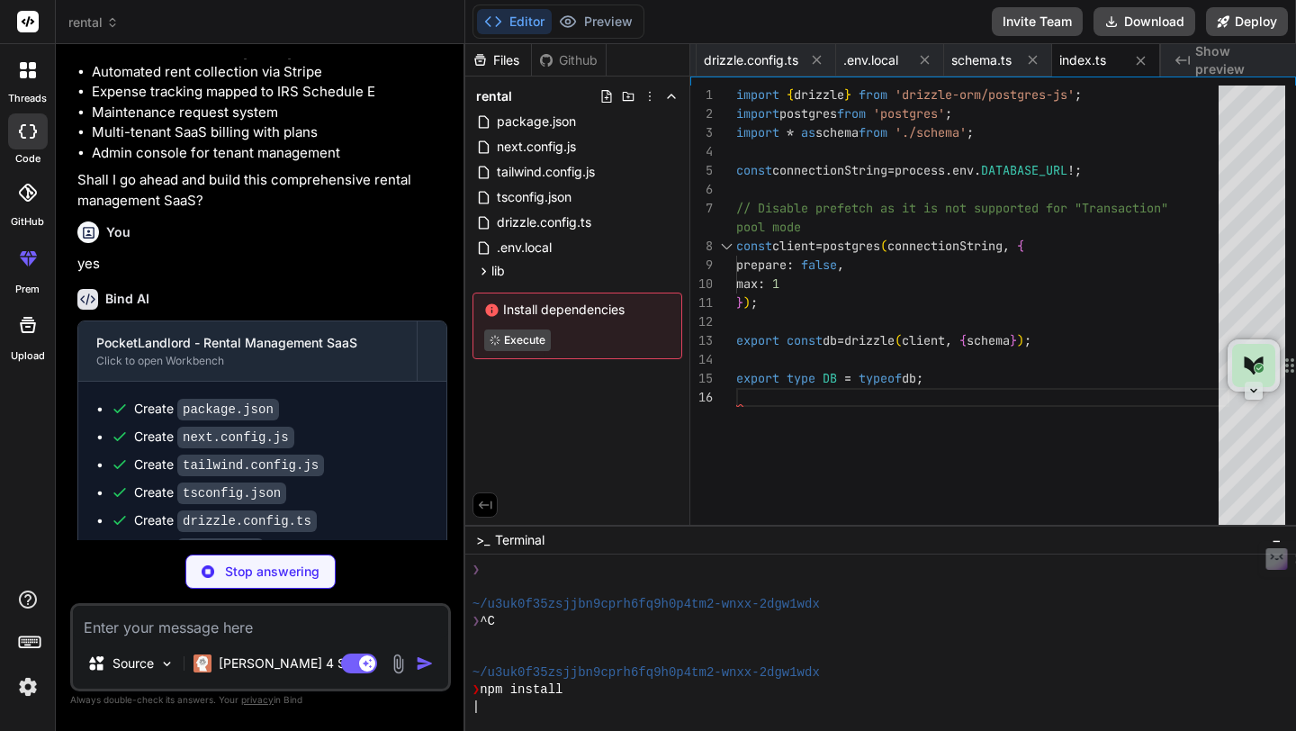
scroll to position [113, 0]
type textarea "x"
type textarea "} export function clearAuthCookie() { cookies().delete('token'); }"
type textarea "x"
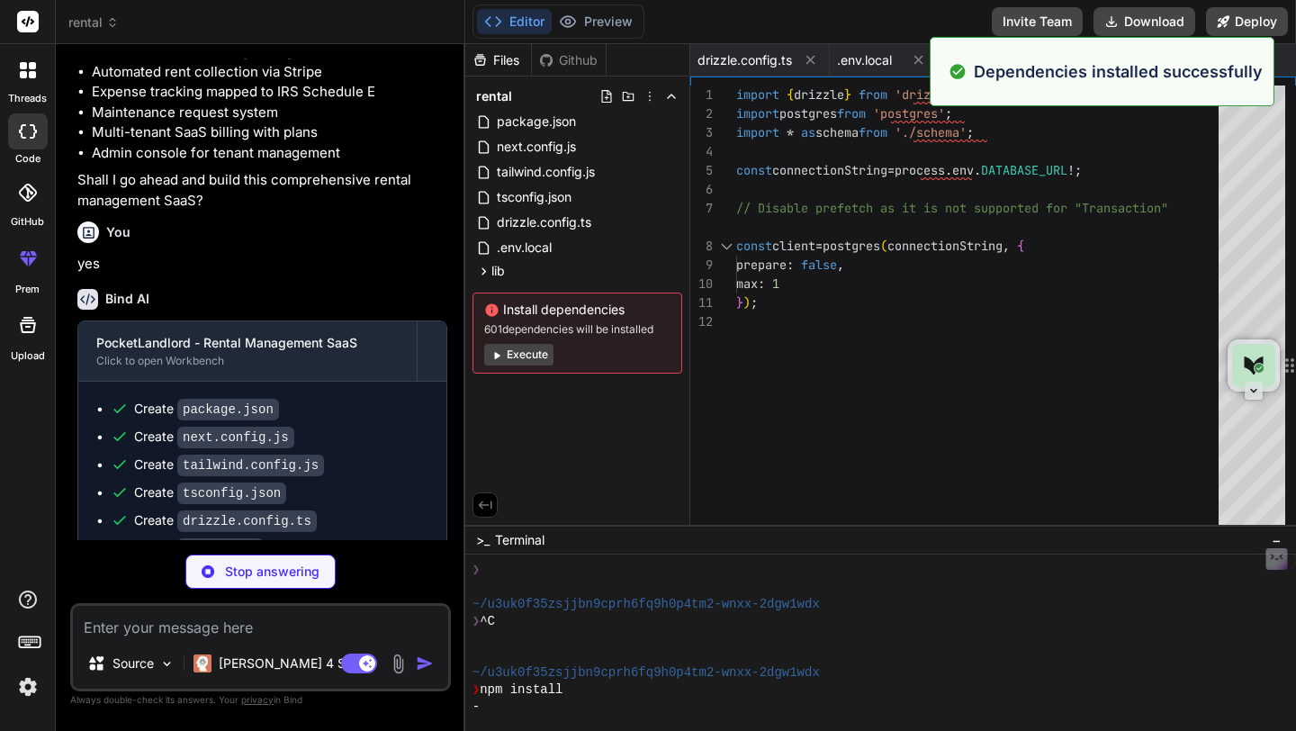
type textarea "x"
type textarea "return today > graceEndDate; }"
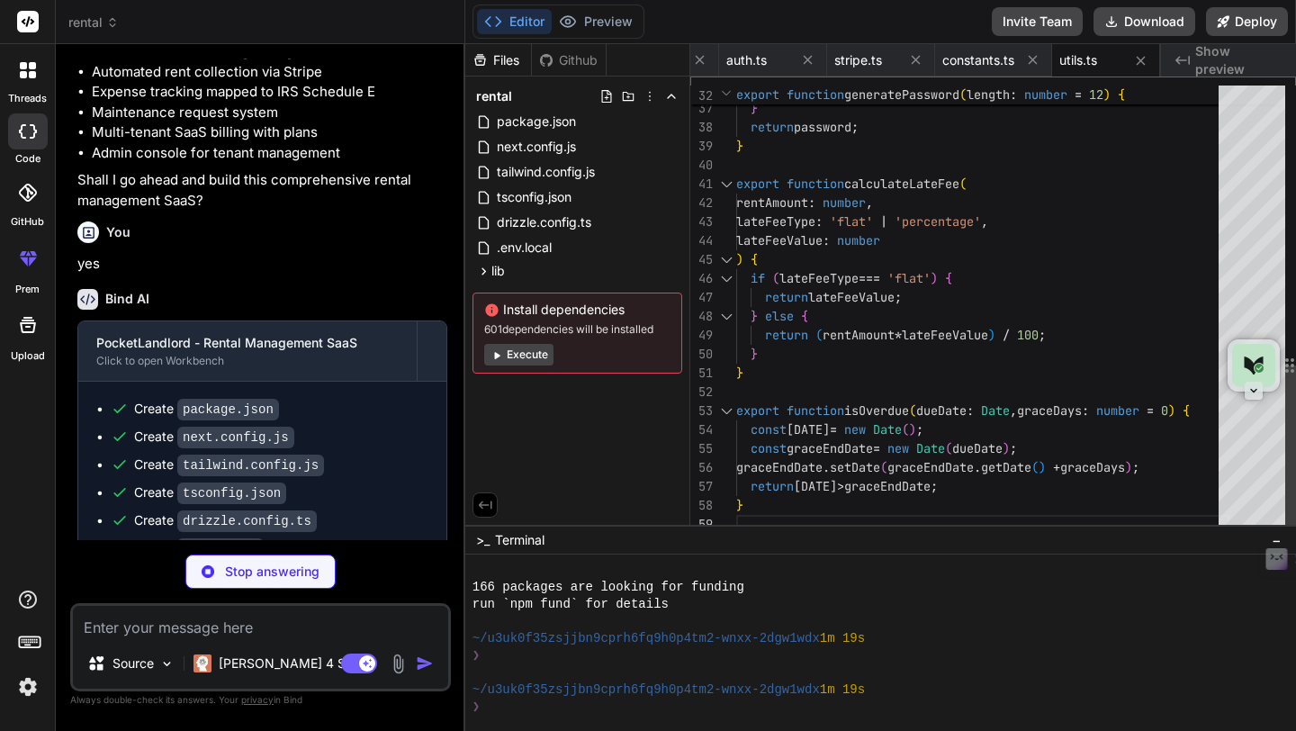
scroll to position [38, 0]
type textarea "x"
type textarea "className )} {...props} > {children} </button> ); }"
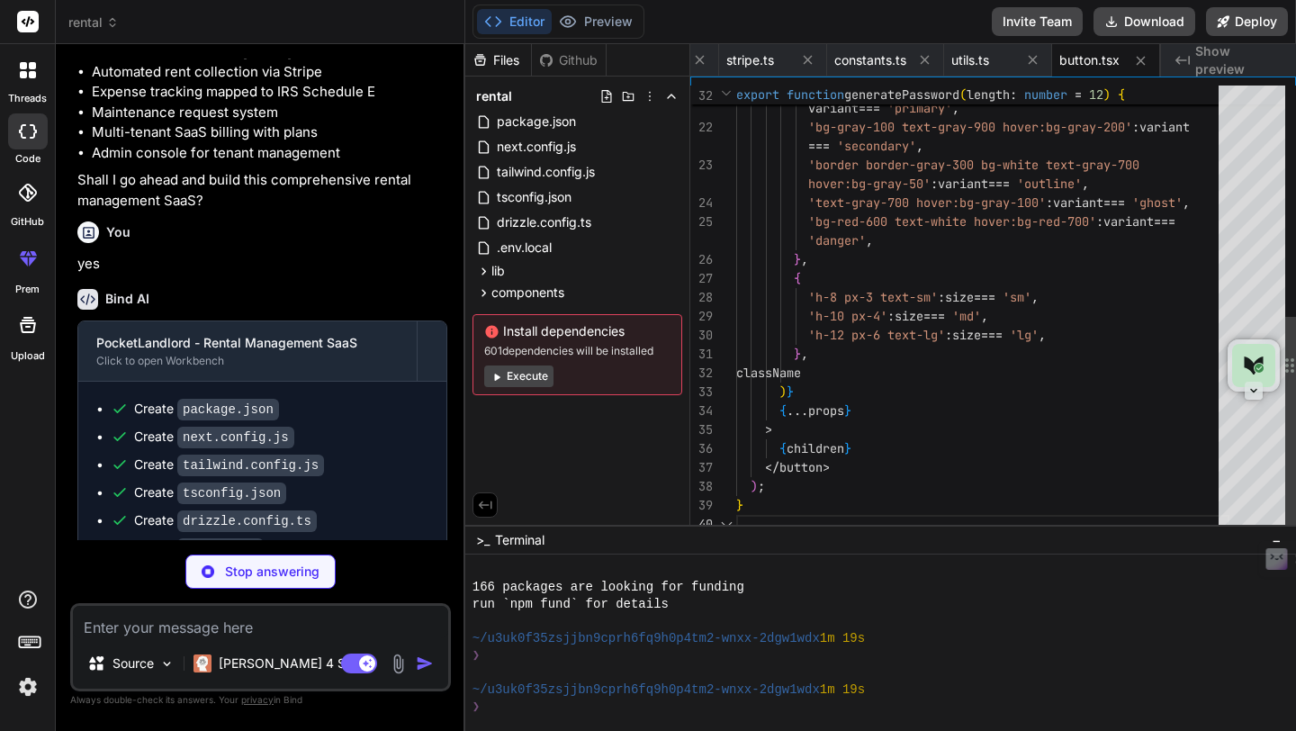
scroll to position [6261, 0]
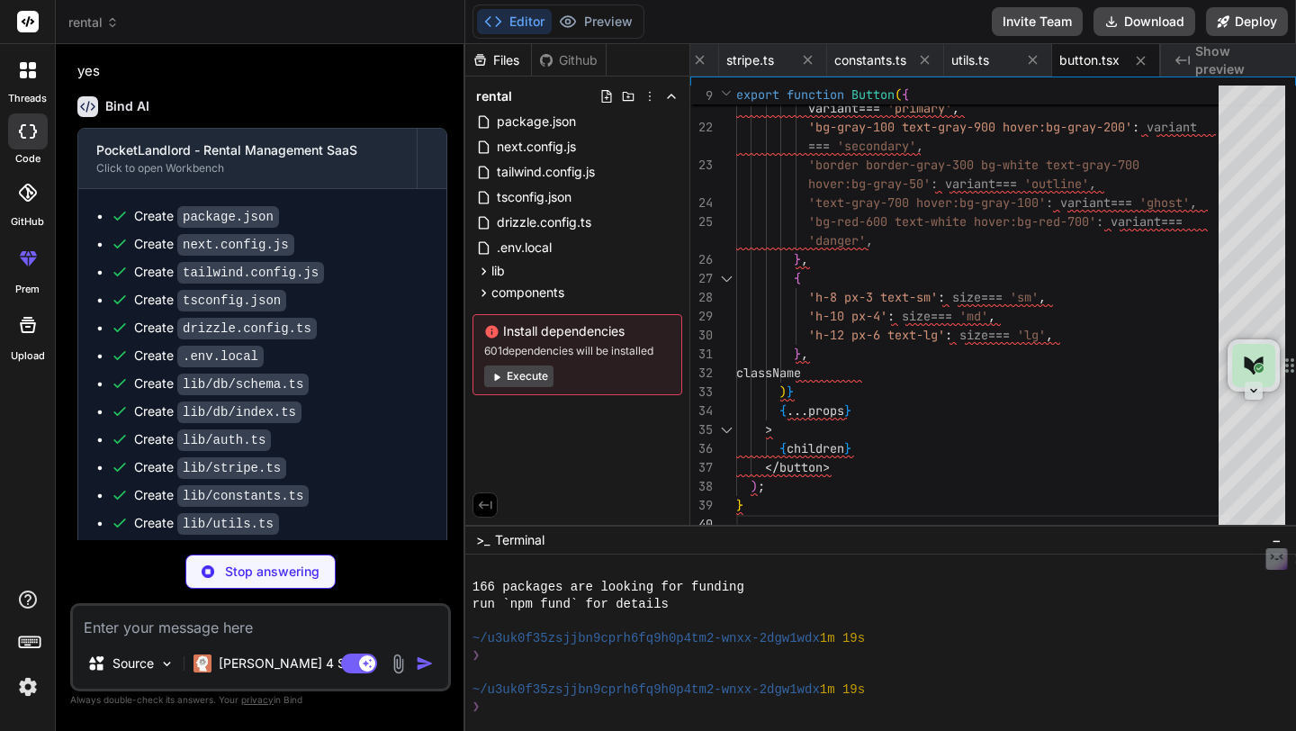
type textarea "x"
type textarea "{error && ( <p className="text-sm text-red-600">{error}</p> )} </div> ); }"
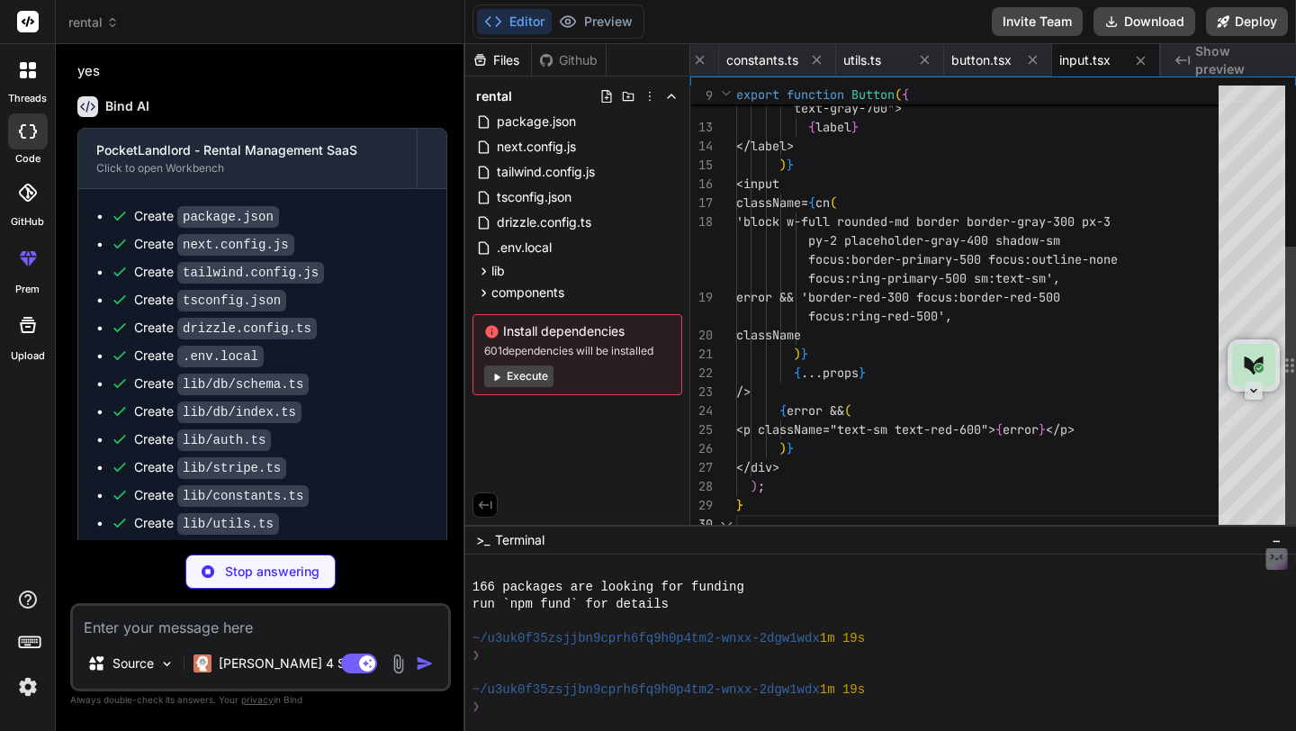
scroll to position [113, 0]
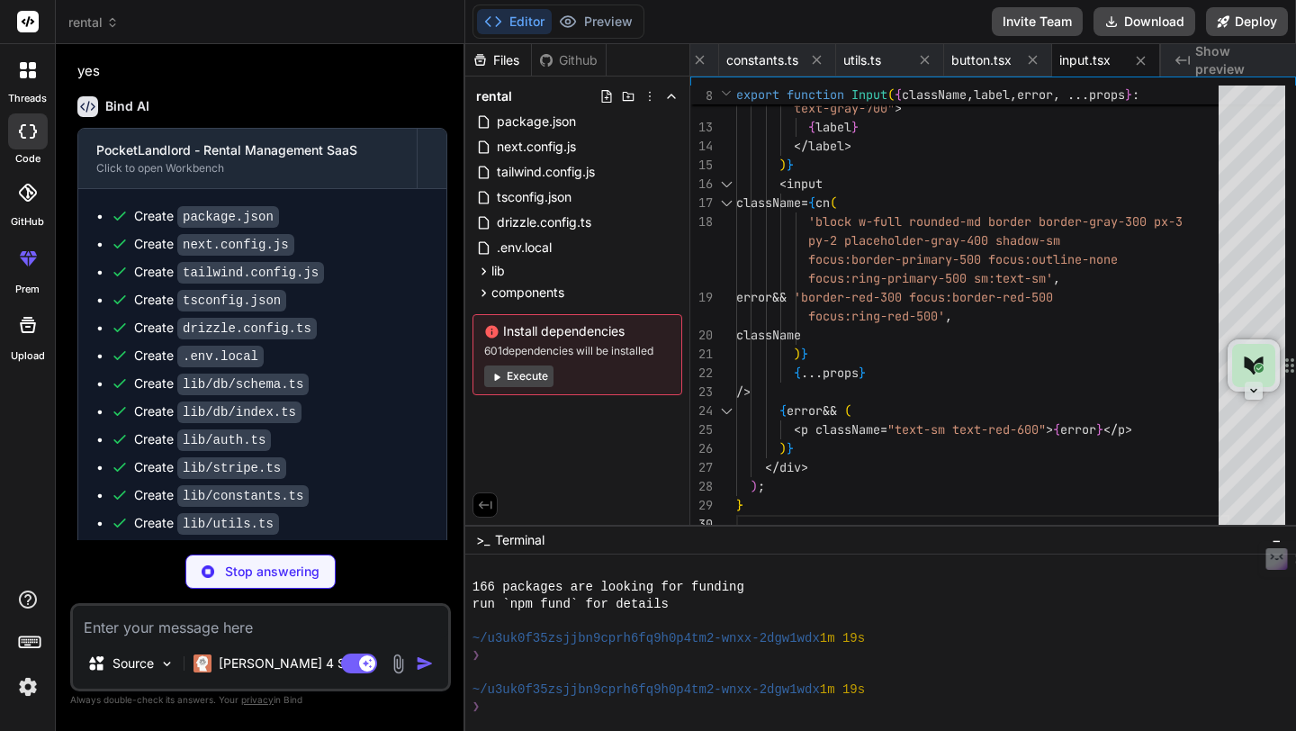
type textarea "x"
type textarea "); }"
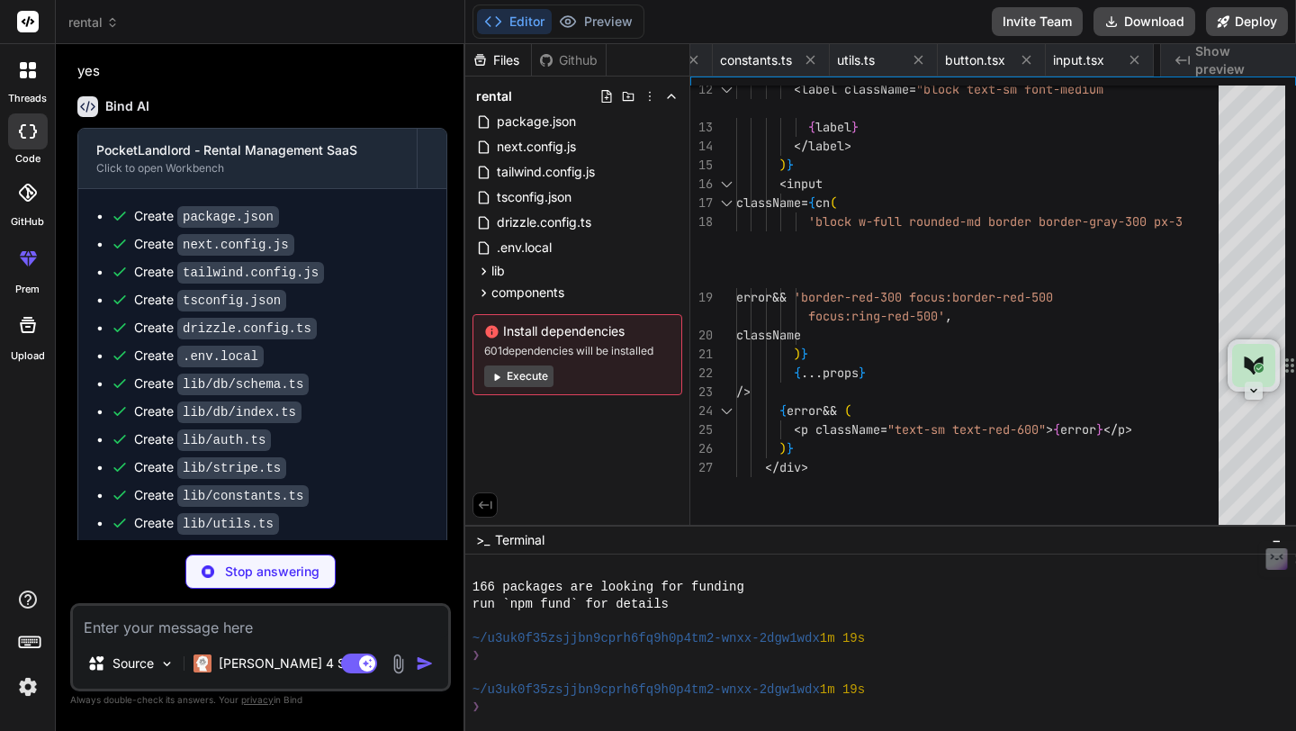
type textarea "x"
type textarea "<div className={cn('', className)} {...props}> {children} </div> ); }"
type textarea "x"
type textarea "<div className="p-4"> {children} </div> </div> </div> </div> ); }"
type textarea "x"
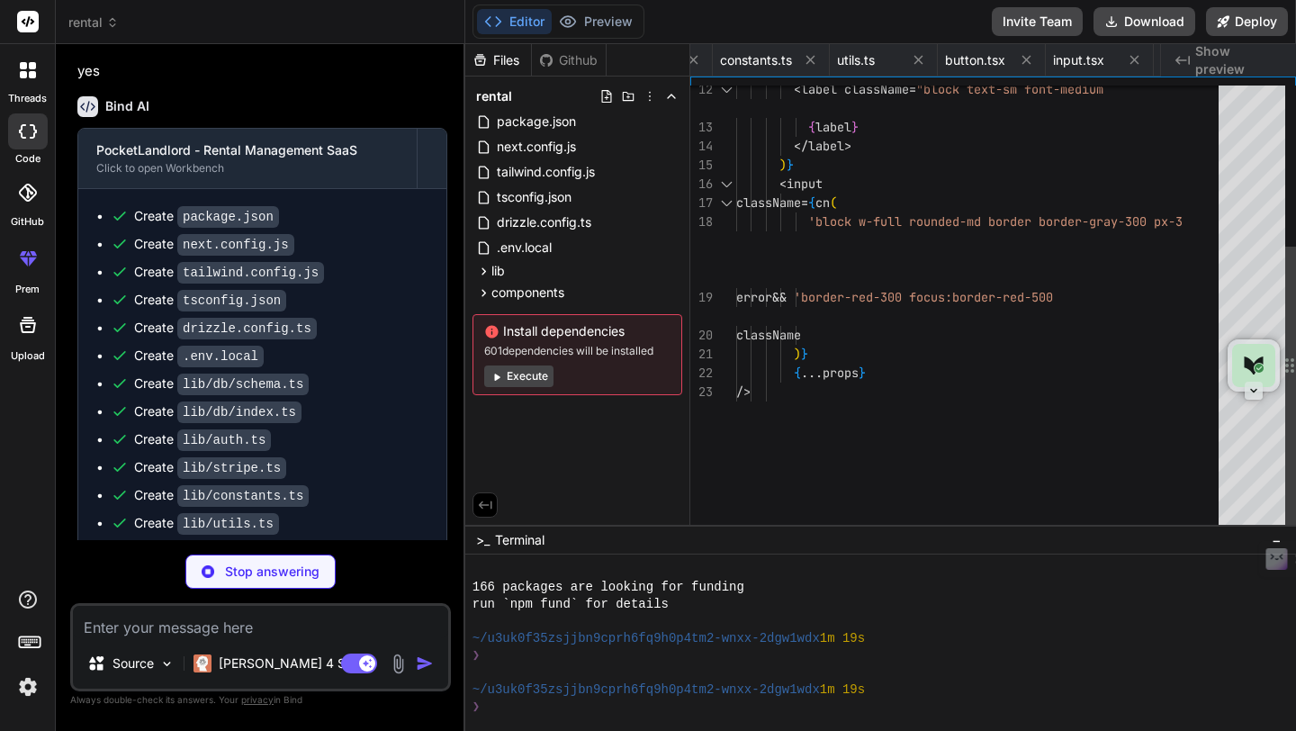
type textarea "x"
type textarea "</div> </header> ); }"
type textarea "x"
type textarea "{item.name} </Link> ); })} </nav> </div> </div> ); }"
type textarea "x"
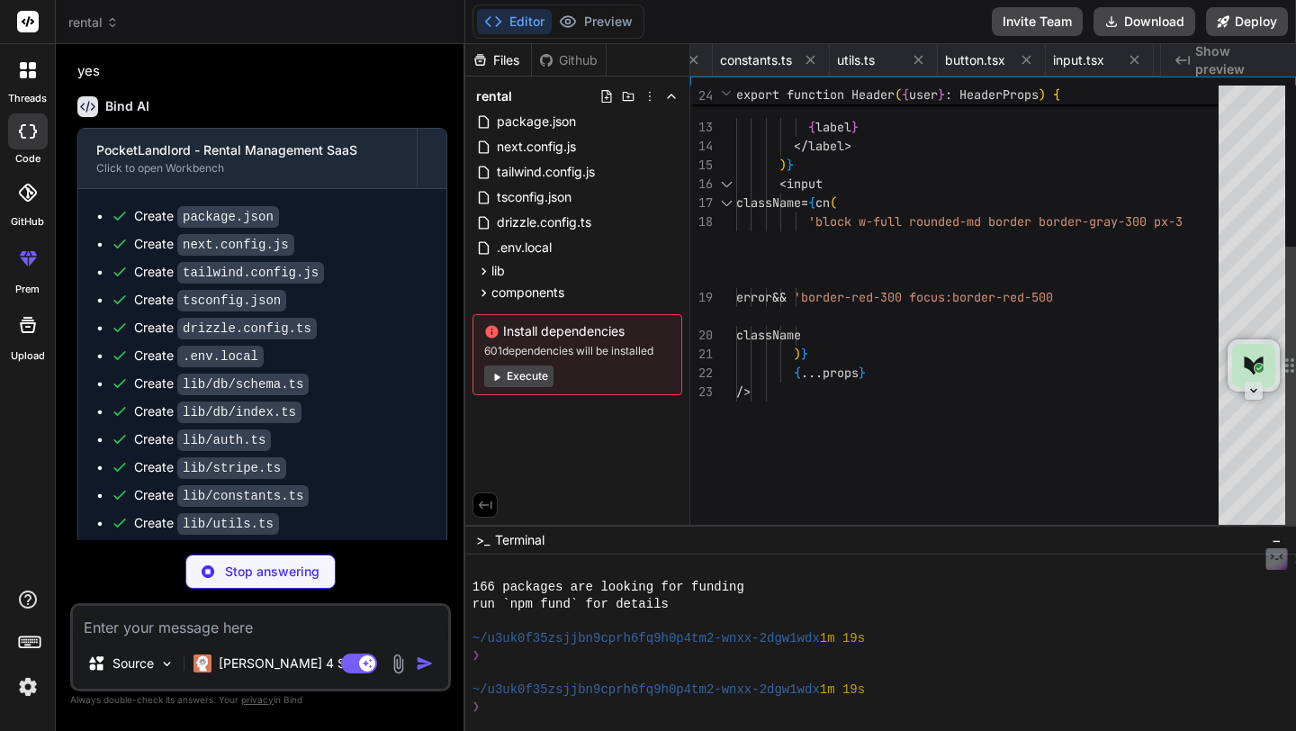
type textarea "@layer components { .container { @apply max-w-7xl mx-auto px-4 sm:px-6 lg:px-8;…"
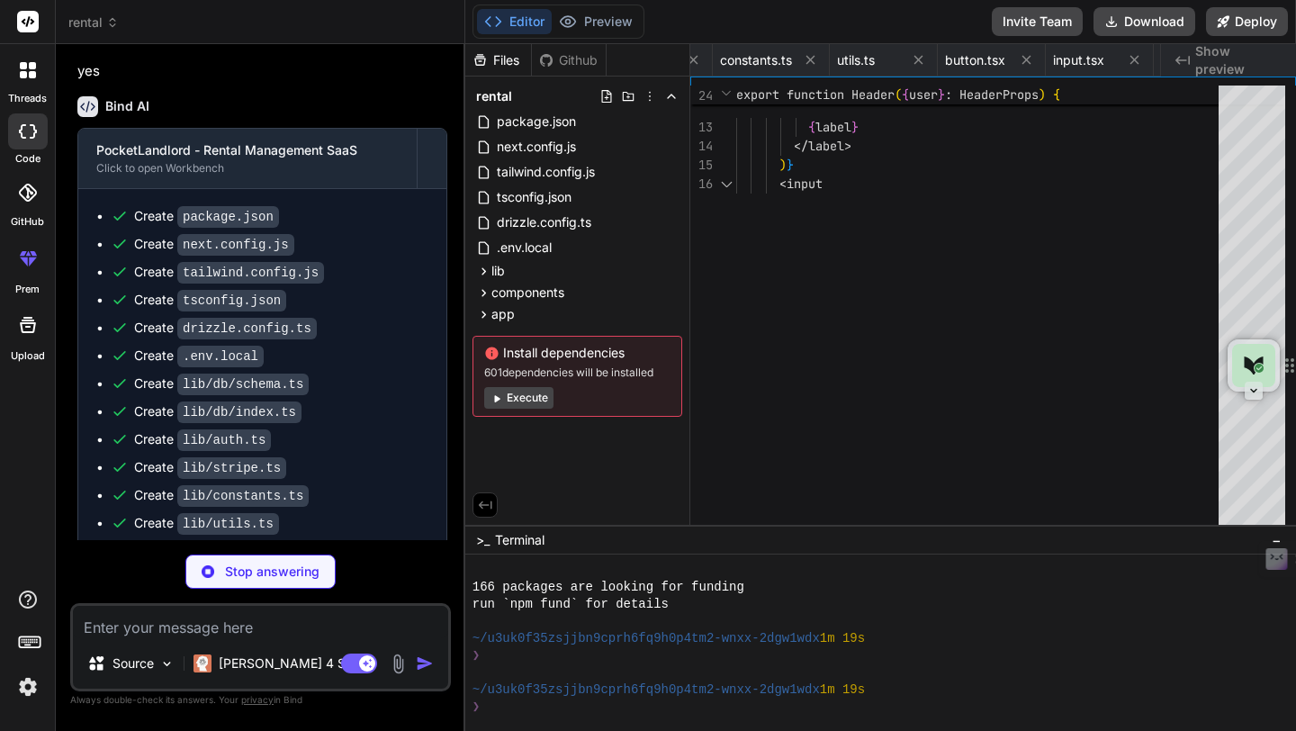
type textarea "x"
type textarea "); }"
type textarea "x"
type textarea "}"
type textarea "x"
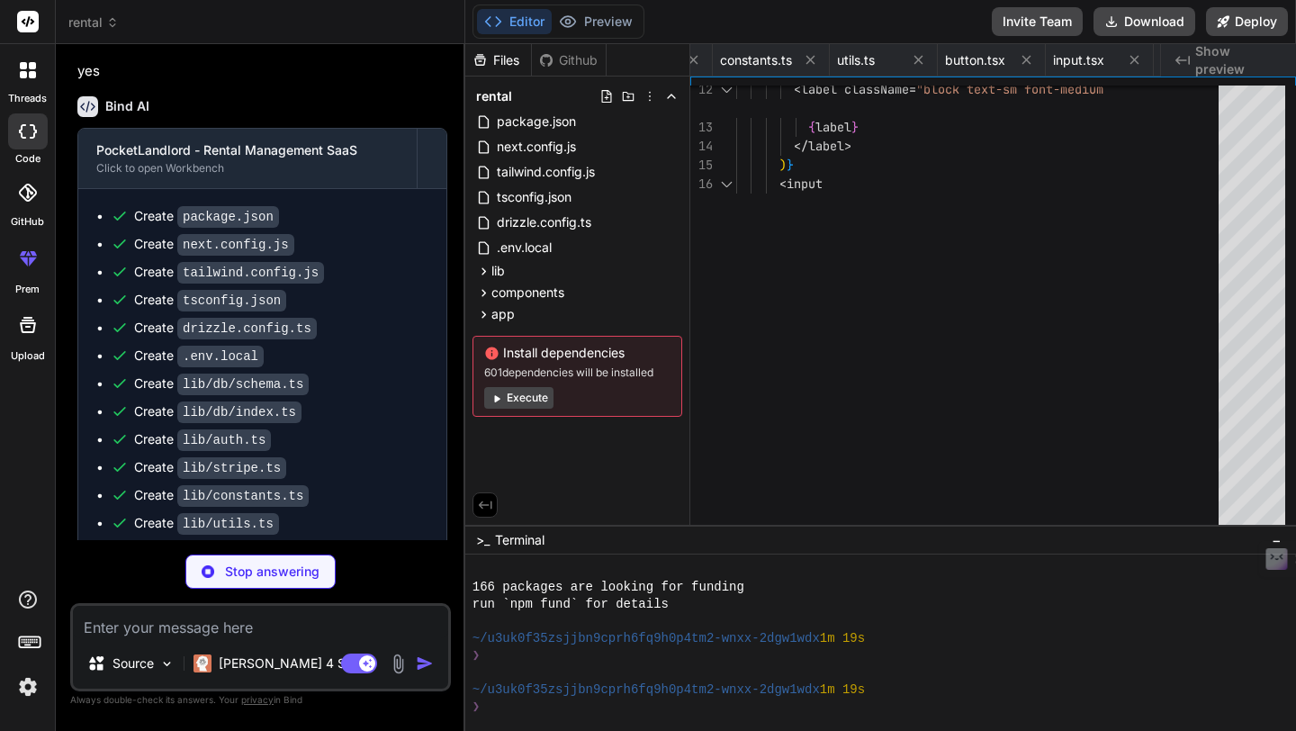
type textarea "</div> </Card> </div> ); }"
type textarea "x"
type textarea "</Card> </div> ); }"
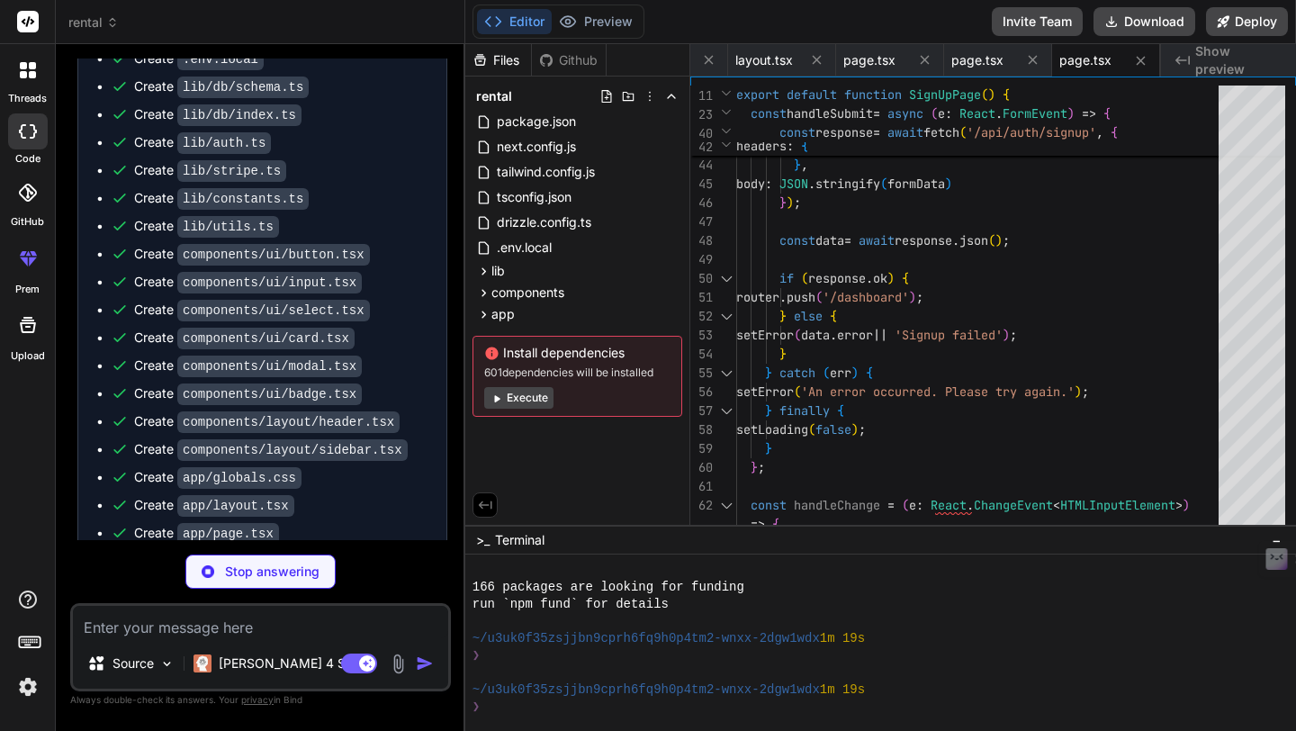
scroll to position [6590, 0]
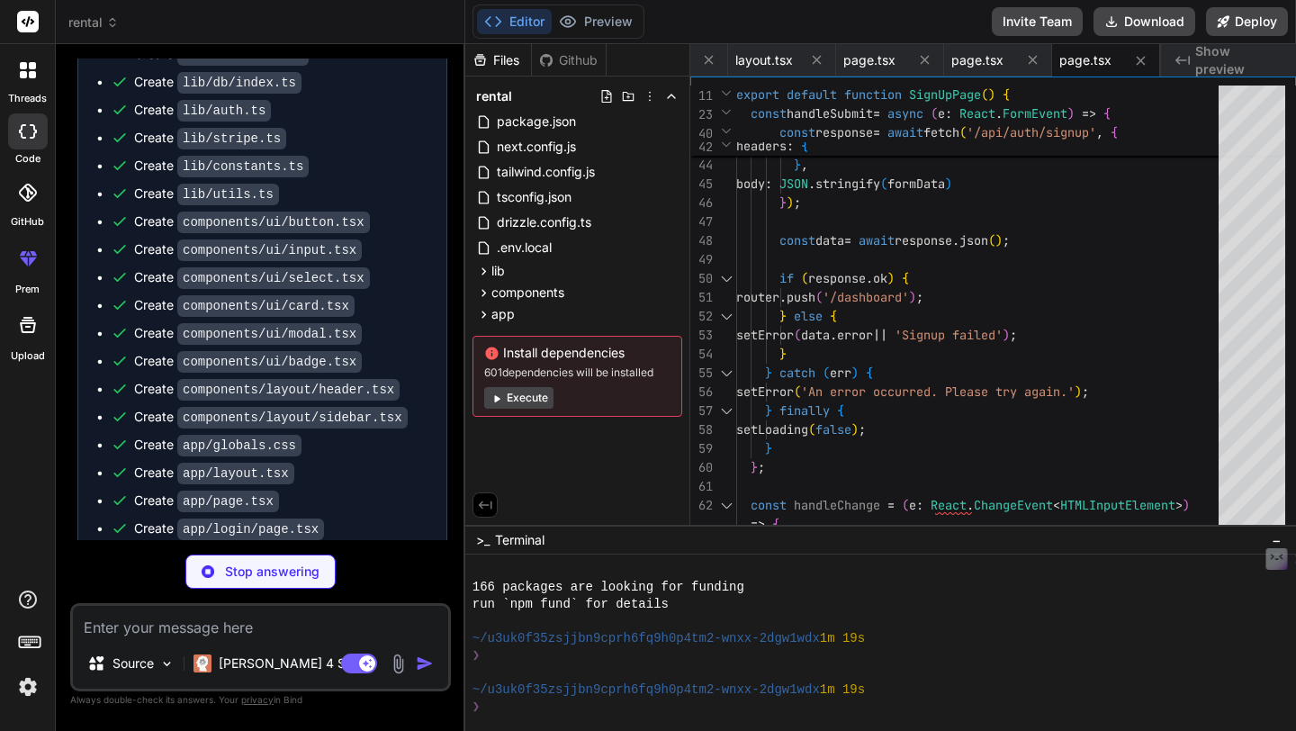
type textarea "x"
type textarea "</div> </CardContent> </Card> </main> </div> </div> ); }"
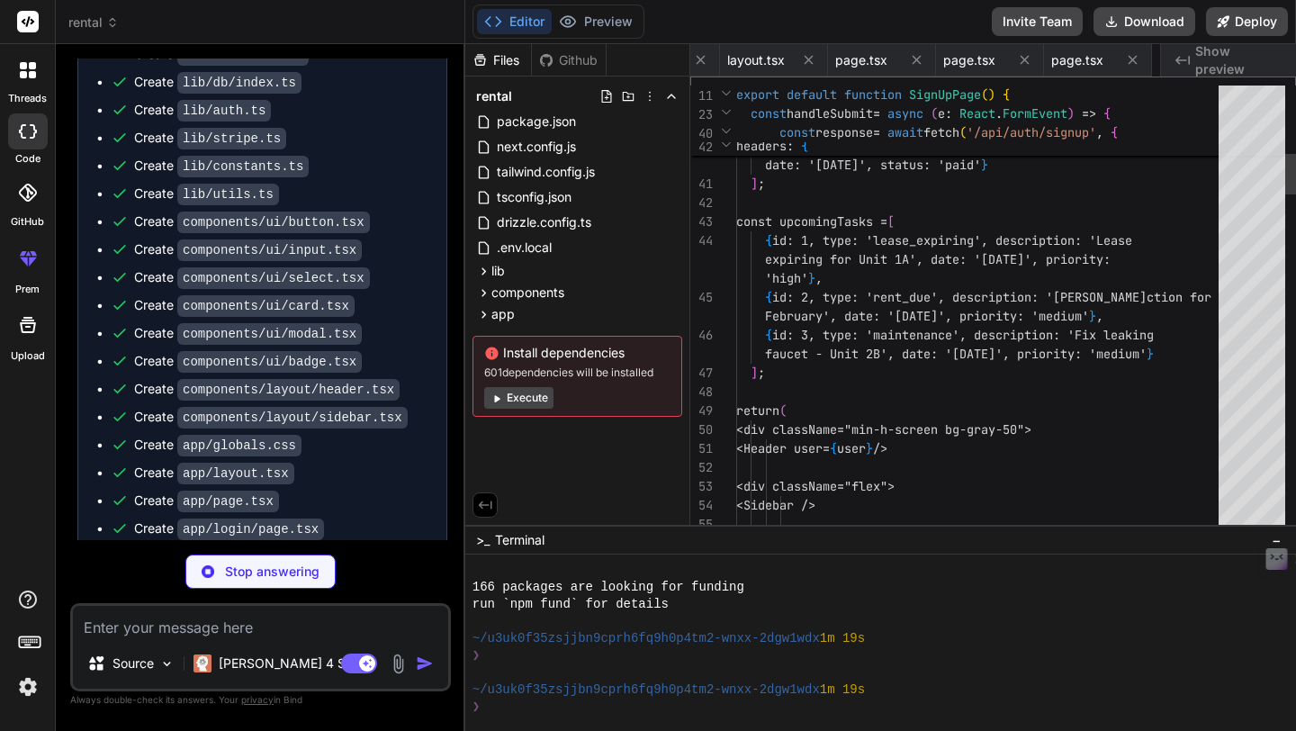
scroll to position [0, 2470]
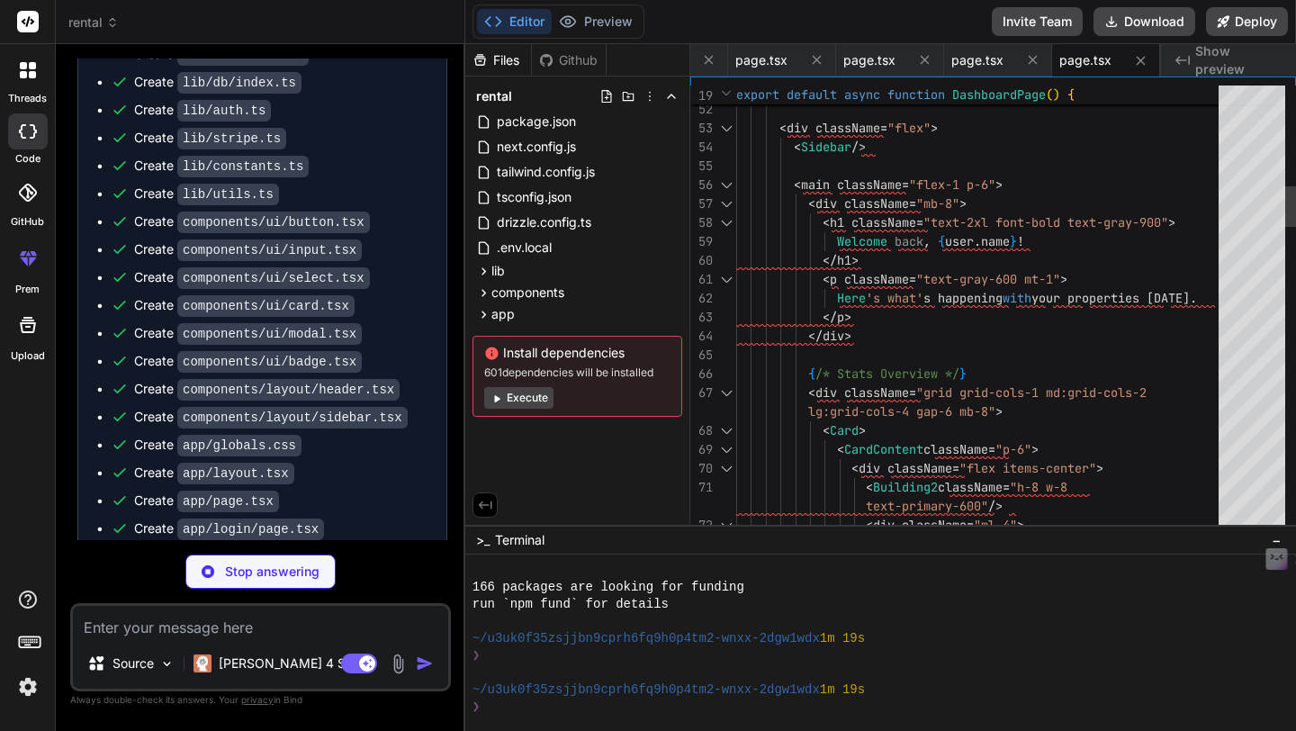
type textarea "x"
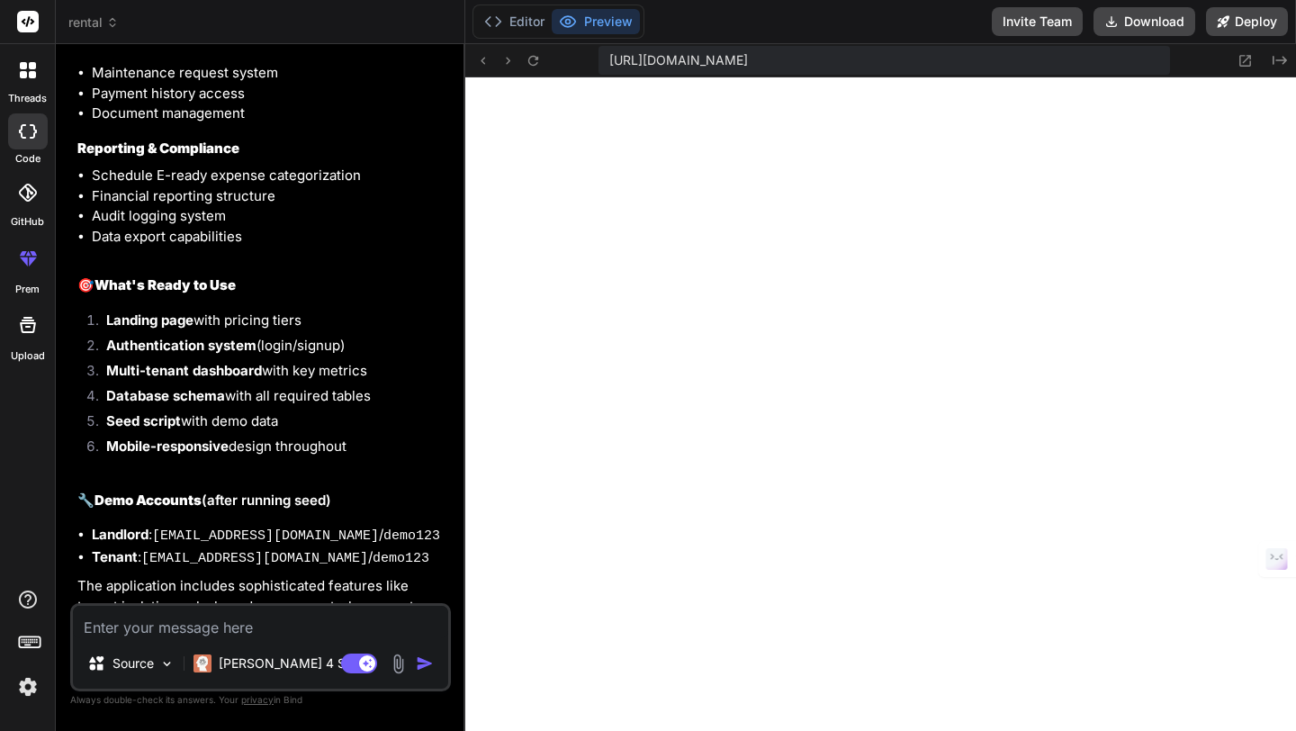
scroll to position [0, 0]
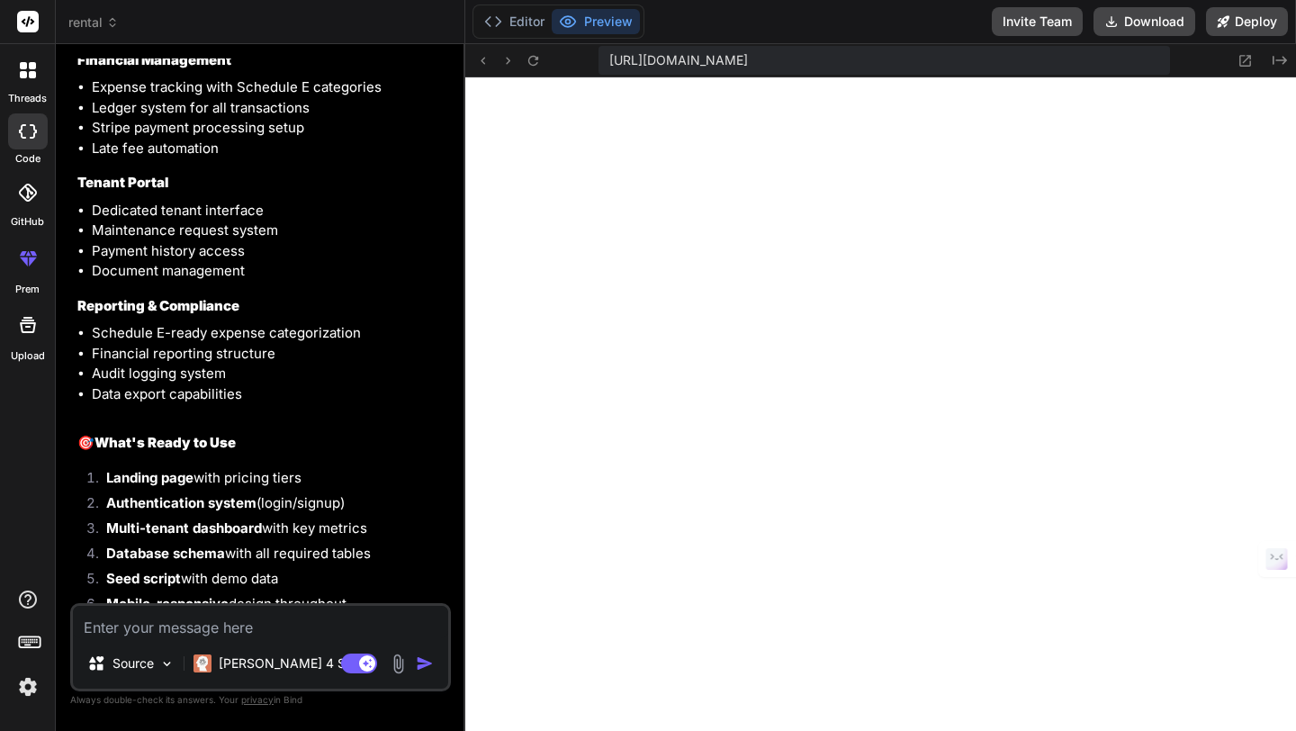
scroll to position [7909, 0]
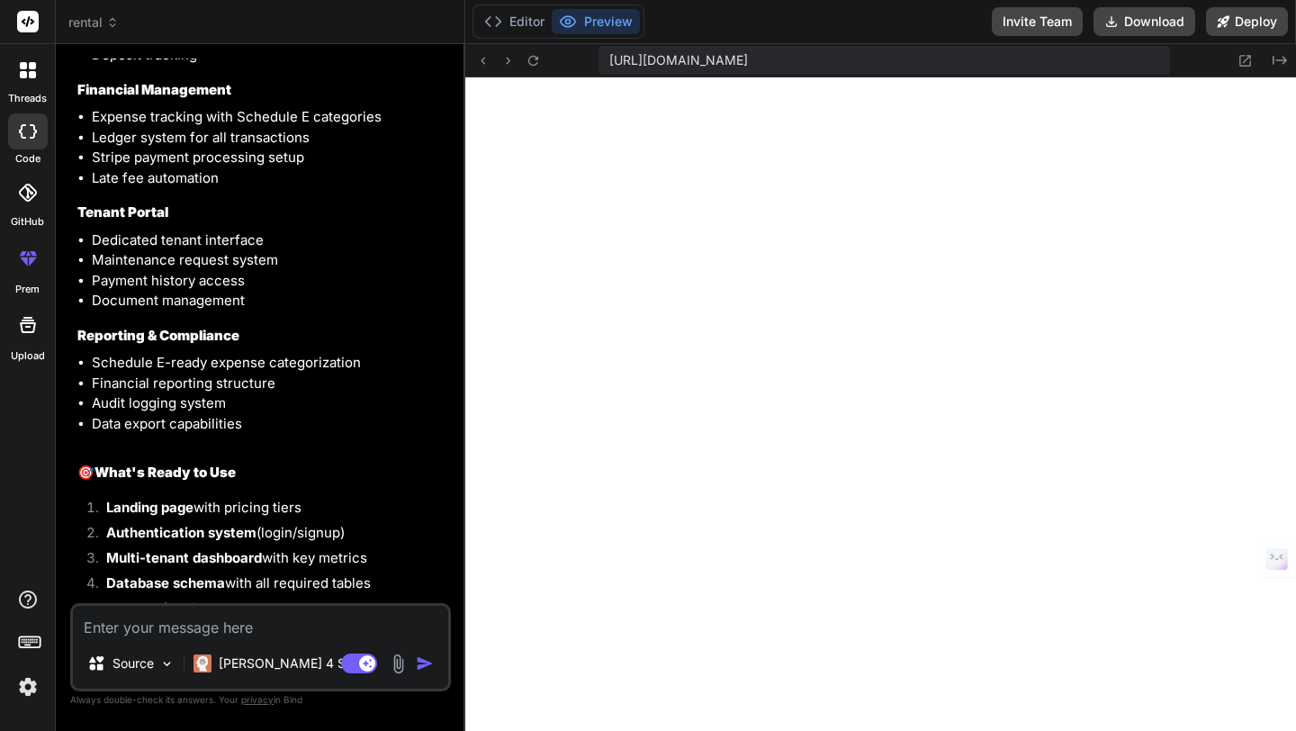
click at [612, 23] on button "Preview" at bounding box center [596, 21] width 88 height 25
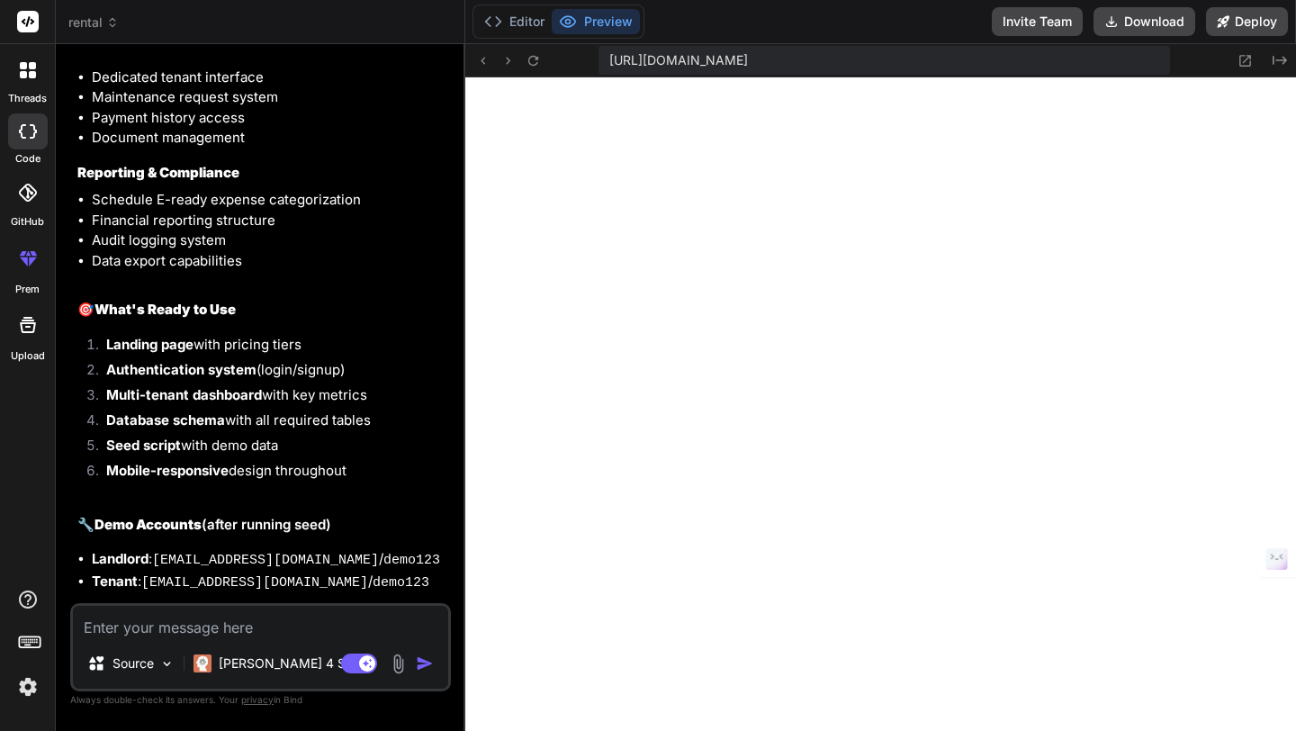
scroll to position [8097, 0]
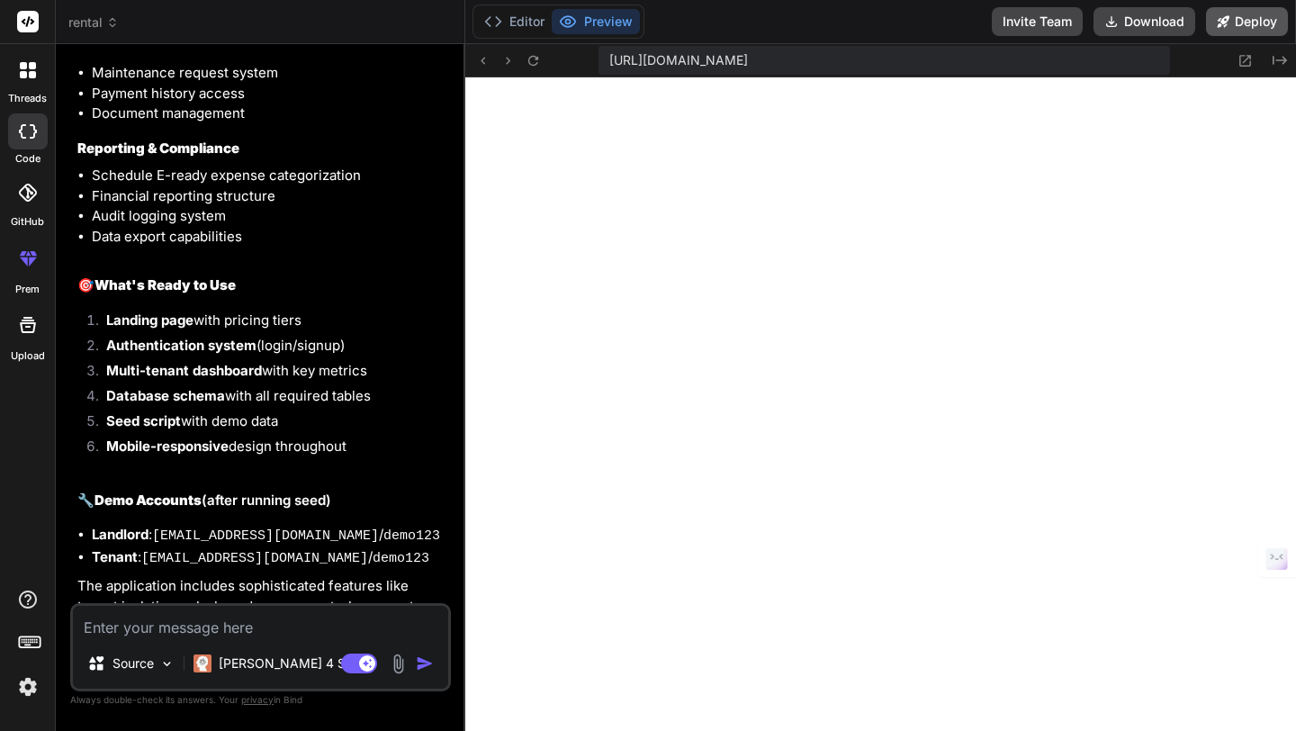
click at [1247, 26] on button "Deploy" at bounding box center [1247, 21] width 82 height 29
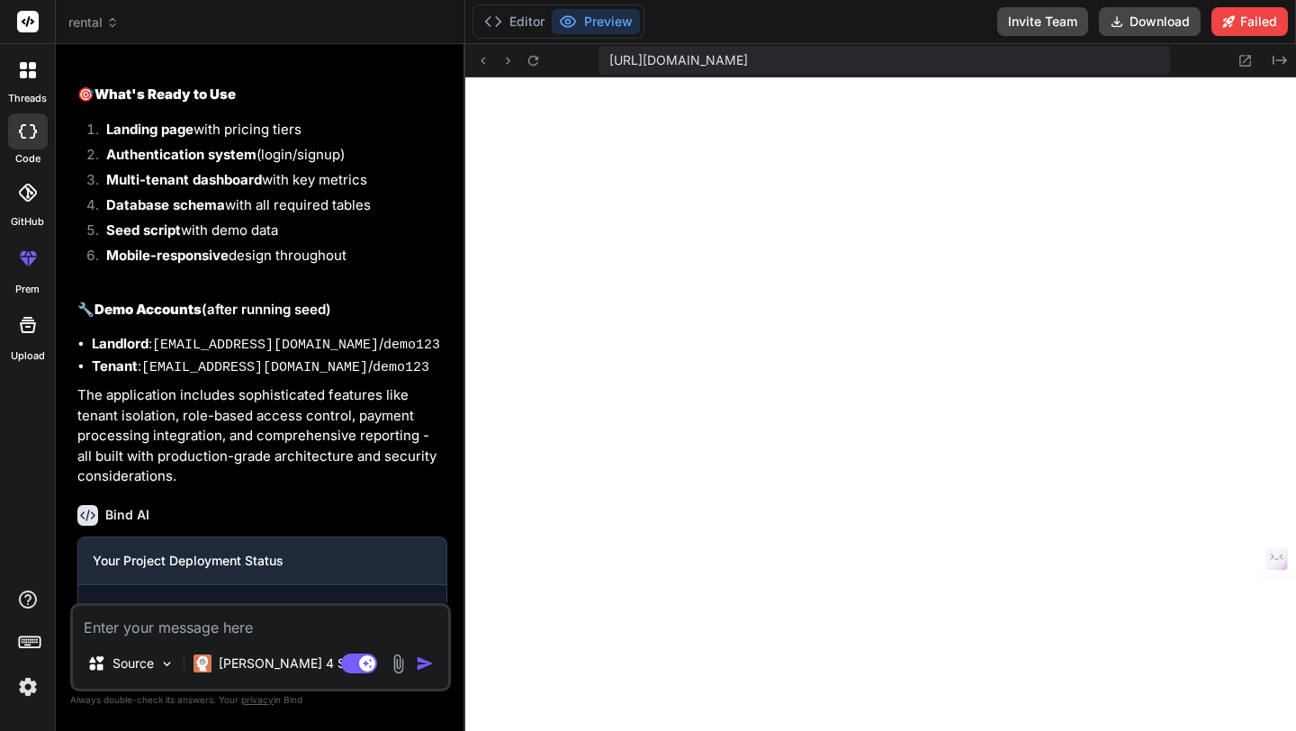
scroll to position [2325, 0]
click at [518, 30] on button "Editor" at bounding box center [514, 21] width 75 height 25
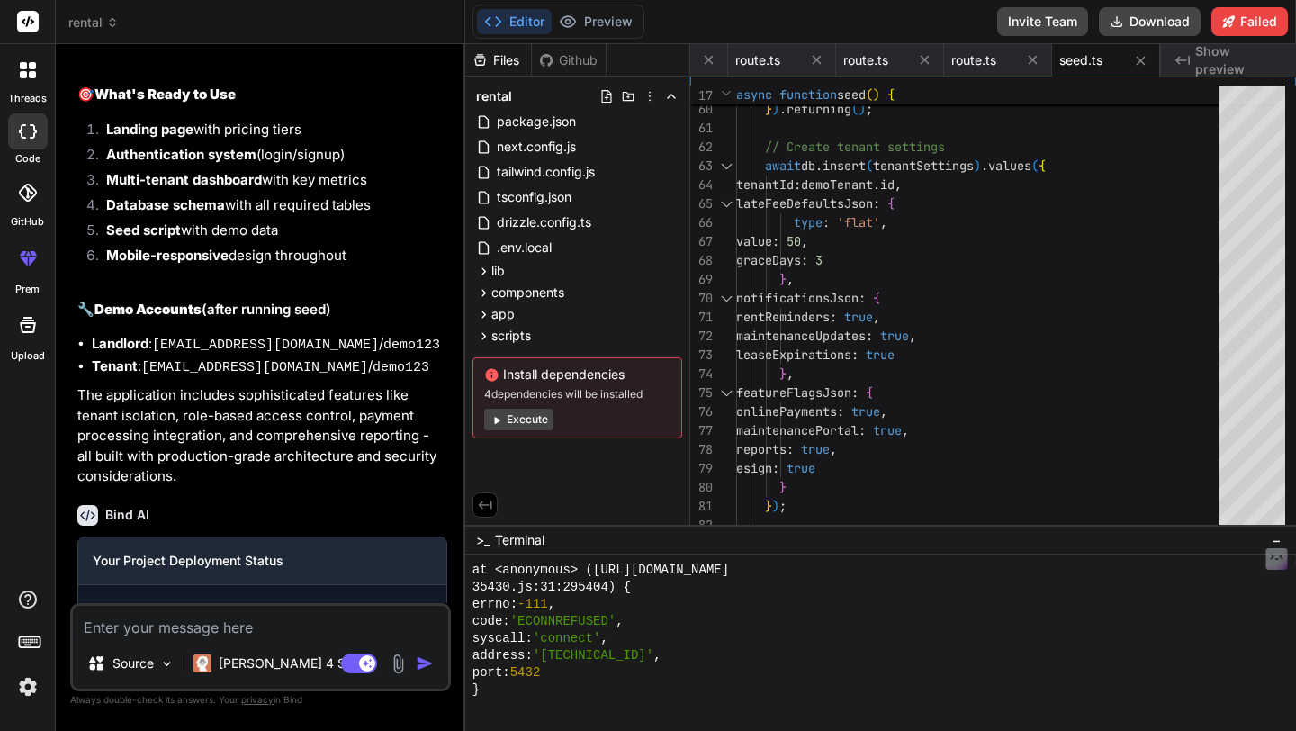
click at [514, 422] on button "Execute" at bounding box center [518, 419] width 69 height 22
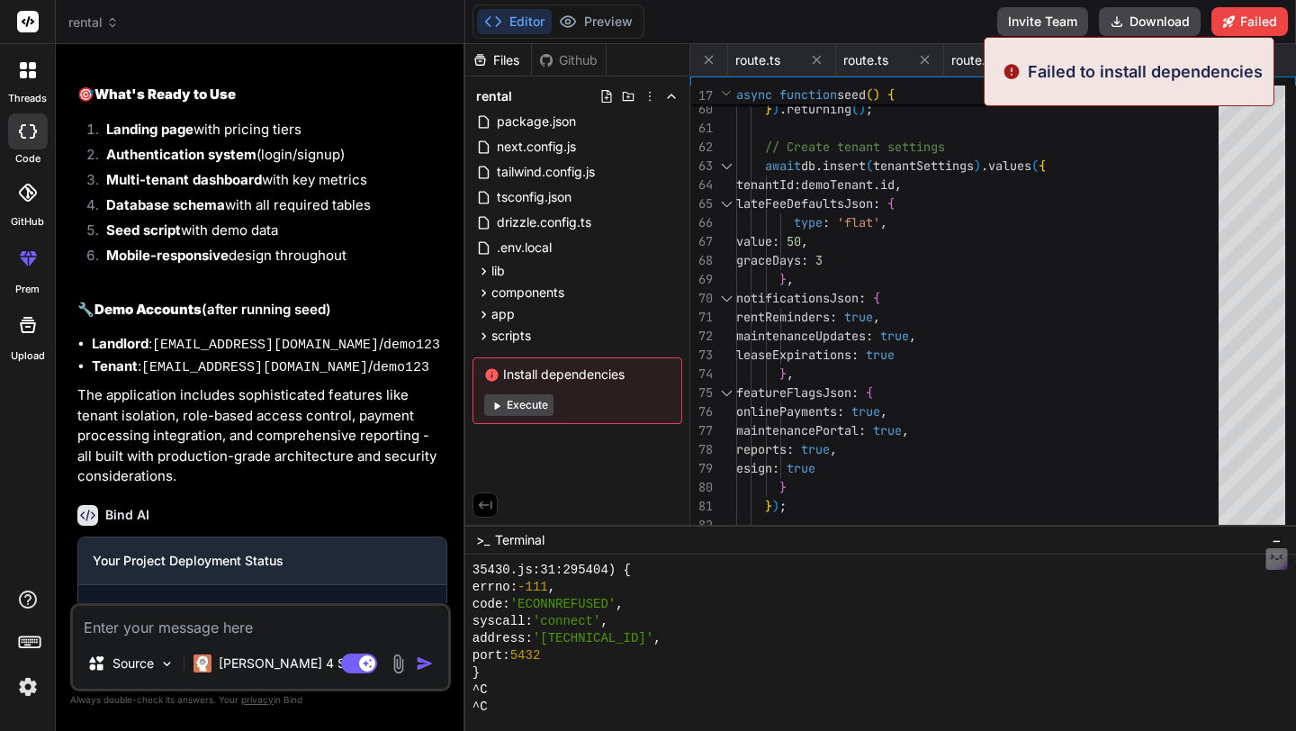
type textarea "x"
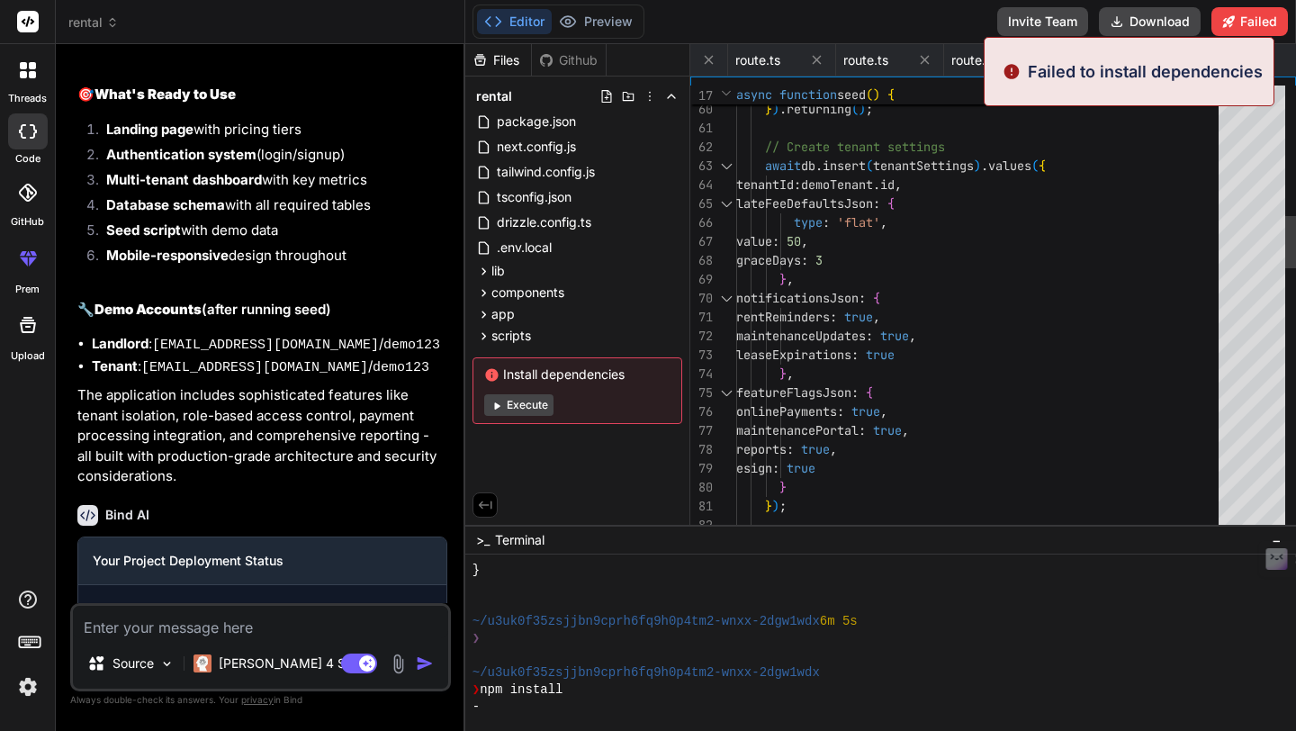
scroll to position [4923, 0]
